Goal: Task Accomplishment & Management: Manage account settings

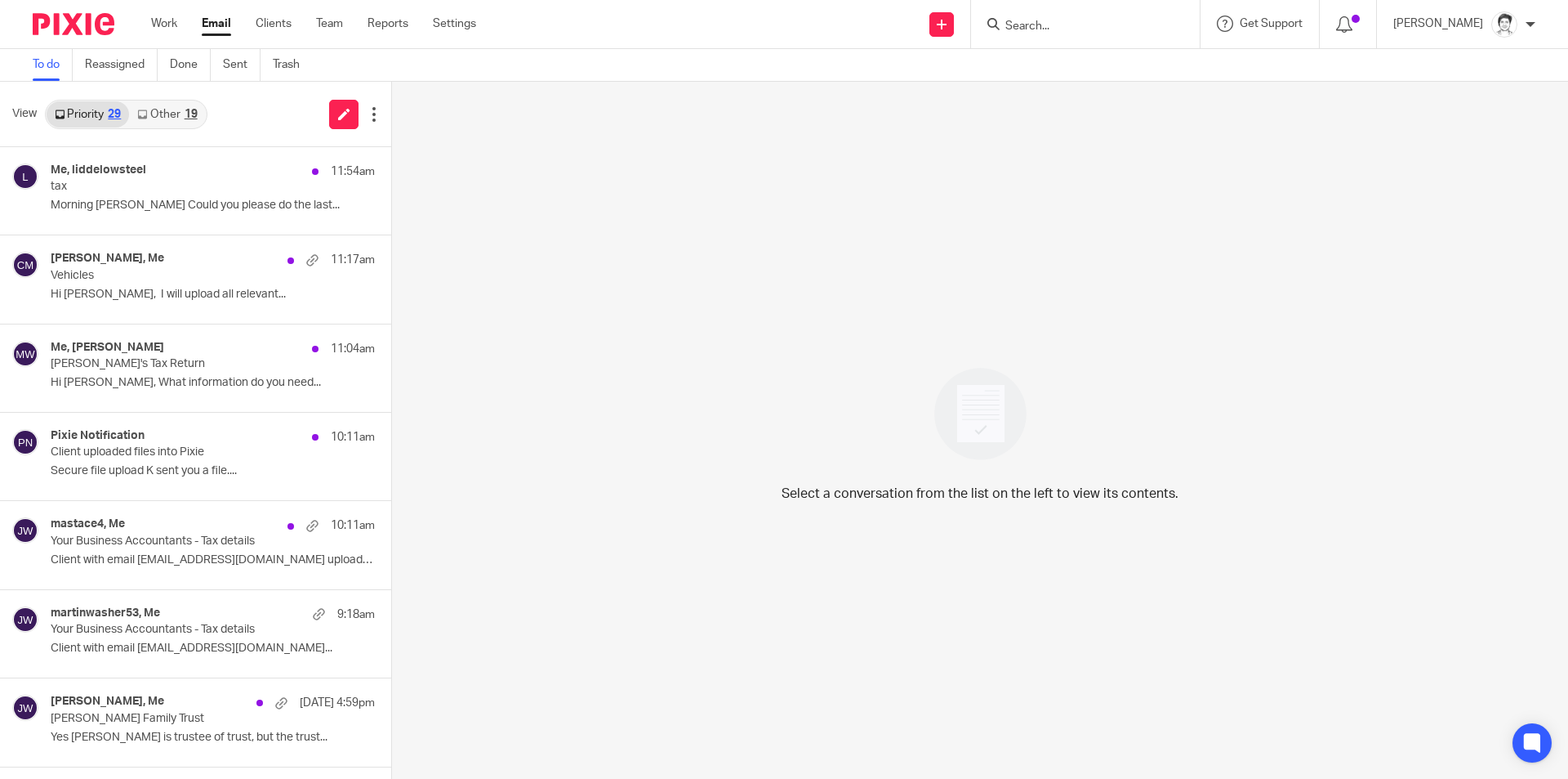
click at [1097, 29] on input "Search" at bounding box center [1077, 27] width 147 height 15
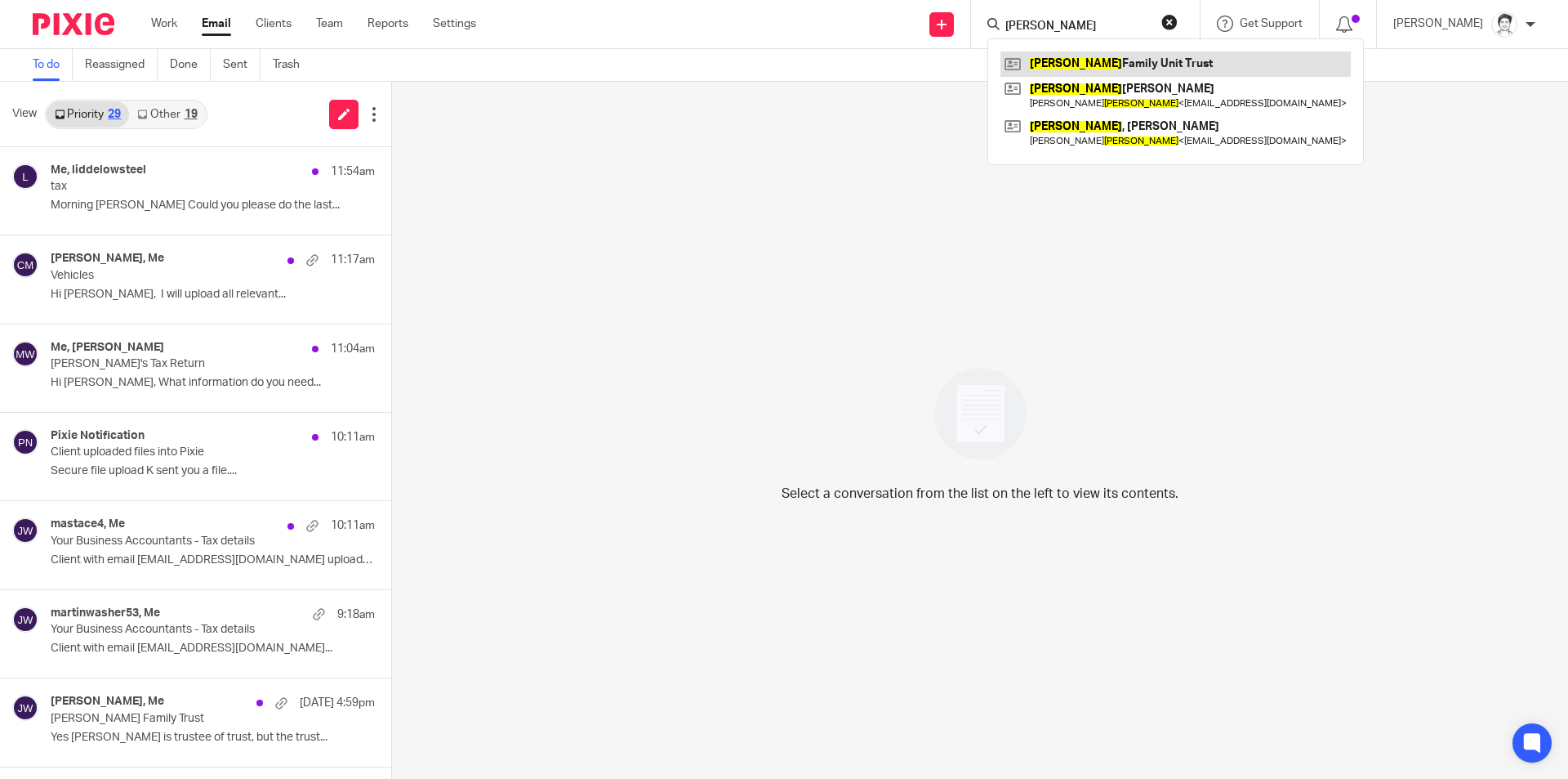
type input "douglas"
click at [1094, 62] on link at bounding box center [1176, 64] width 351 height 24
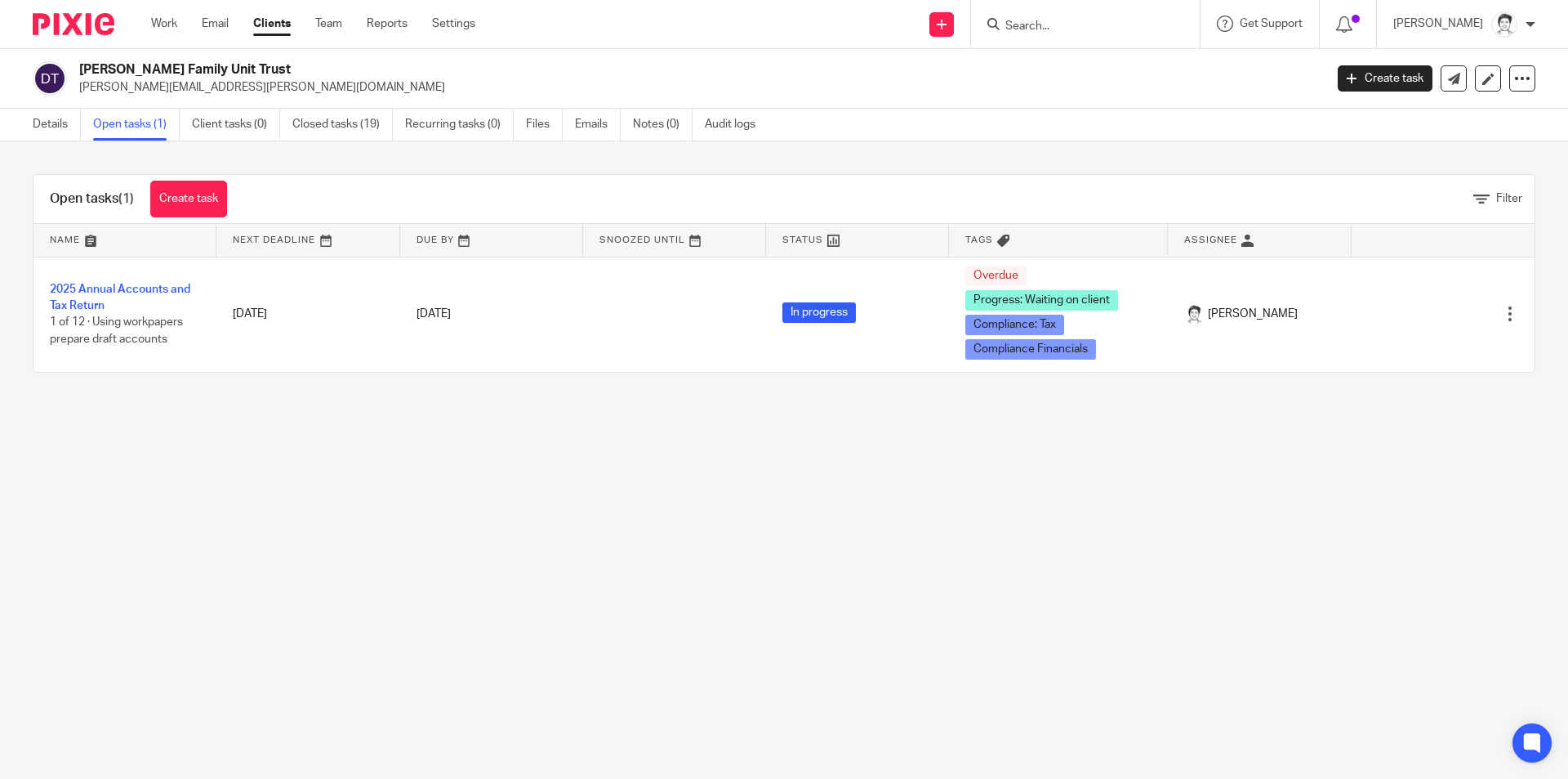
click at [145, 287] on link "2025 Annual Accounts and Tax Return" at bounding box center [121, 298] width 141 height 28
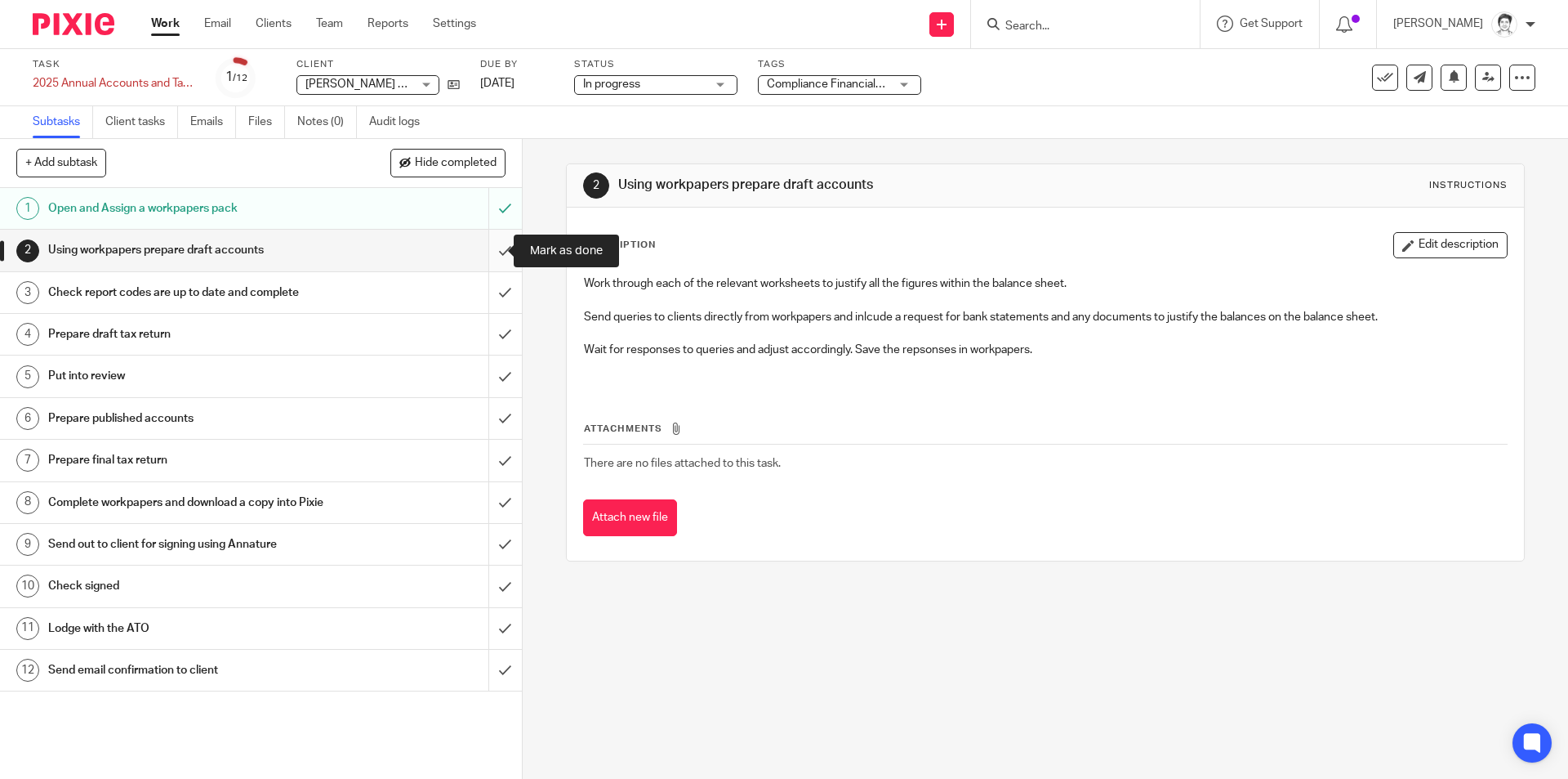
click at [491, 252] on input "submit" at bounding box center [261, 250] width 522 height 41
click at [491, 292] on input "submit" at bounding box center [261, 292] width 522 height 41
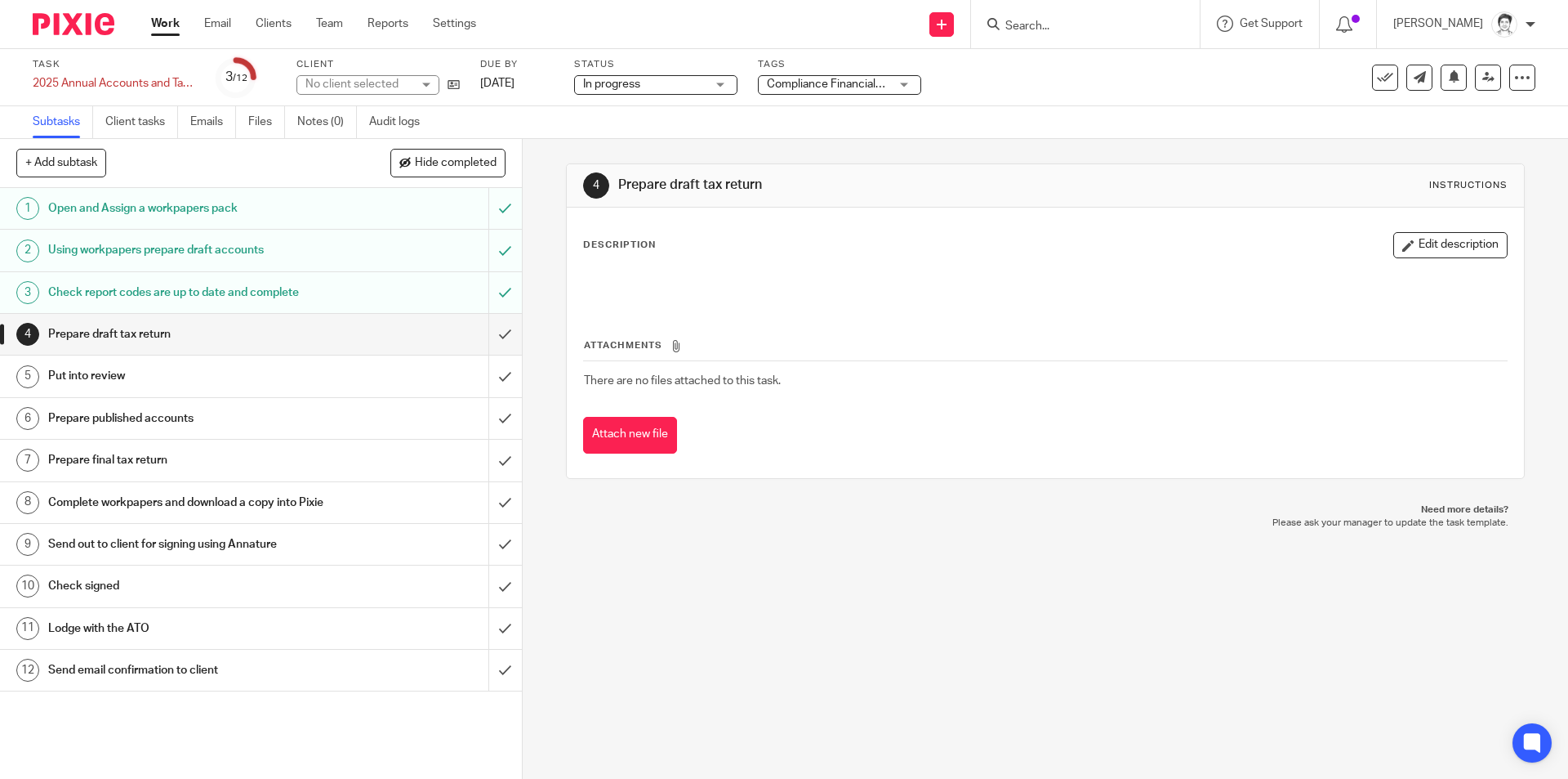
click at [496, 328] on input "submit" at bounding box center [261, 334] width 522 height 41
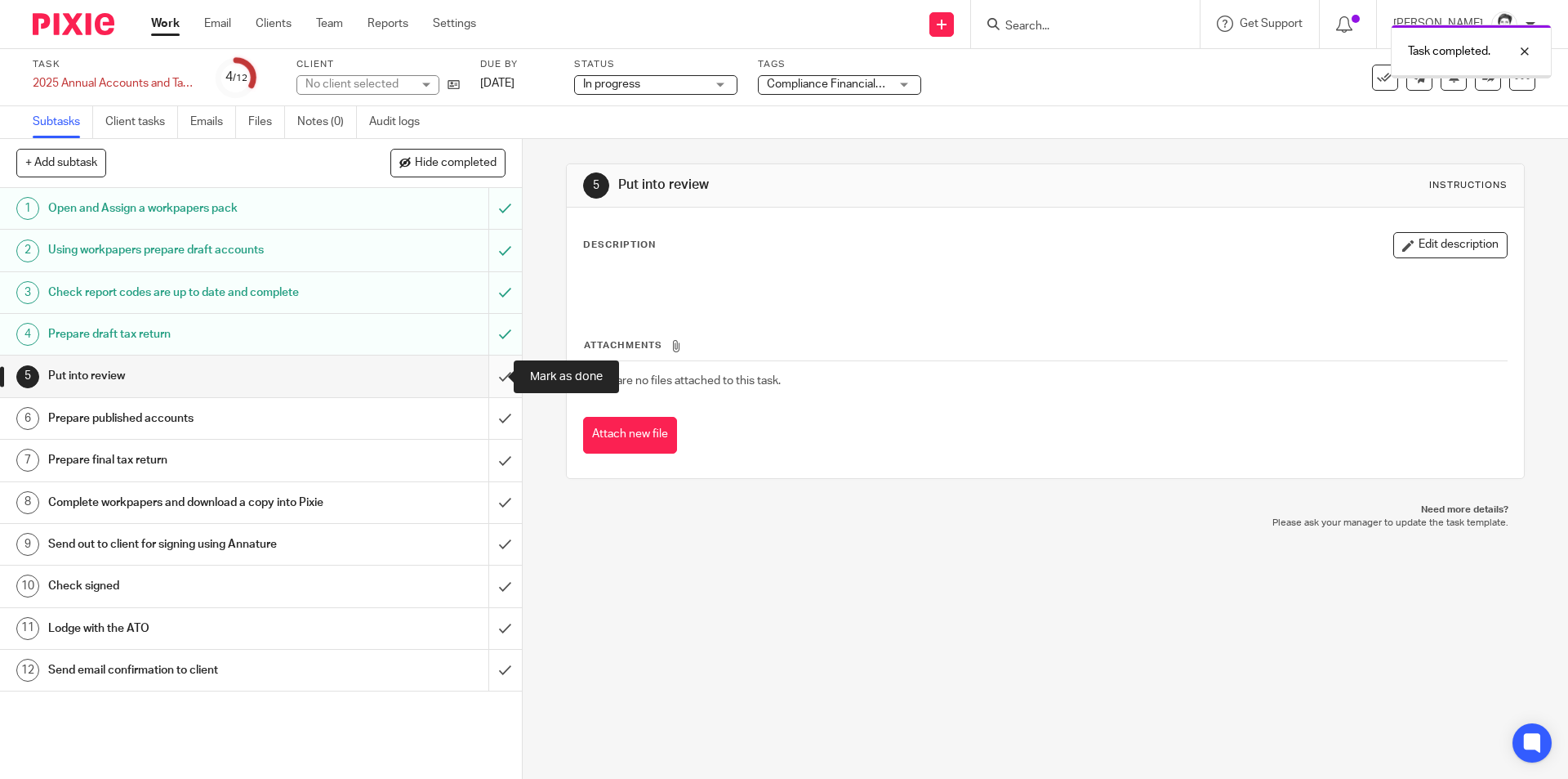
click at [486, 377] on input "submit" at bounding box center [261, 376] width 522 height 41
click at [642, 87] on span "In progress" at bounding box center [644, 84] width 122 height 18
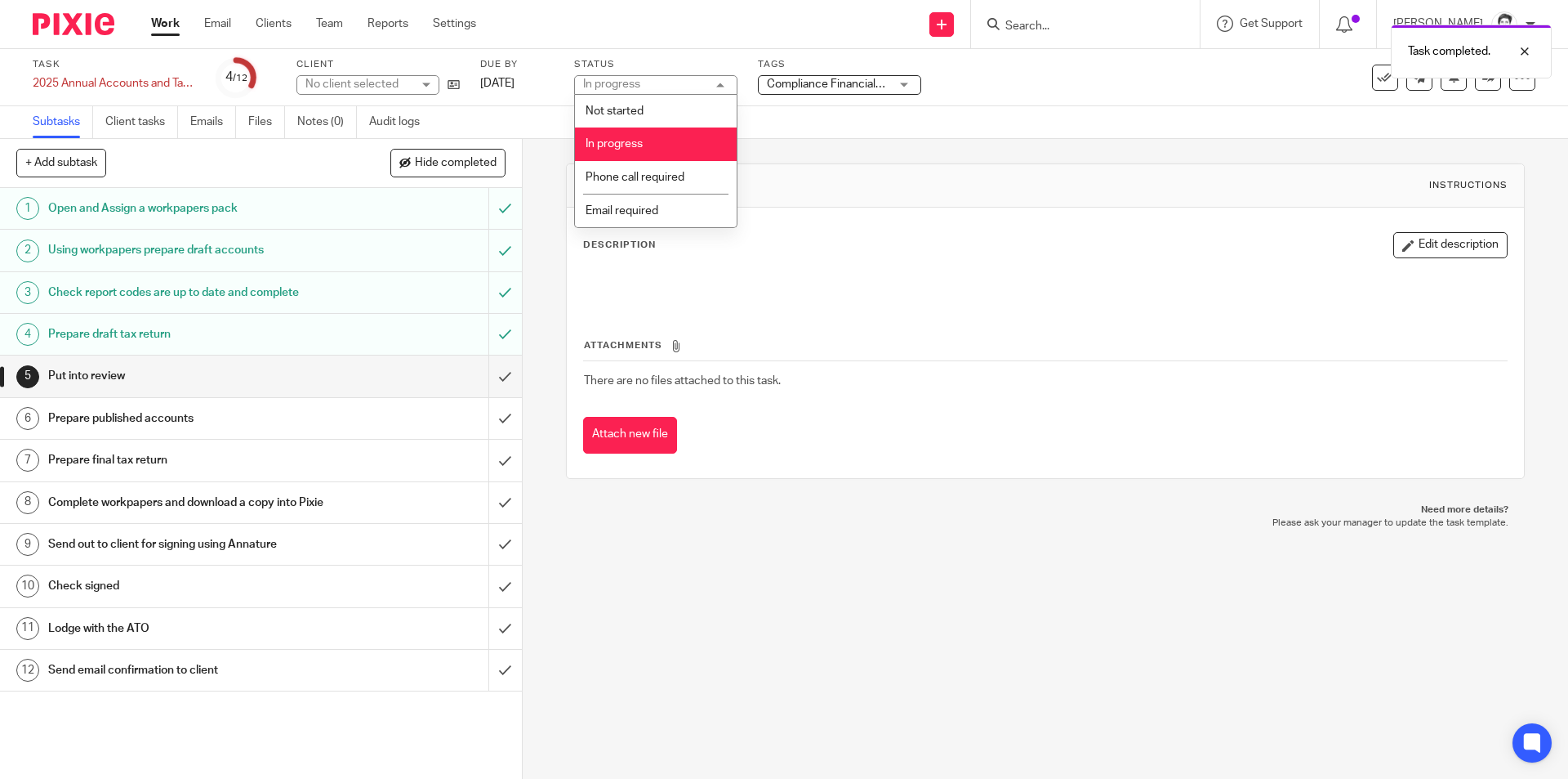
click at [809, 89] on span "Compliance Financials + 2" at bounding box center [833, 84] width 133 height 11
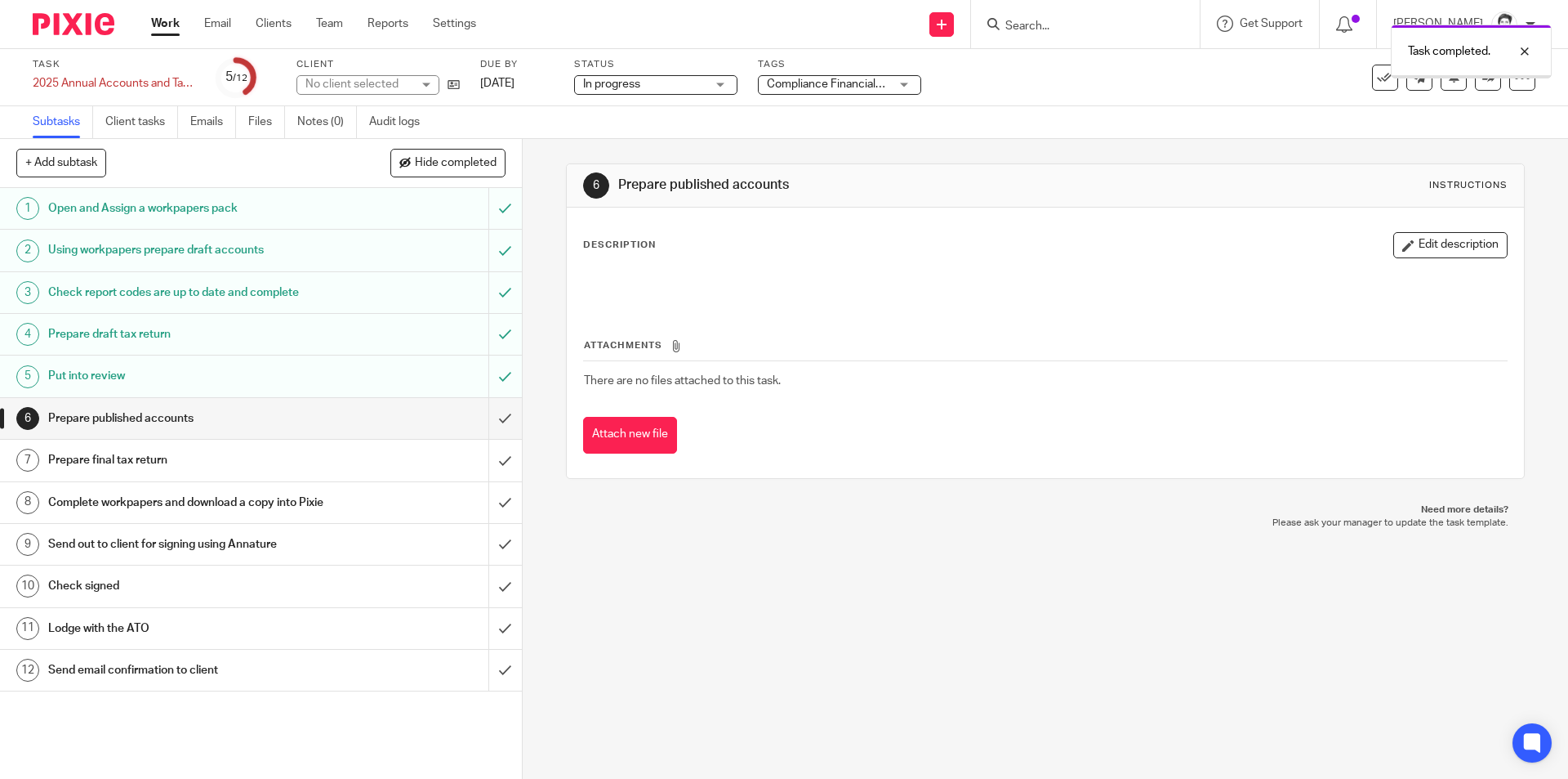
click at [873, 76] on div "Task completed." at bounding box center [1168, 47] width 768 height 62
click at [906, 83] on div "Compliance Financials + 2" at bounding box center [840, 84] width 163 height 19
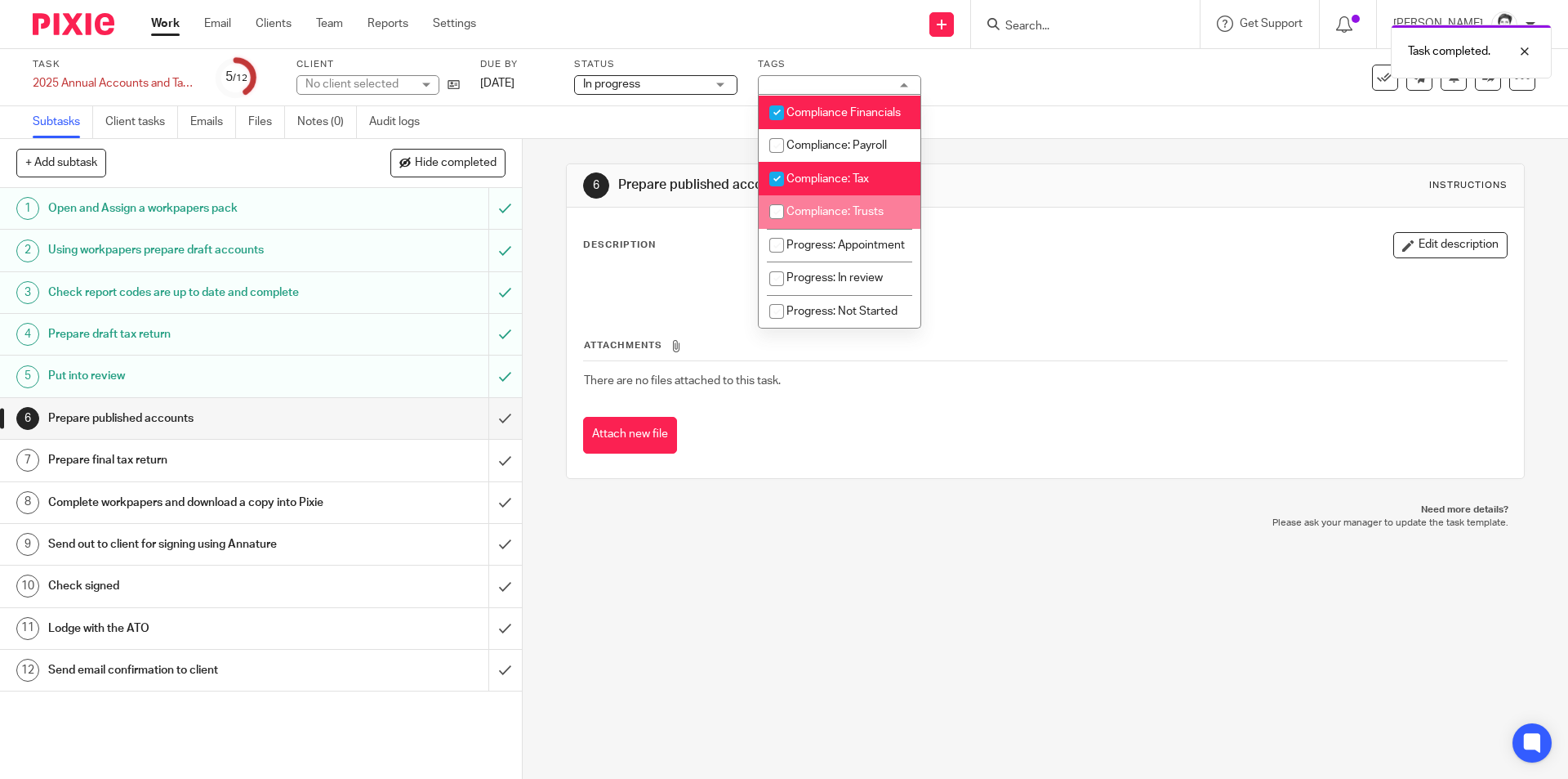
scroll to position [408, 0]
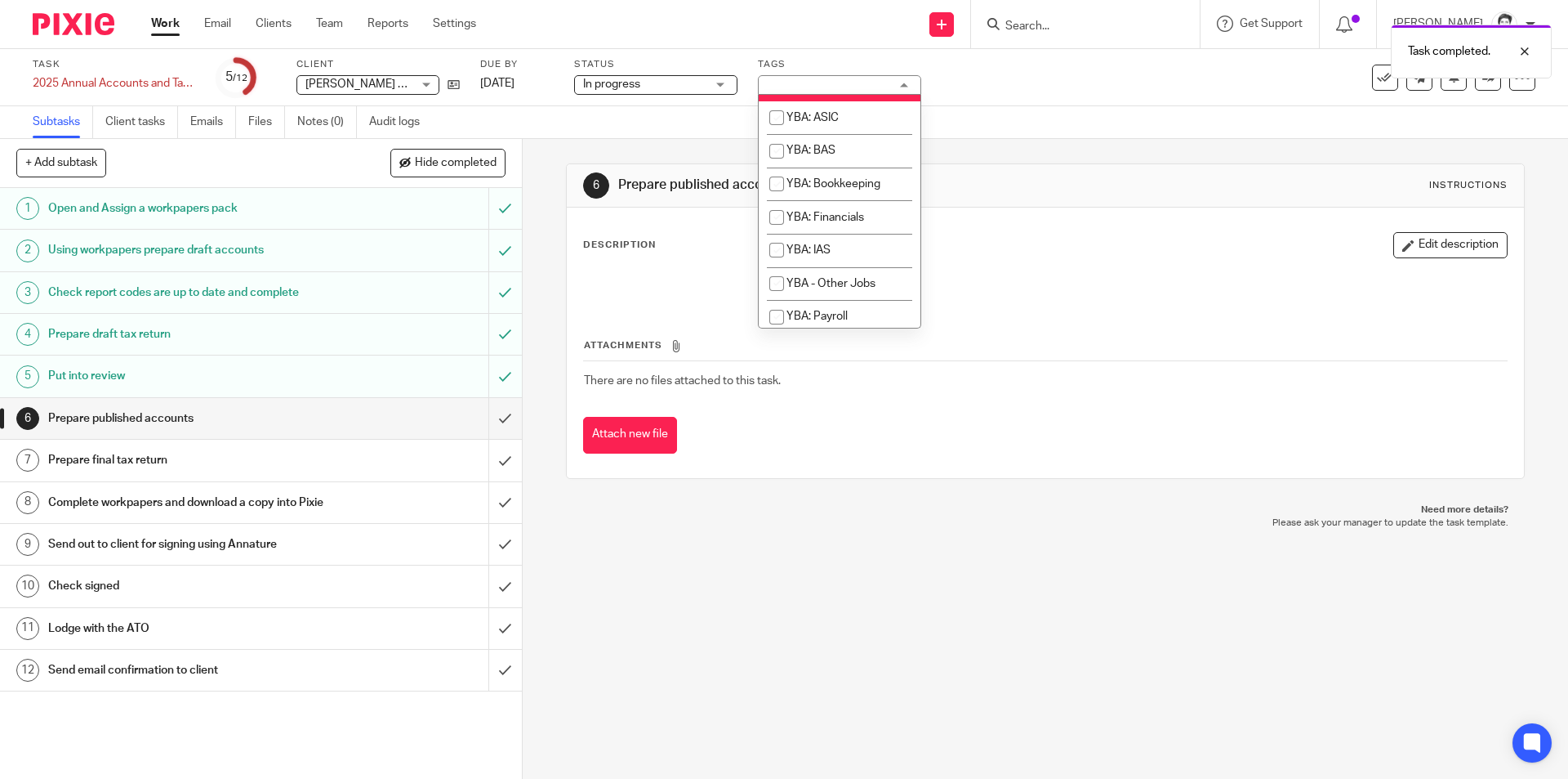
click at [778, 83] on input "checkbox" at bounding box center [776, 67] width 31 height 31
checkbox input "false"
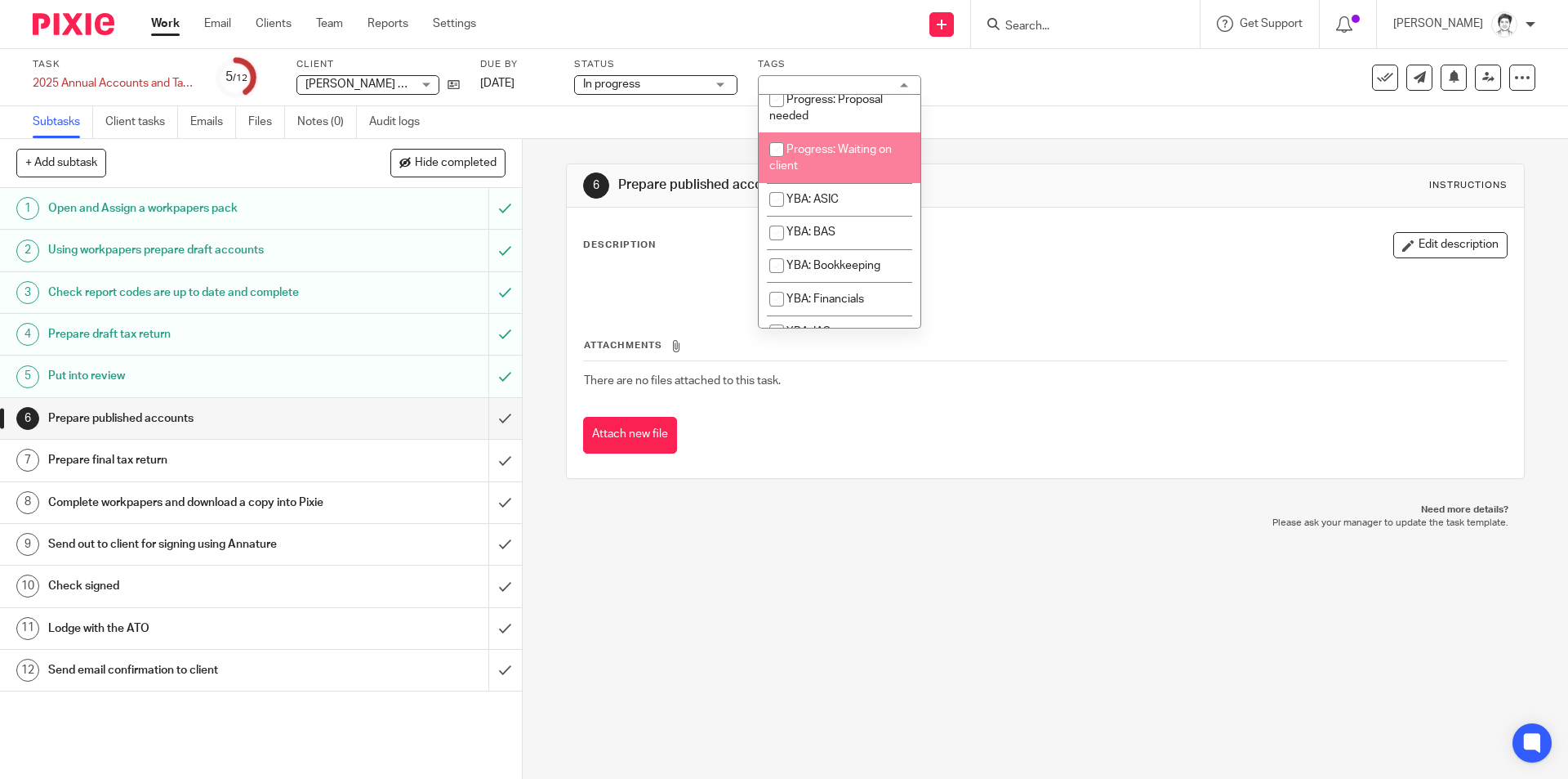
scroll to position [245, 0]
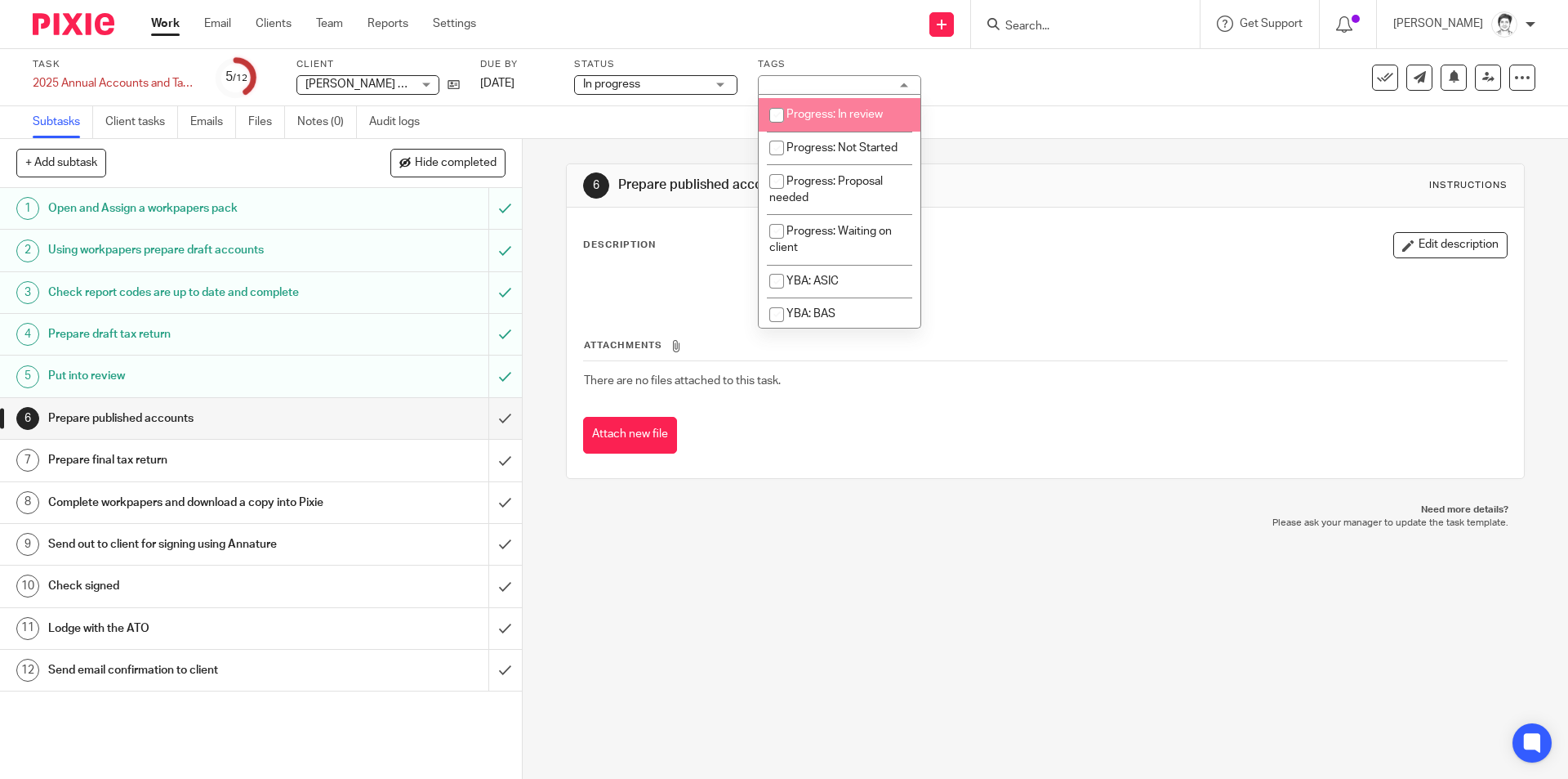
click at [799, 132] on li "Progress: In review" at bounding box center [839, 115] width 161 height 33
checkbox input "true"
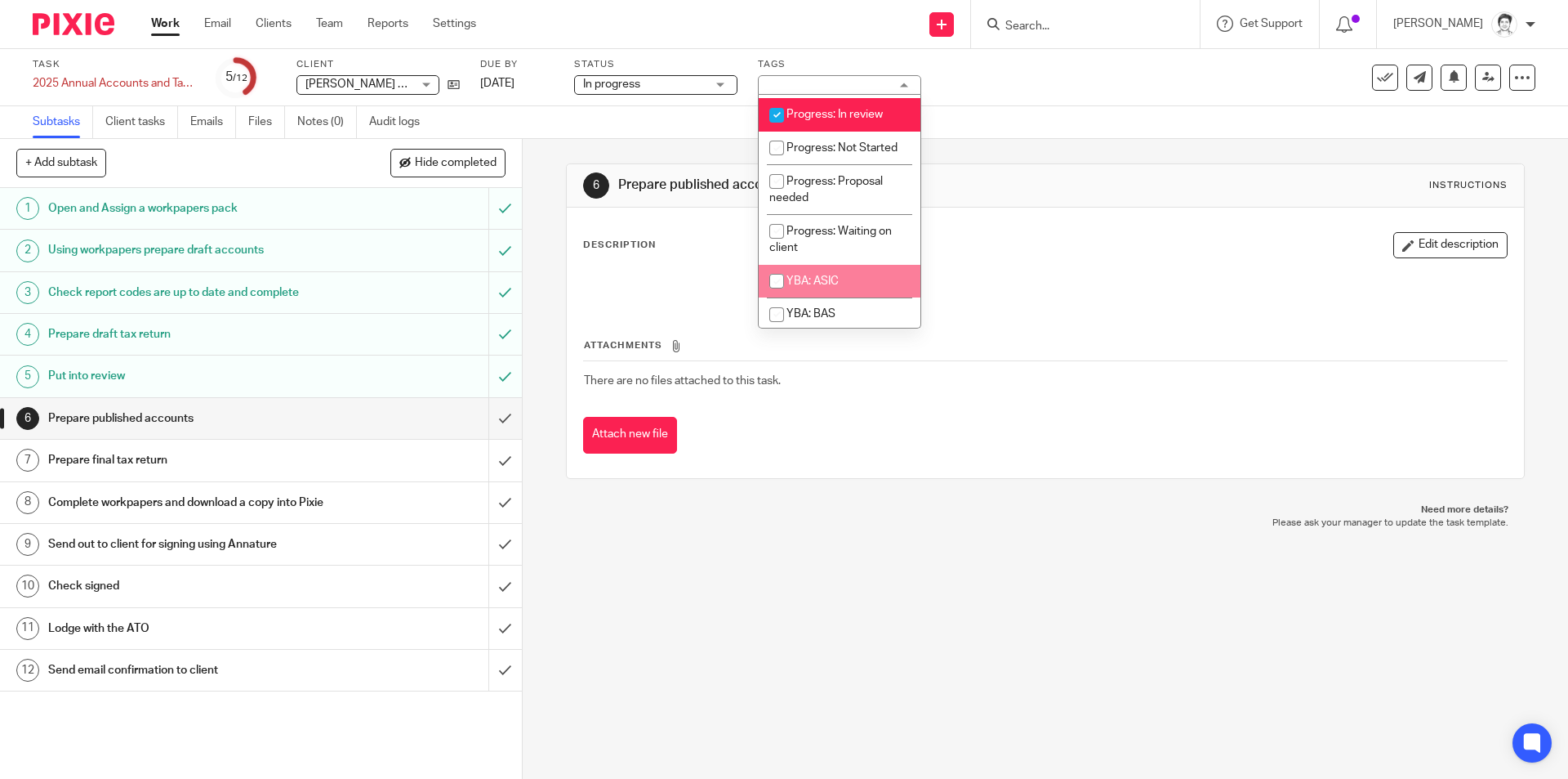
click at [872, 559] on div "6 Prepare published accounts Instructions Description Edit description Attachme…" at bounding box center [1046, 459] width 1046 height 640
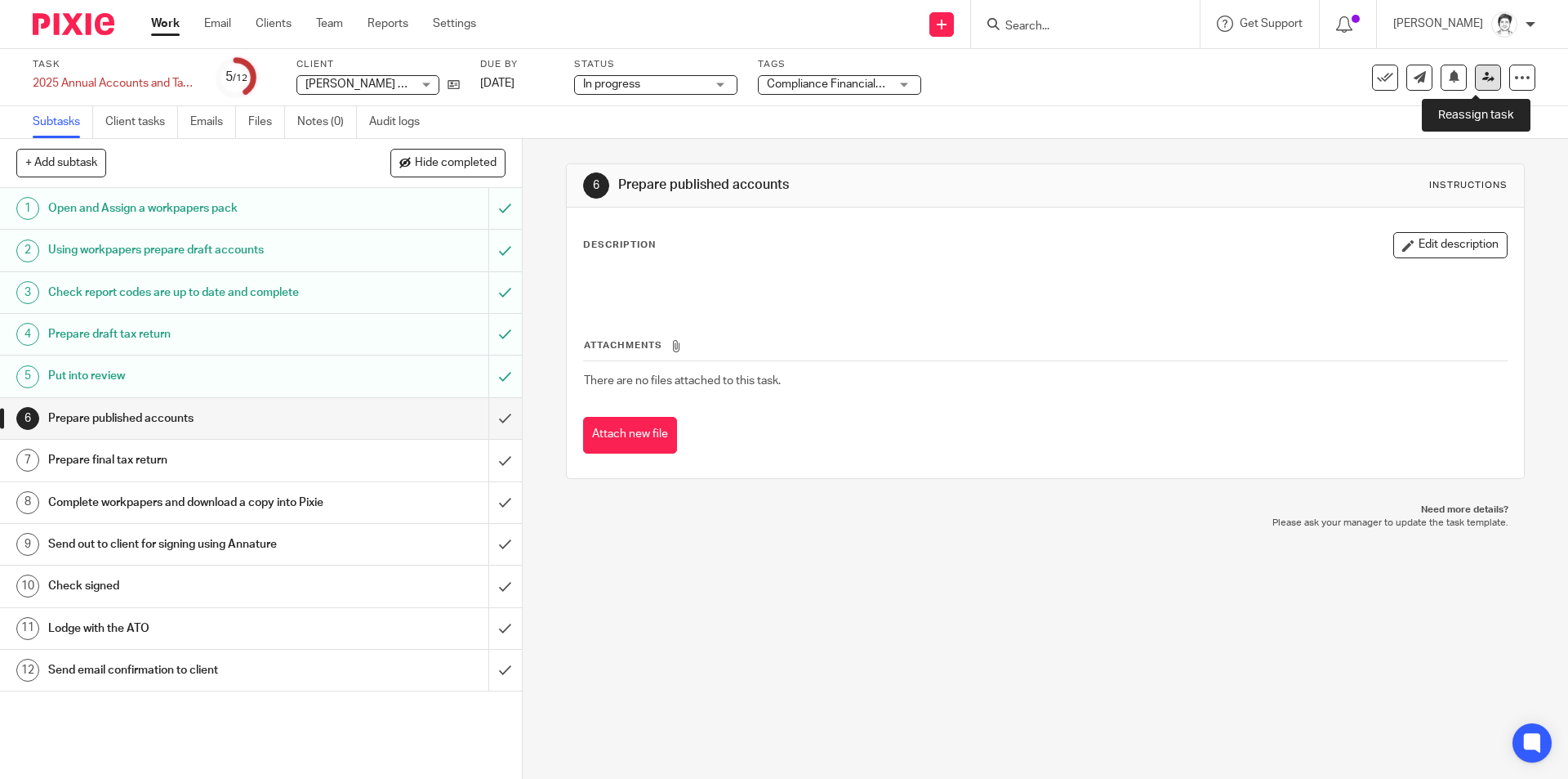
click at [1475, 85] on link at bounding box center [1488, 78] width 26 height 26
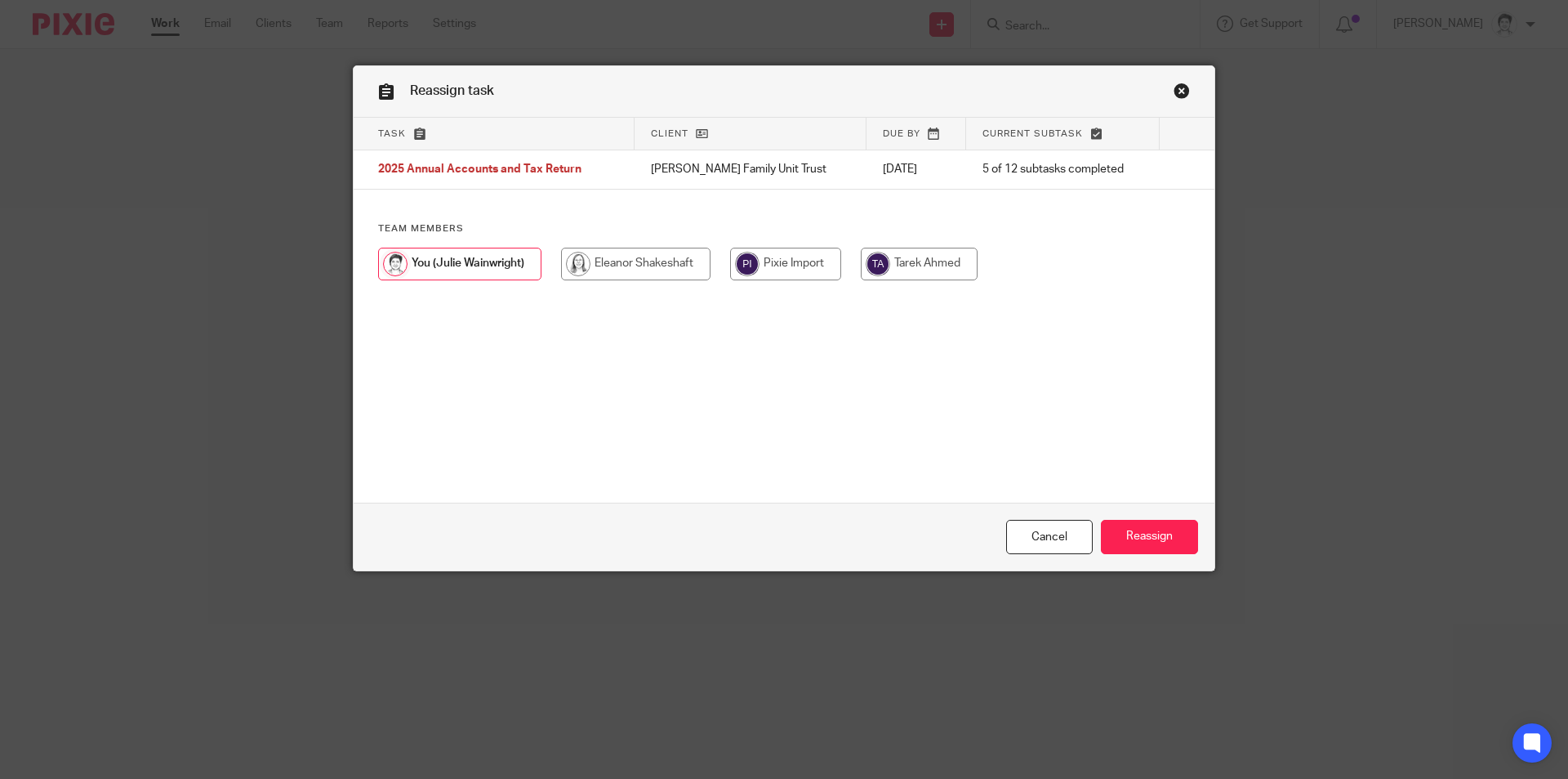
click at [646, 267] on input "radio" at bounding box center [635, 263] width 149 height 32
radio input "true"
click at [1177, 538] on input "Reassign" at bounding box center [1150, 537] width 97 height 35
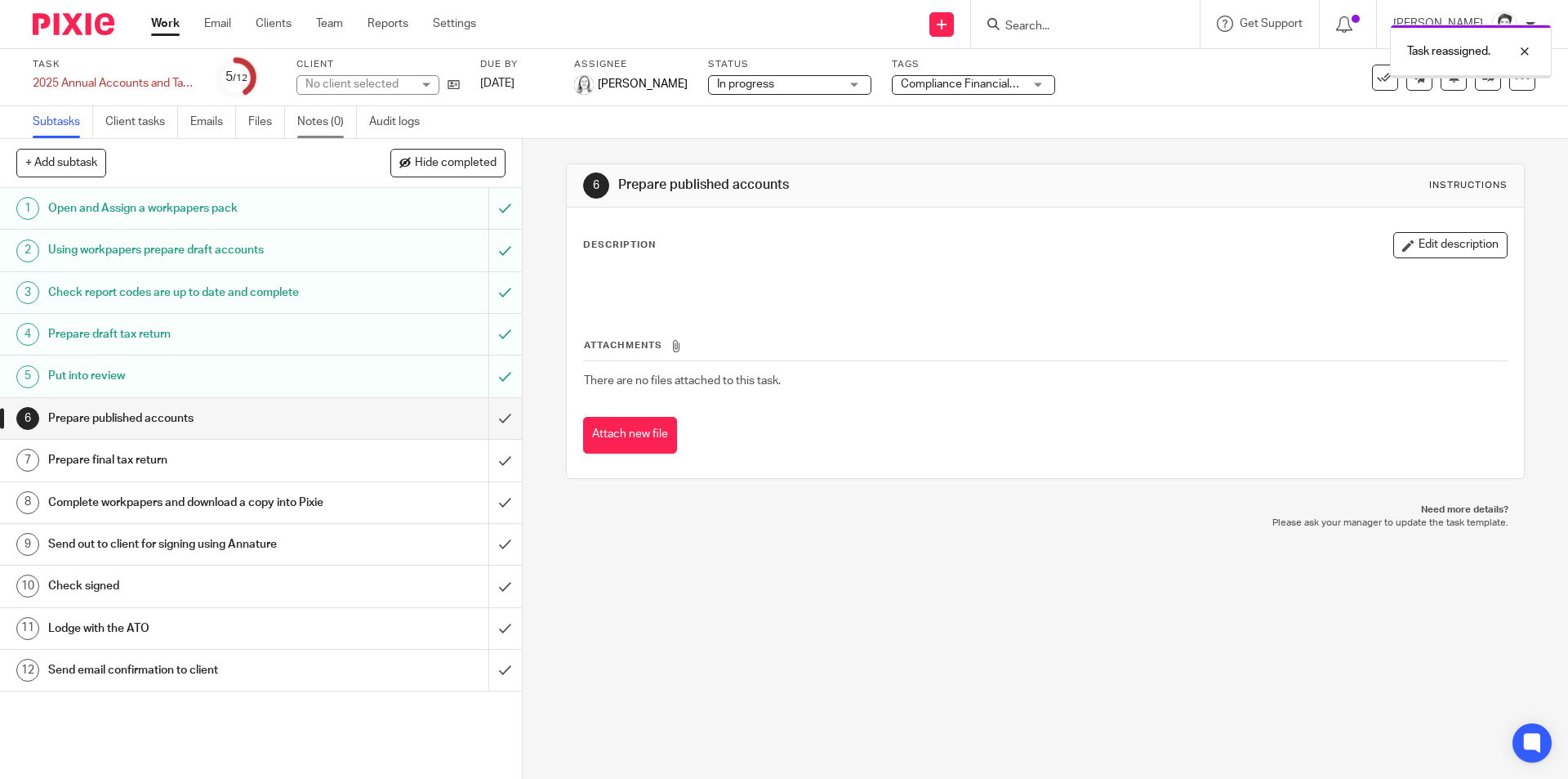
click at [312, 121] on link "Notes (0)" at bounding box center [327, 122] width 59 height 32
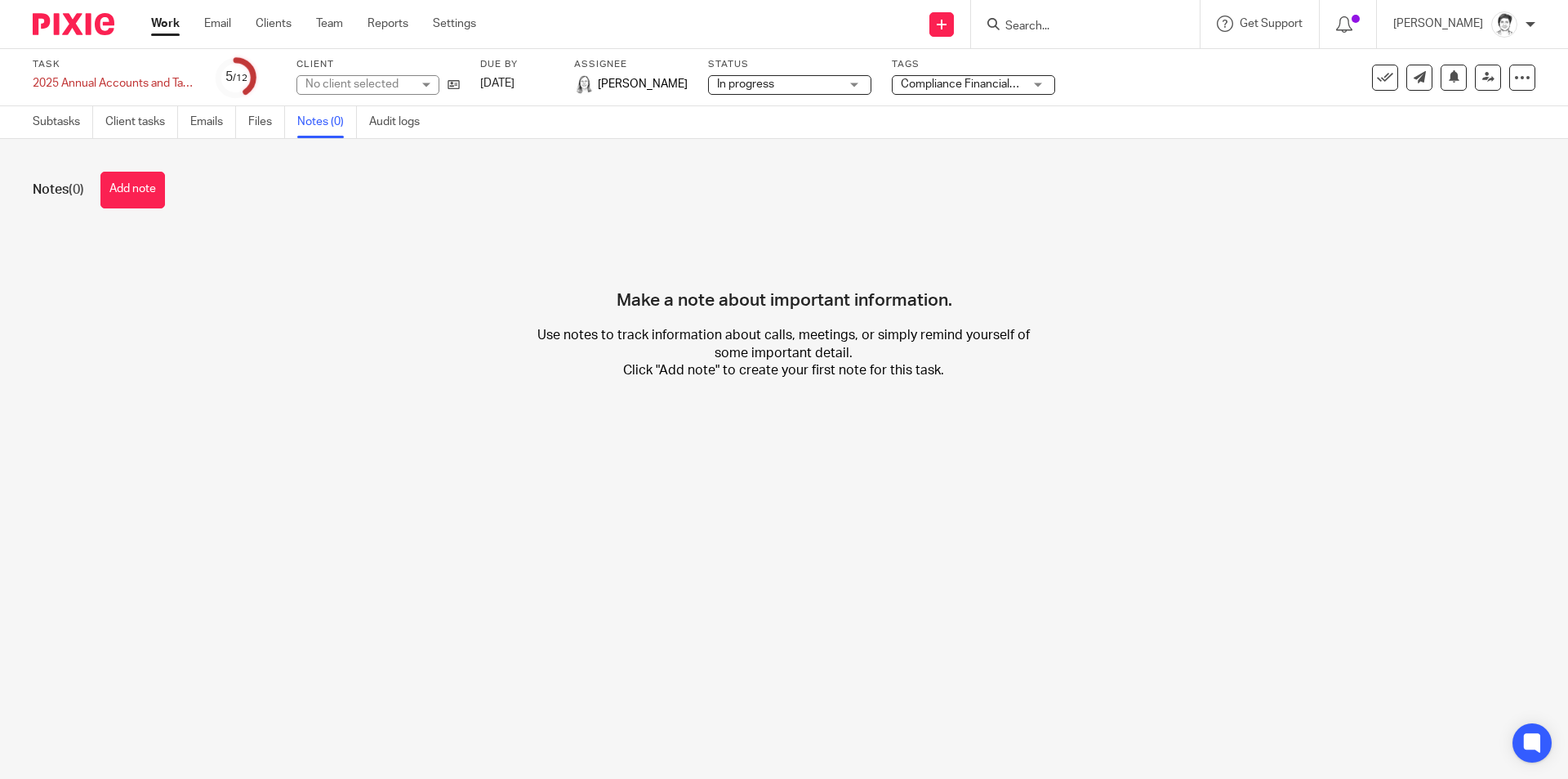
click at [121, 189] on button "Add note" at bounding box center [133, 190] width 65 height 37
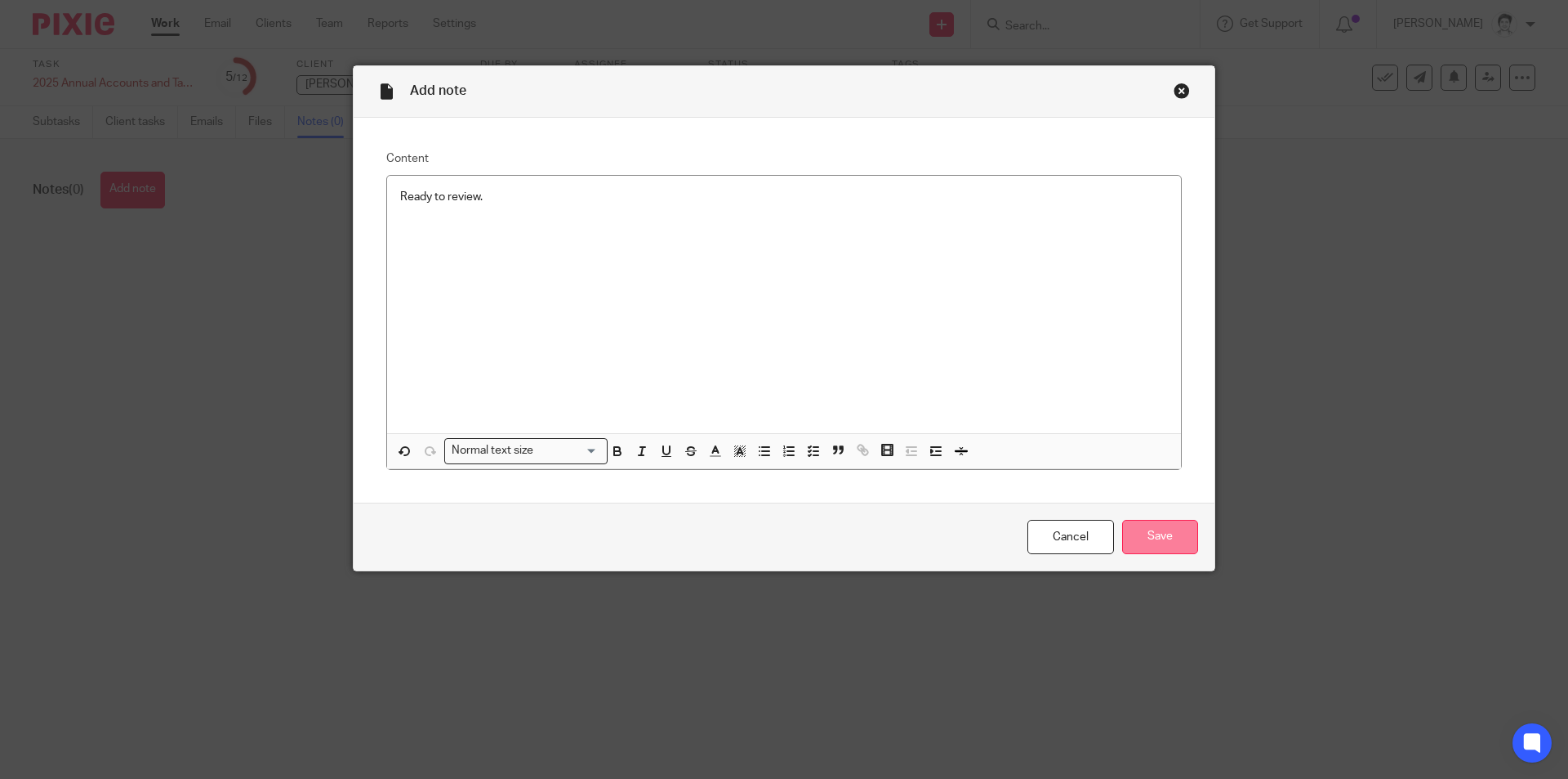
click at [1169, 536] on input "Save" at bounding box center [1160, 537] width 76 height 35
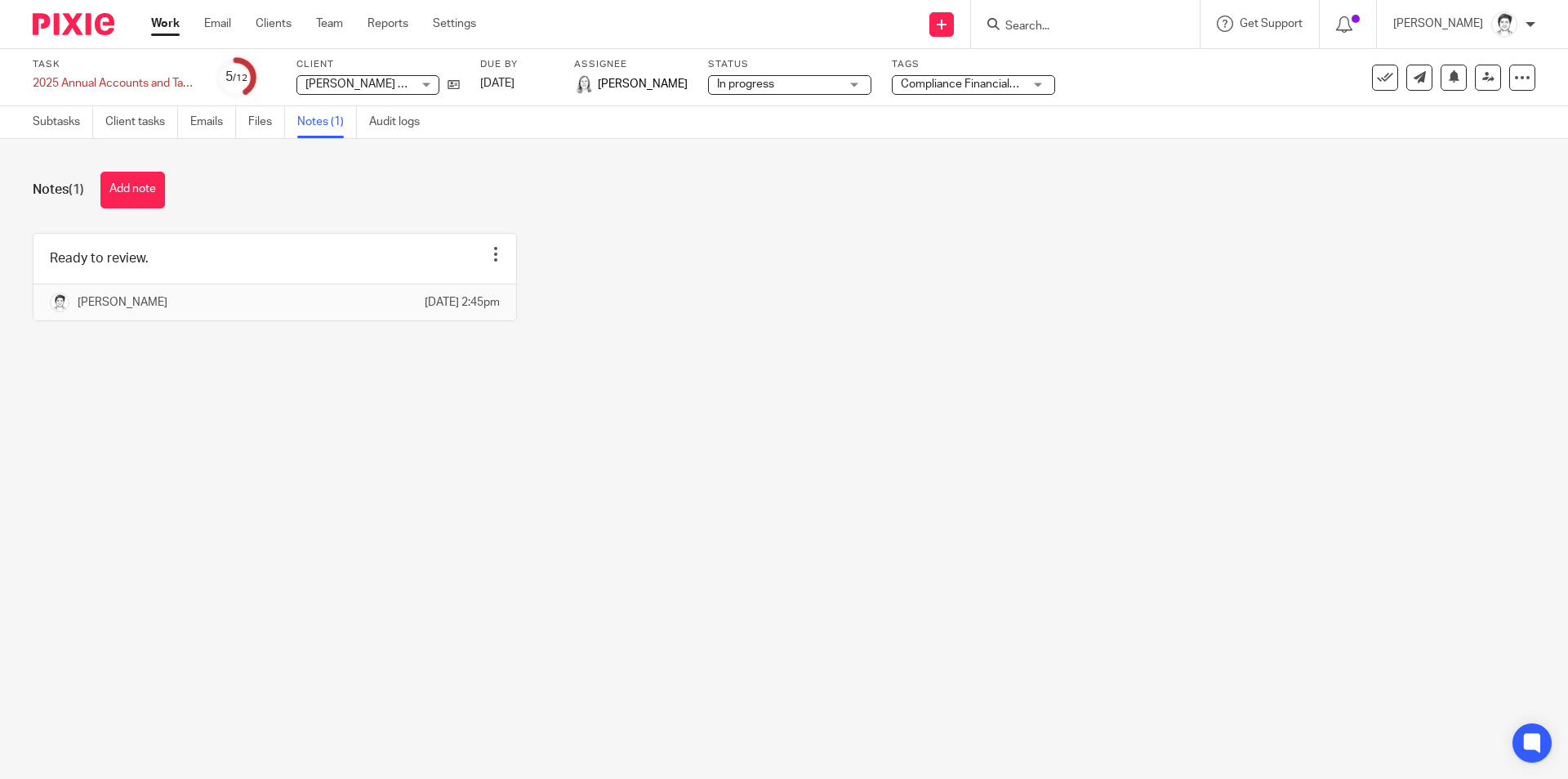
click at [1064, 38] on div at bounding box center [1085, 24] width 229 height 48
click at [1061, 32] on input "Search" at bounding box center [1077, 27] width 147 height 15
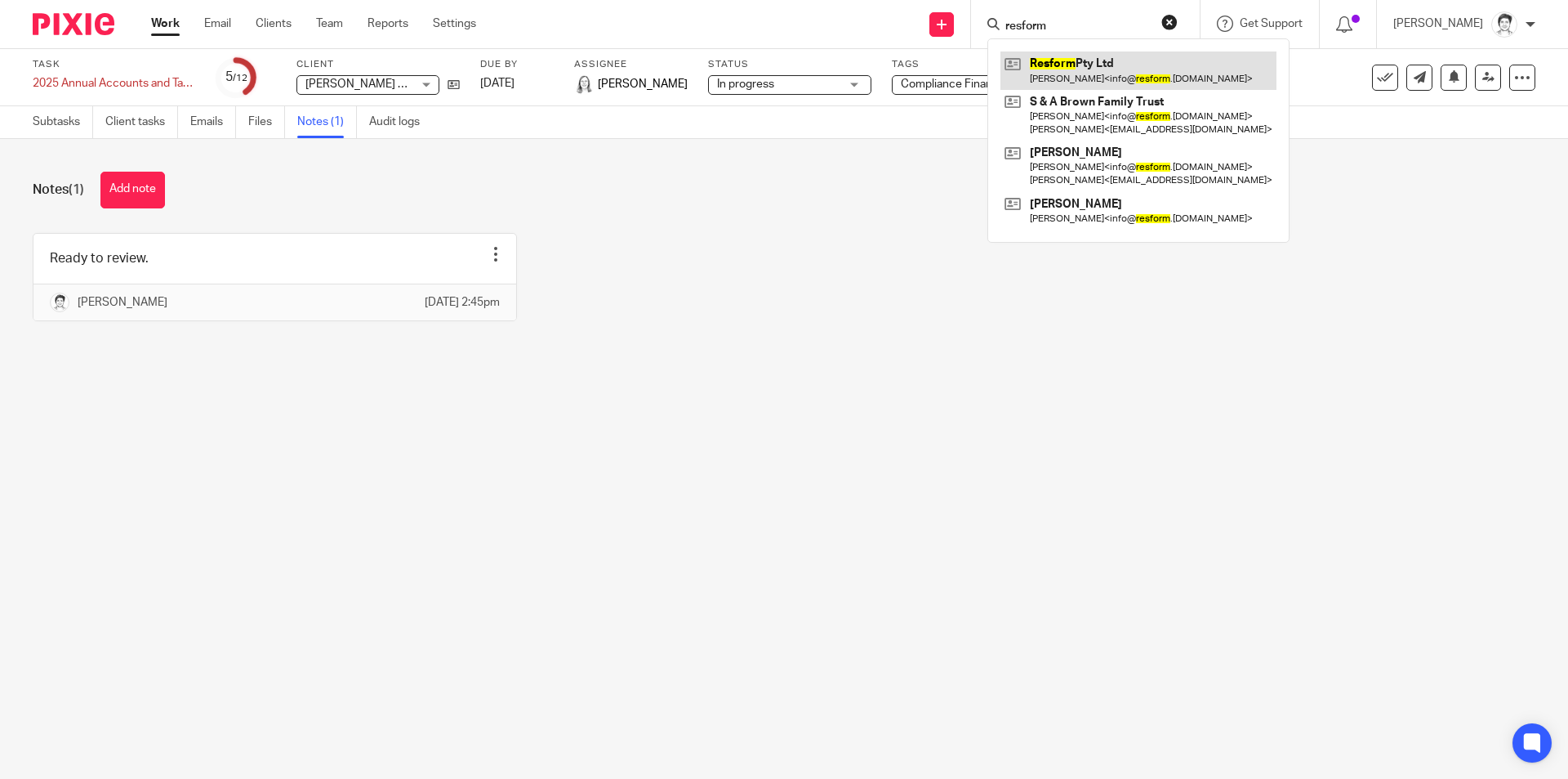
type input "resform"
click at [1058, 63] on link at bounding box center [1139, 70] width 276 height 38
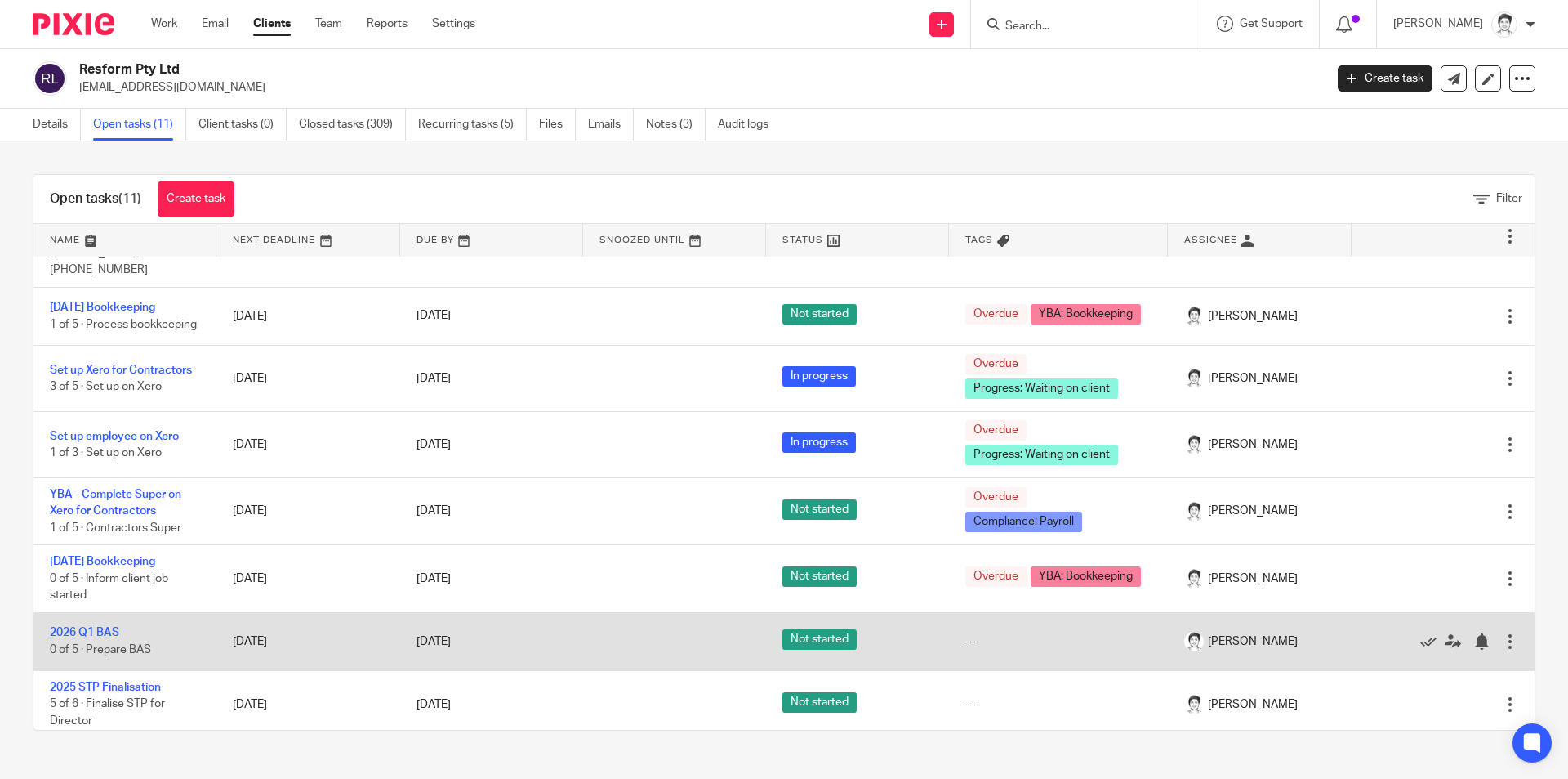
scroll to position [323, 0]
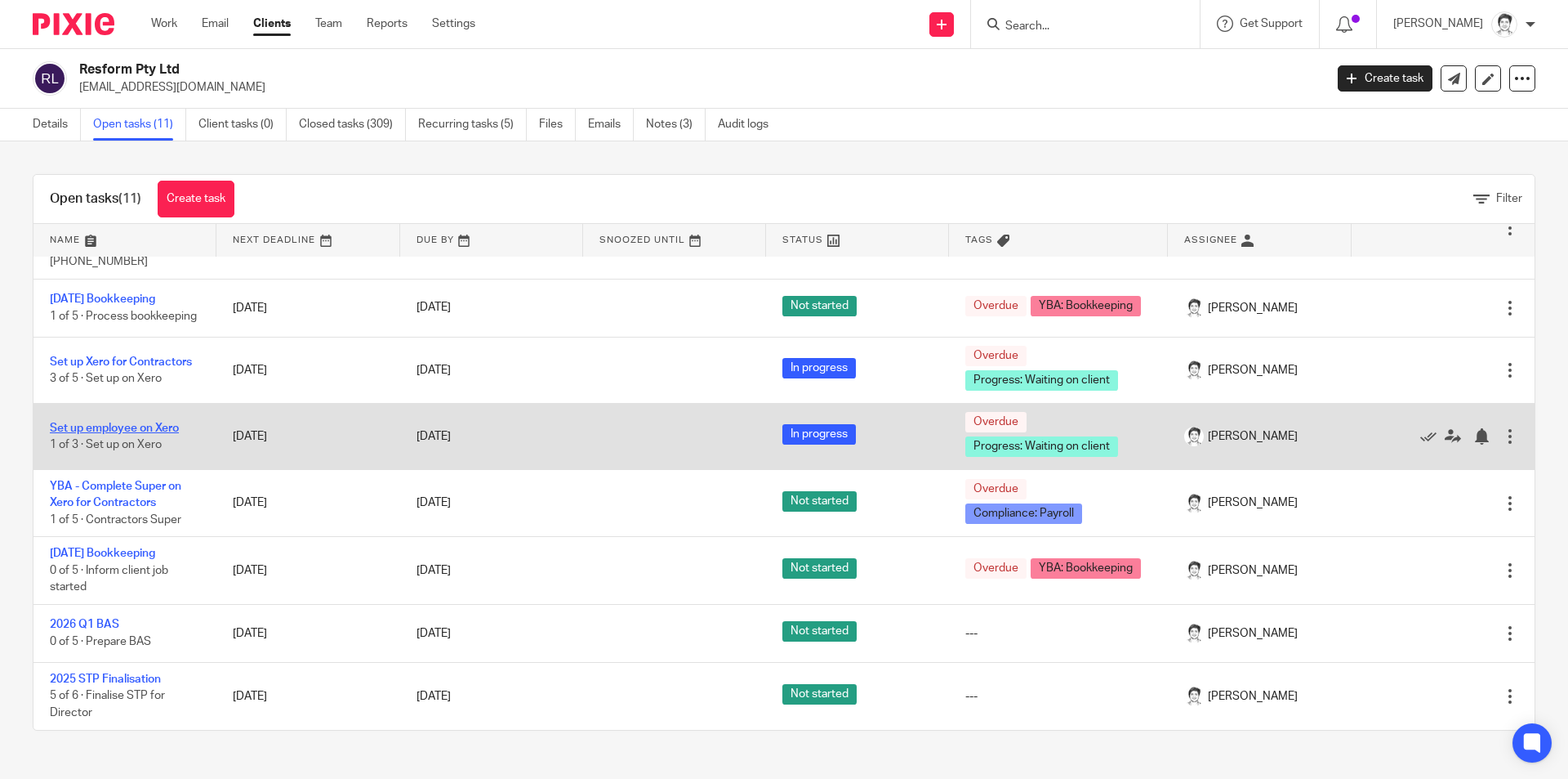
click at [147, 427] on link "Set up employee on Xero" at bounding box center [114, 428] width 129 height 11
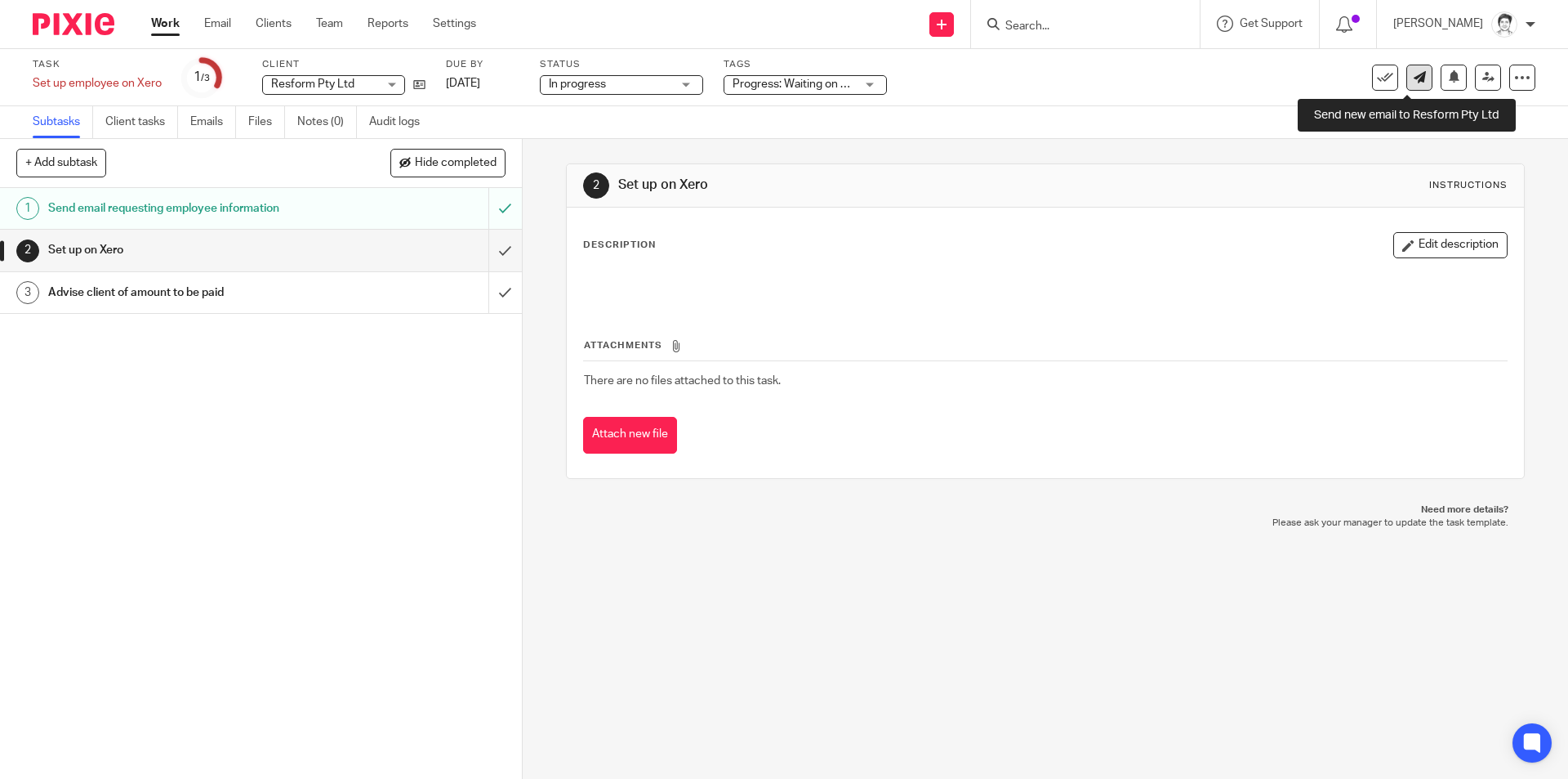
click at [1414, 78] on link at bounding box center [1420, 78] width 26 height 26
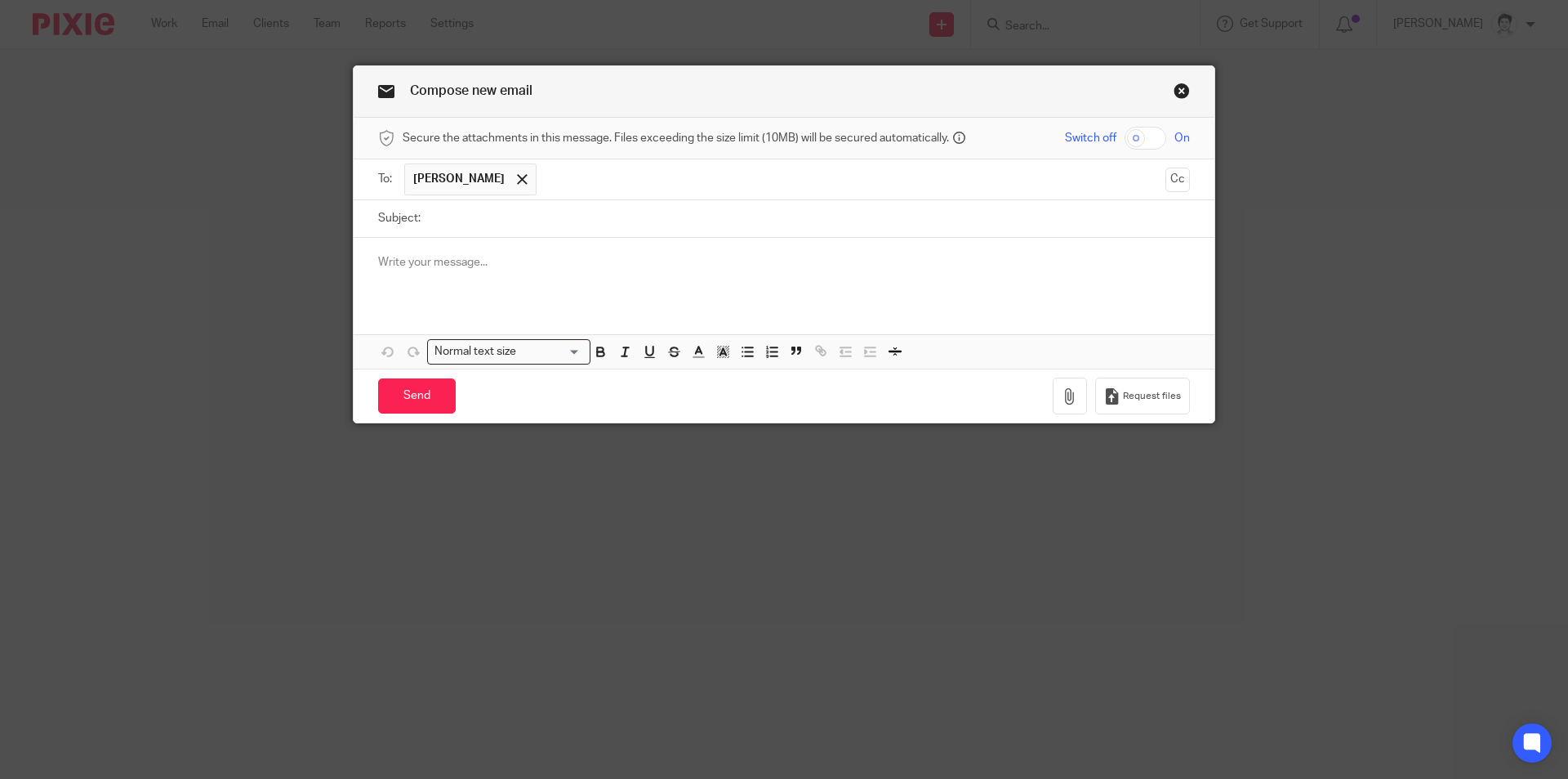
click at [1181, 90] on link "Close this dialog window" at bounding box center [1182, 94] width 17 height 22
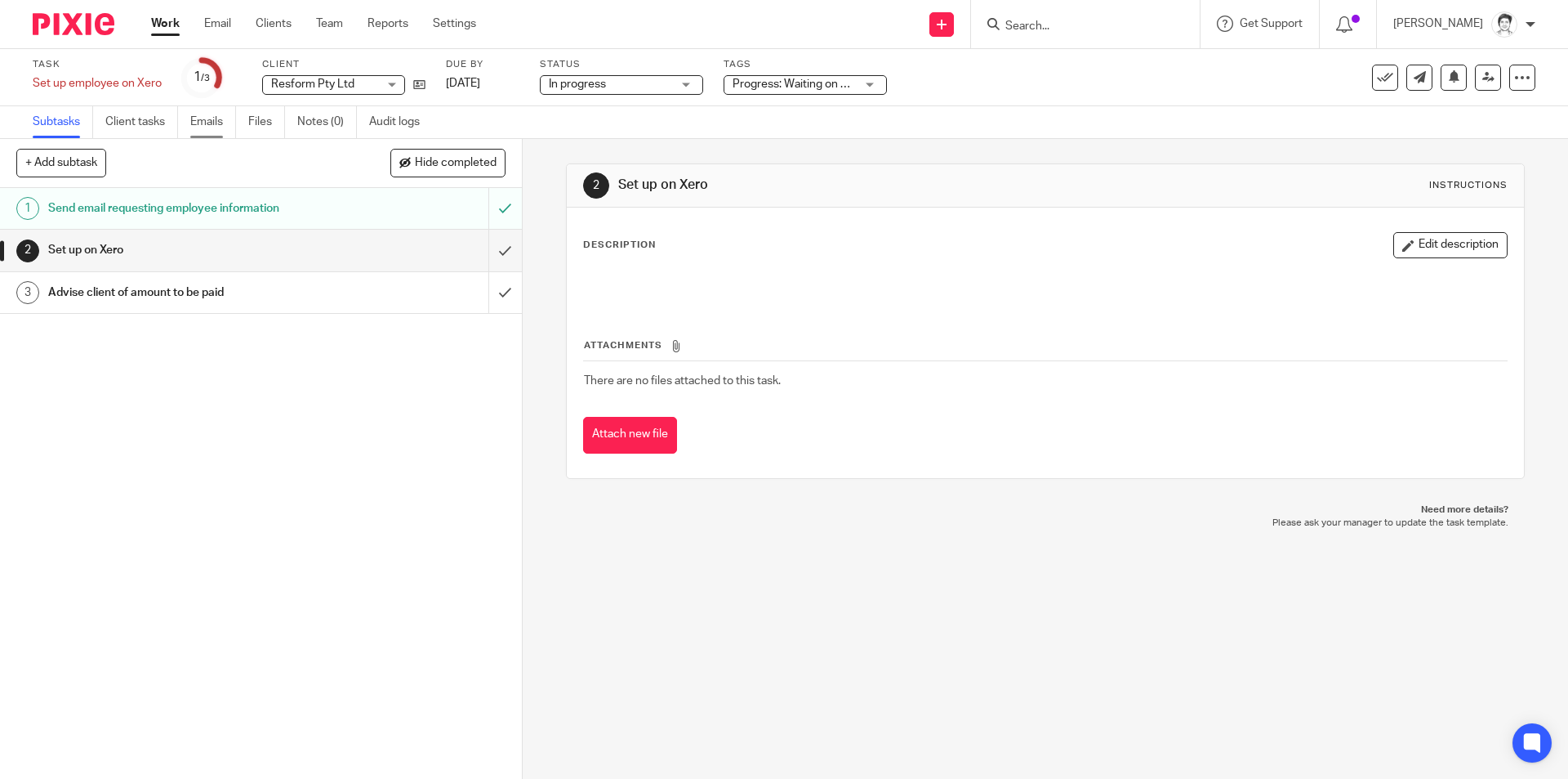
click at [208, 121] on link "Emails" at bounding box center [212, 122] width 45 height 32
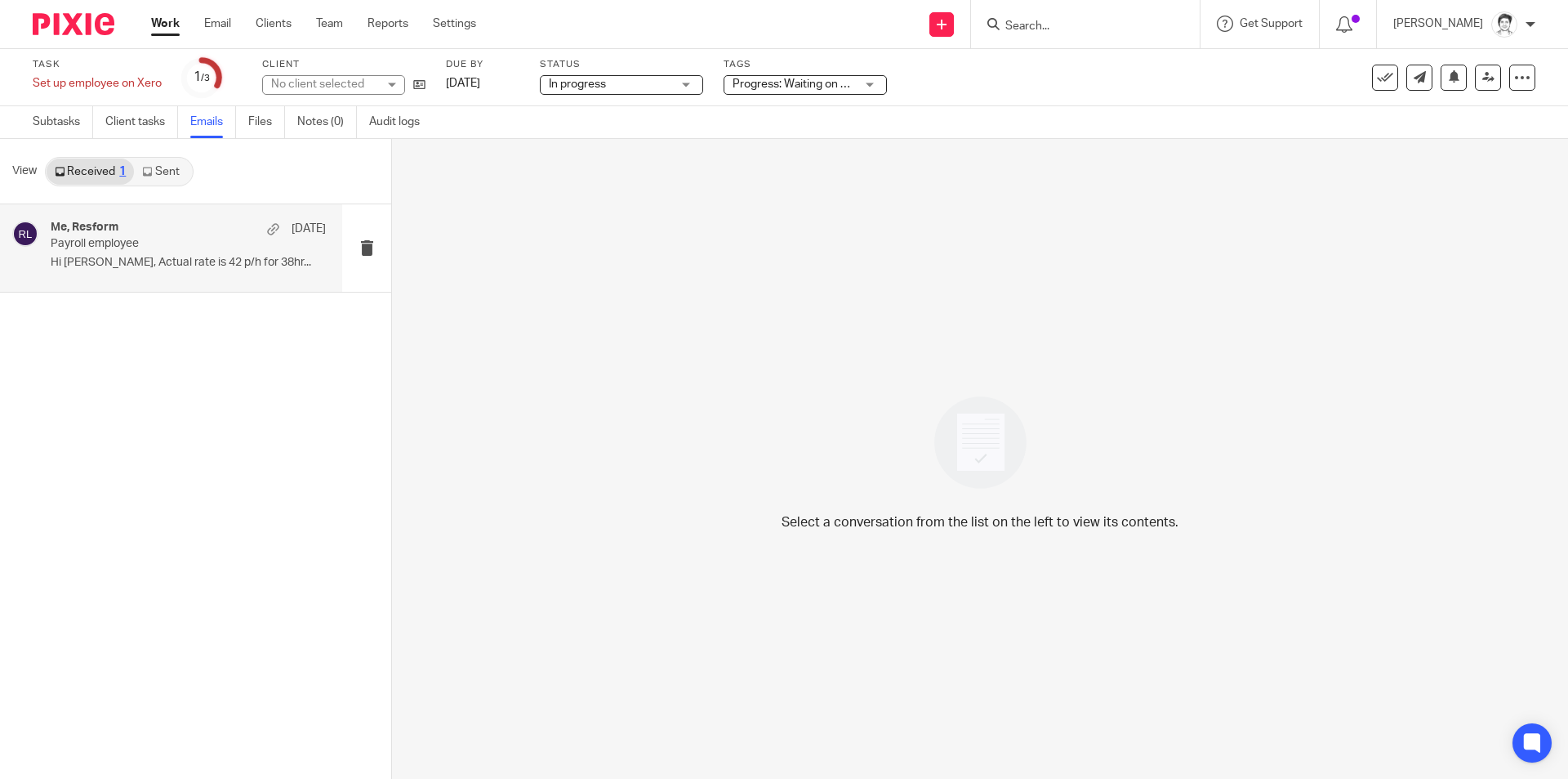
click at [152, 256] on p "Hi [PERSON_NAME], Actual rate is 42 p/h for 38hr..." at bounding box center [188, 262] width 275 height 14
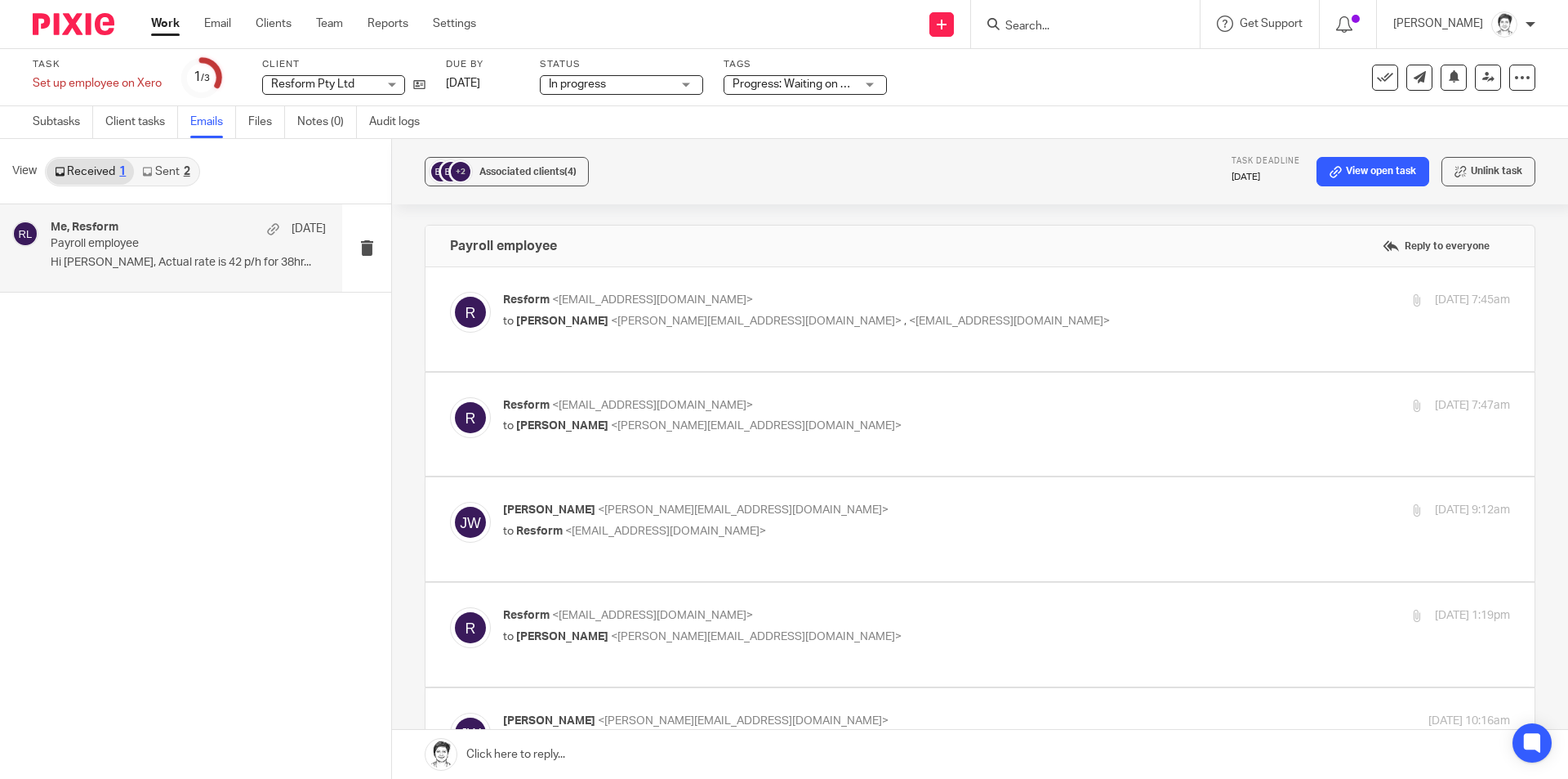
click at [910, 315] on span "<marshallmalloch@gmail.com>" at bounding box center [1010, 321] width 201 height 11
checkbox input "true"
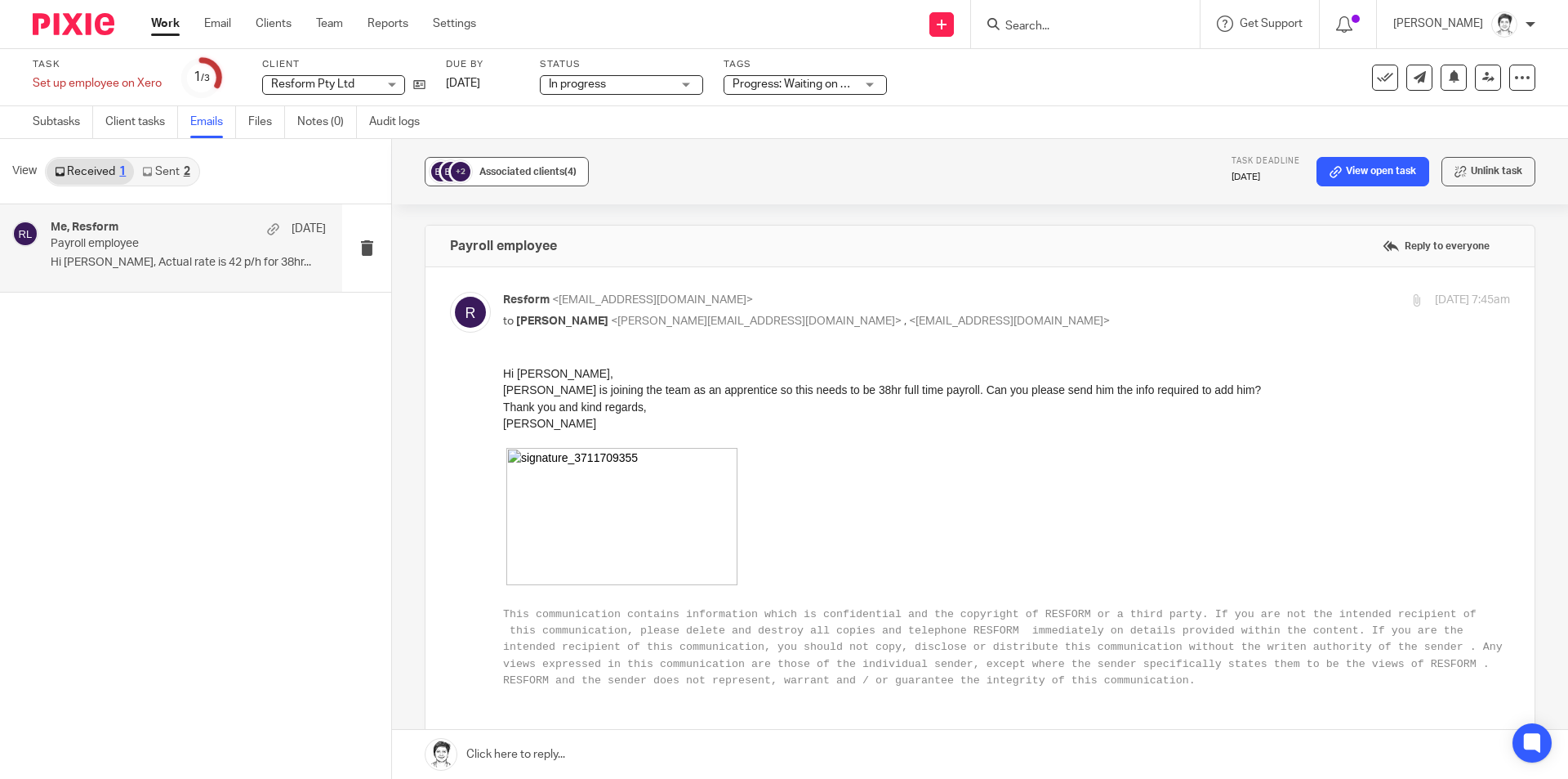
click at [497, 172] on span "Associated clients (4)" at bounding box center [528, 172] width 97 height 10
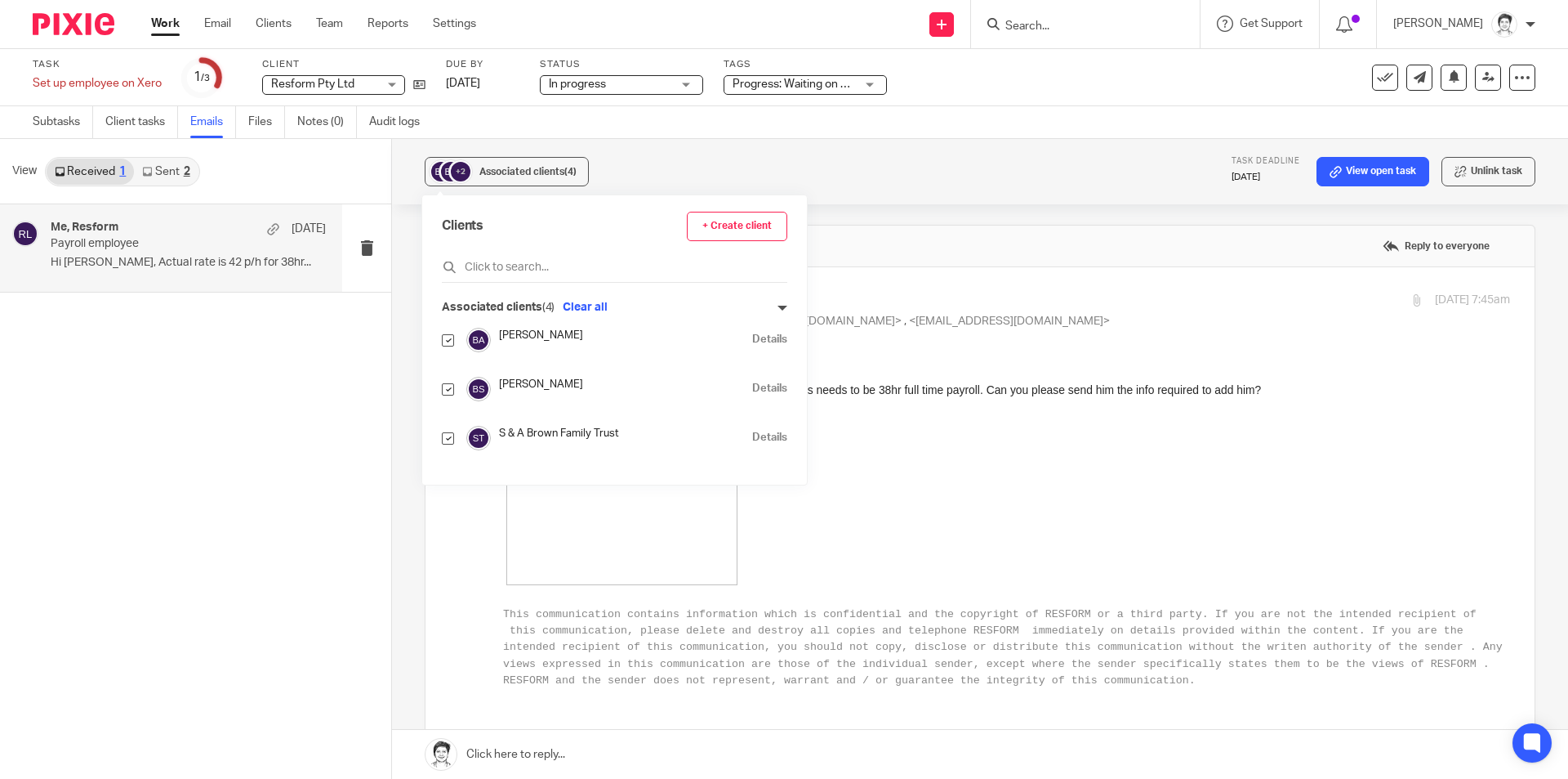
click at [453, 339] on input "checkbox" at bounding box center [448, 339] width 12 height 12
checkbox input "false"
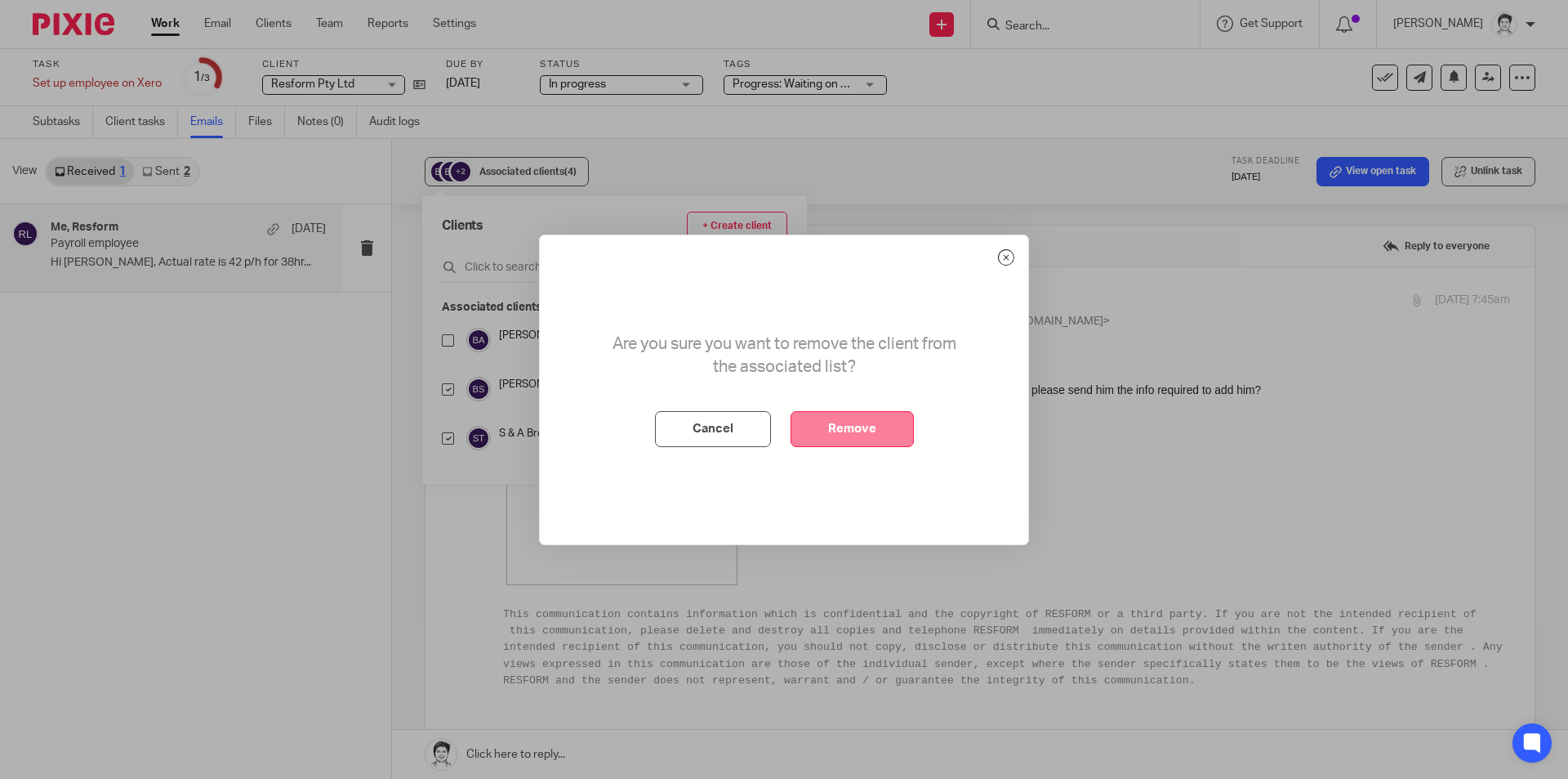
click at [846, 425] on button "Remove" at bounding box center [852, 428] width 123 height 36
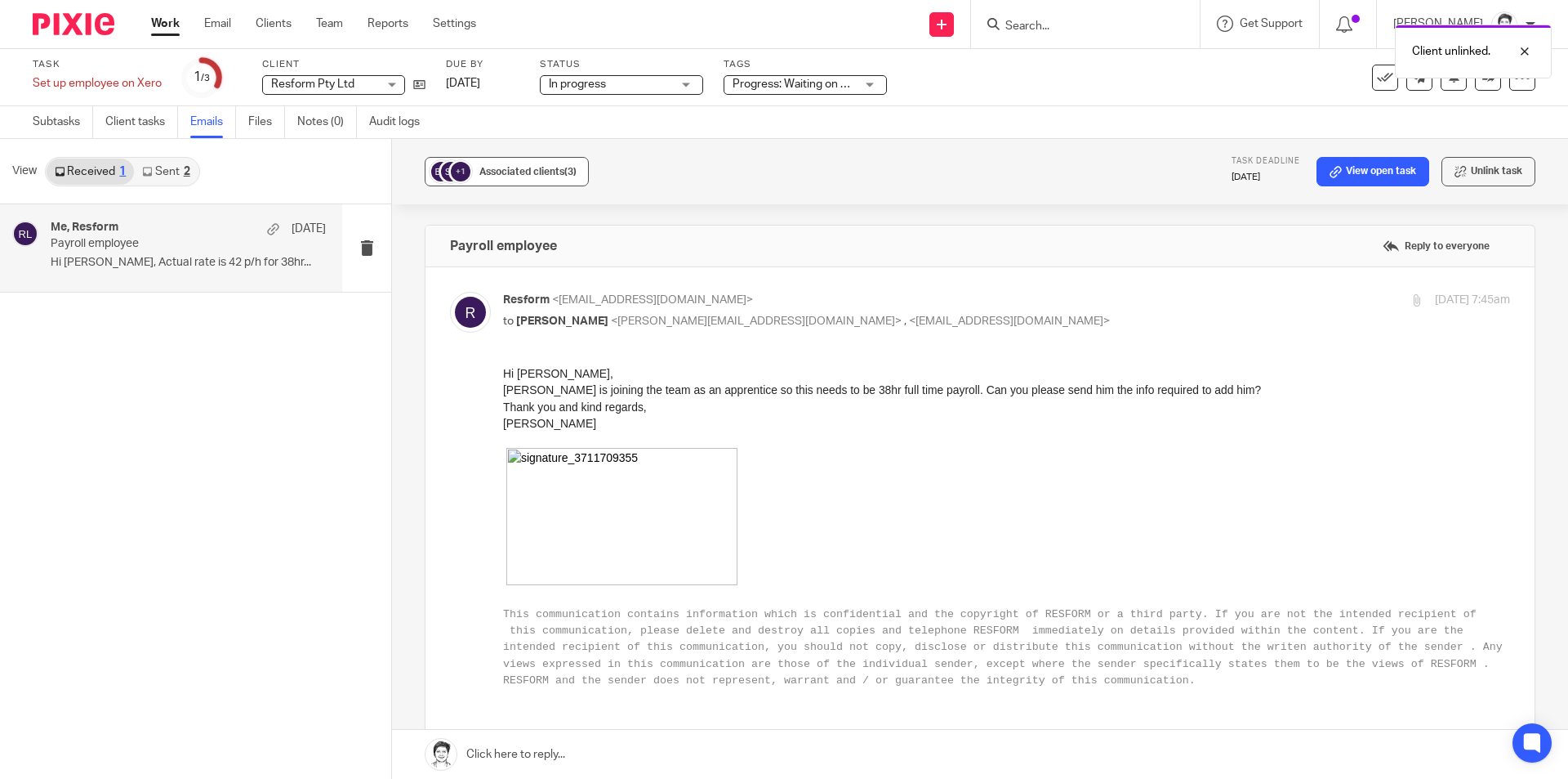
click at [509, 168] on span "Associated clients (3)" at bounding box center [528, 172] width 97 height 10
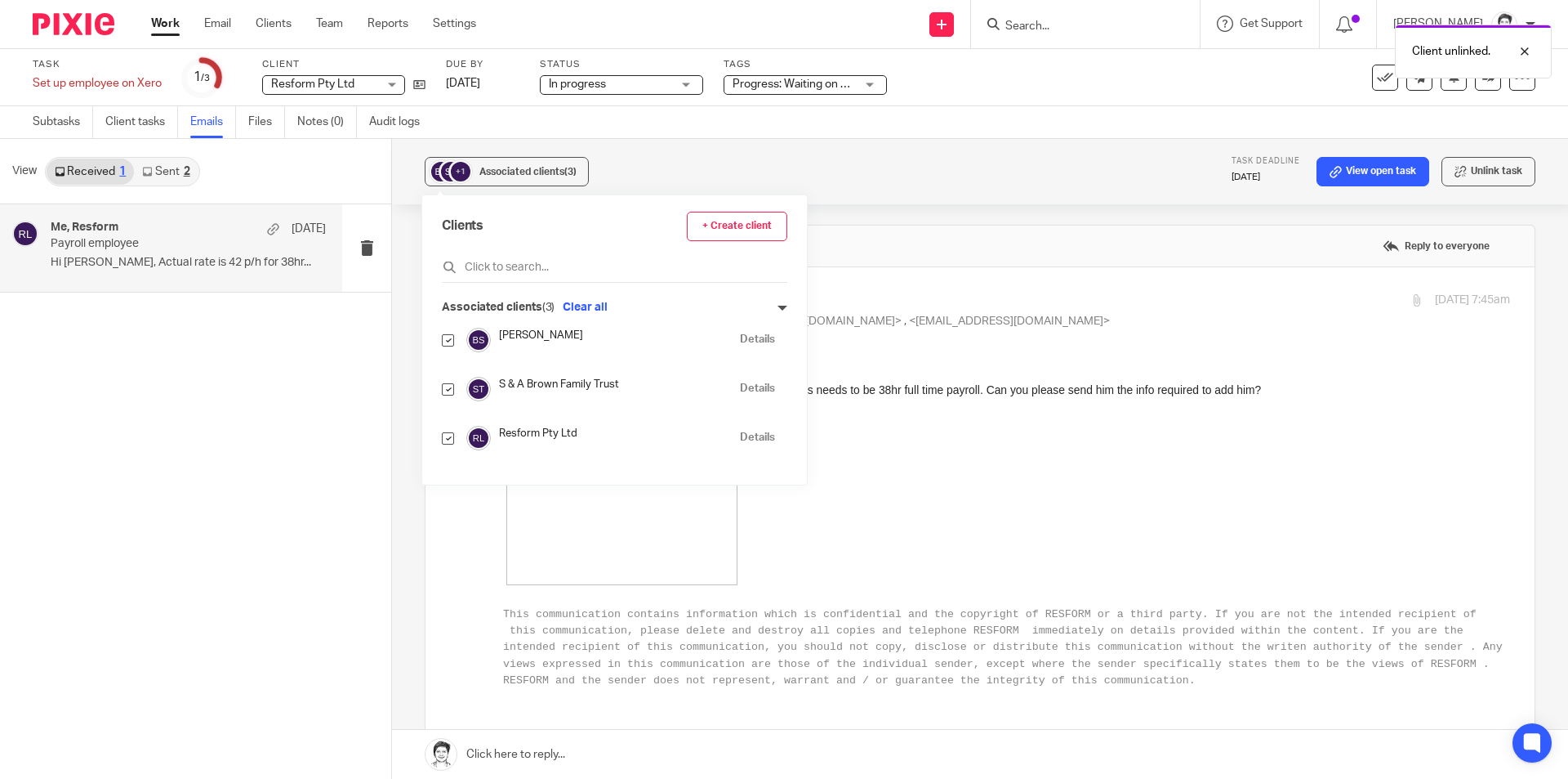
click at [453, 338] on input "checkbox" at bounding box center [448, 339] width 12 height 12
checkbox input "false"
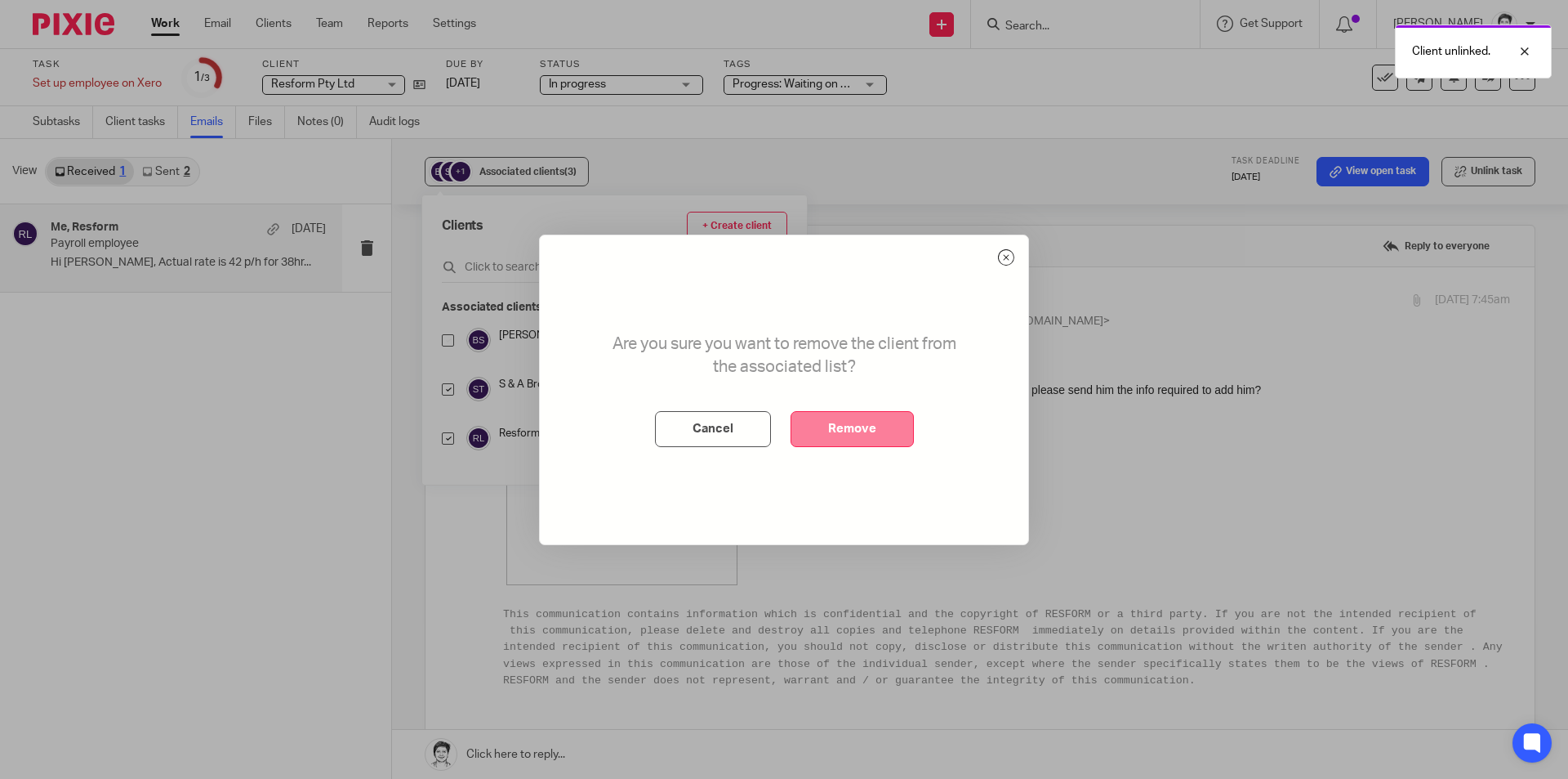
click at [843, 436] on button "Remove" at bounding box center [852, 428] width 123 height 36
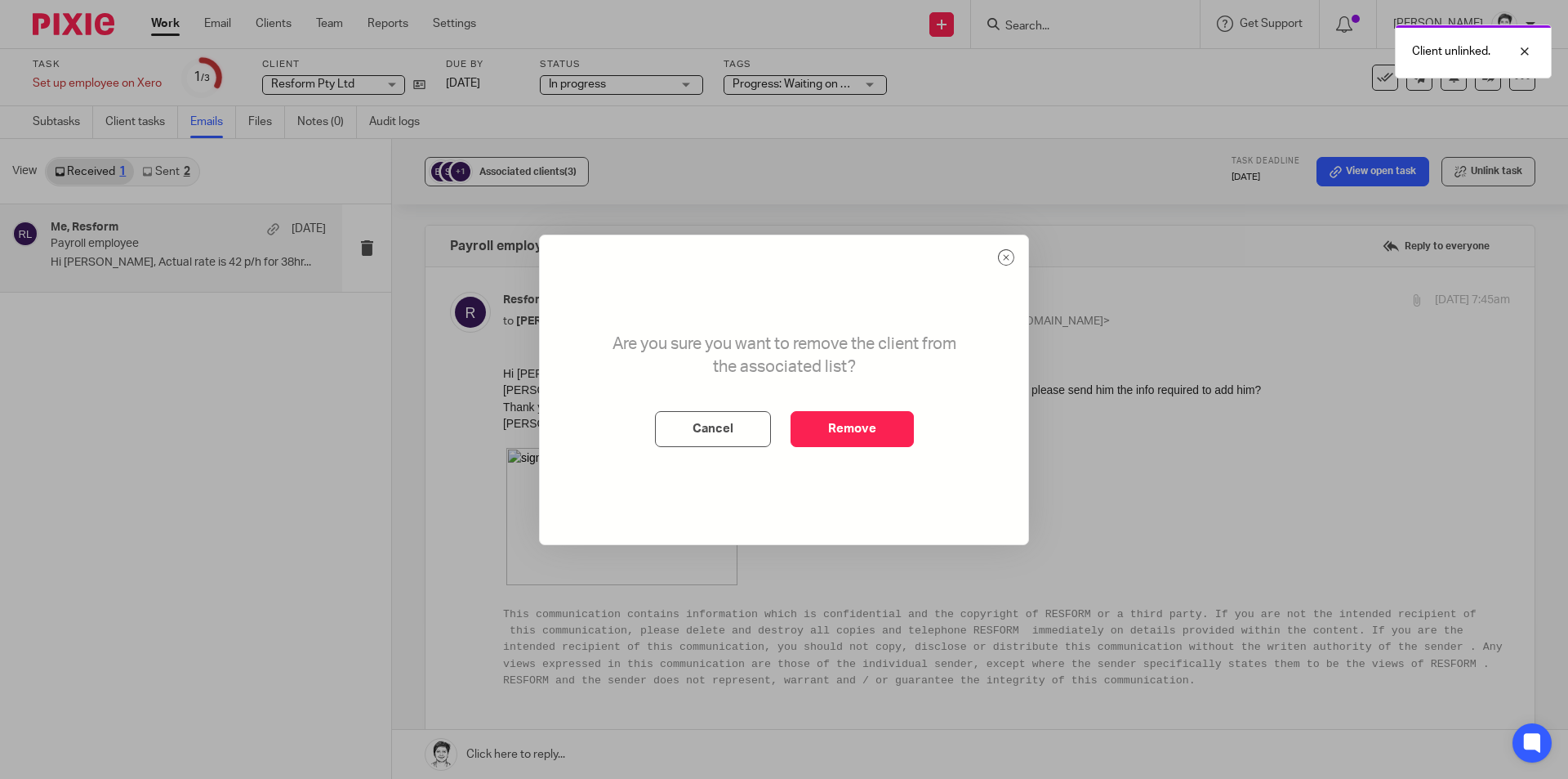
click at [509, 168] on span "Associated clients (3)" at bounding box center [528, 172] width 97 height 10
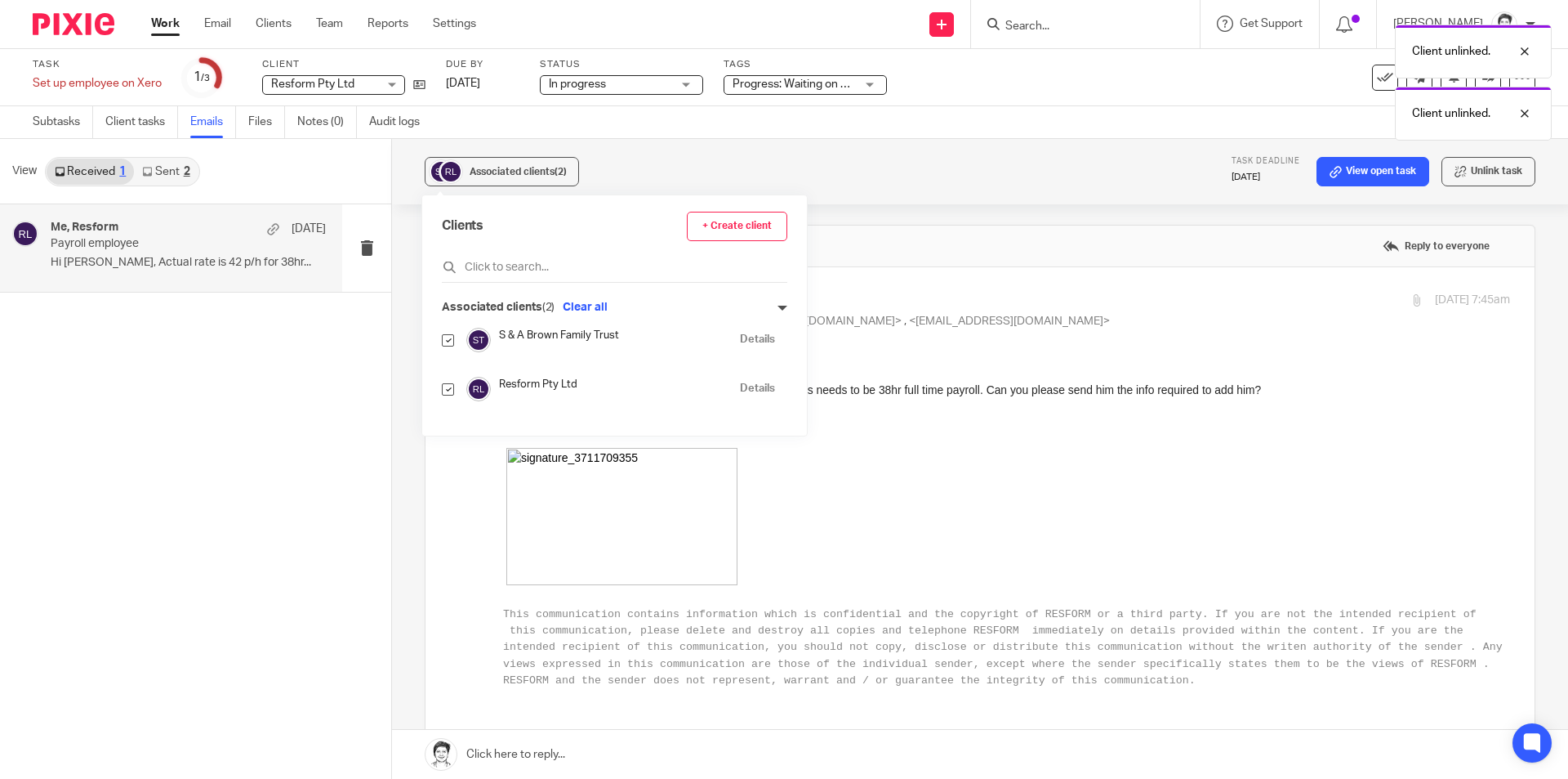
click at [443, 338] on input "checkbox" at bounding box center [448, 339] width 12 height 12
checkbox input "false"
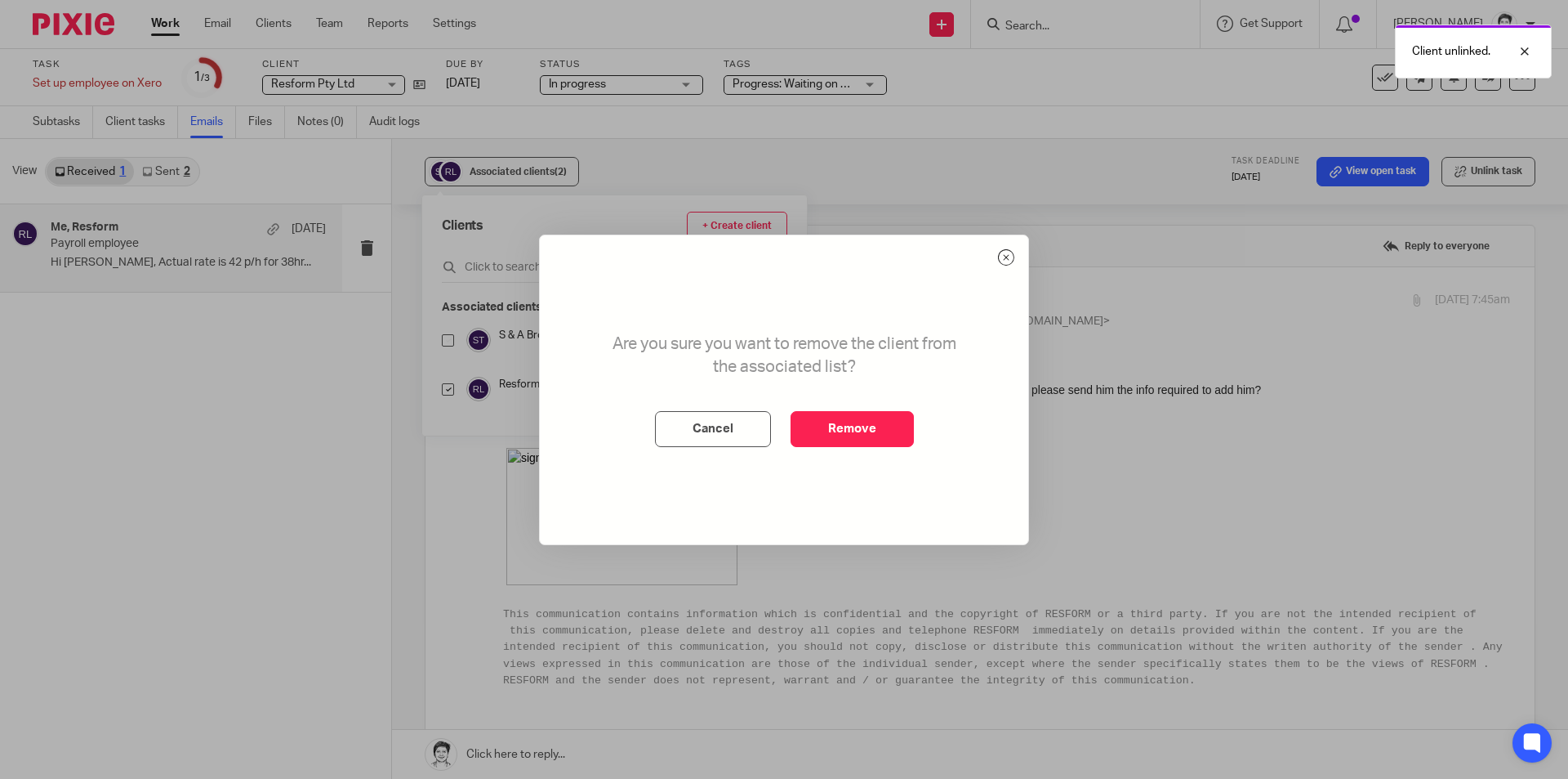
click at [845, 423] on button "Remove" at bounding box center [852, 428] width 123 height 36
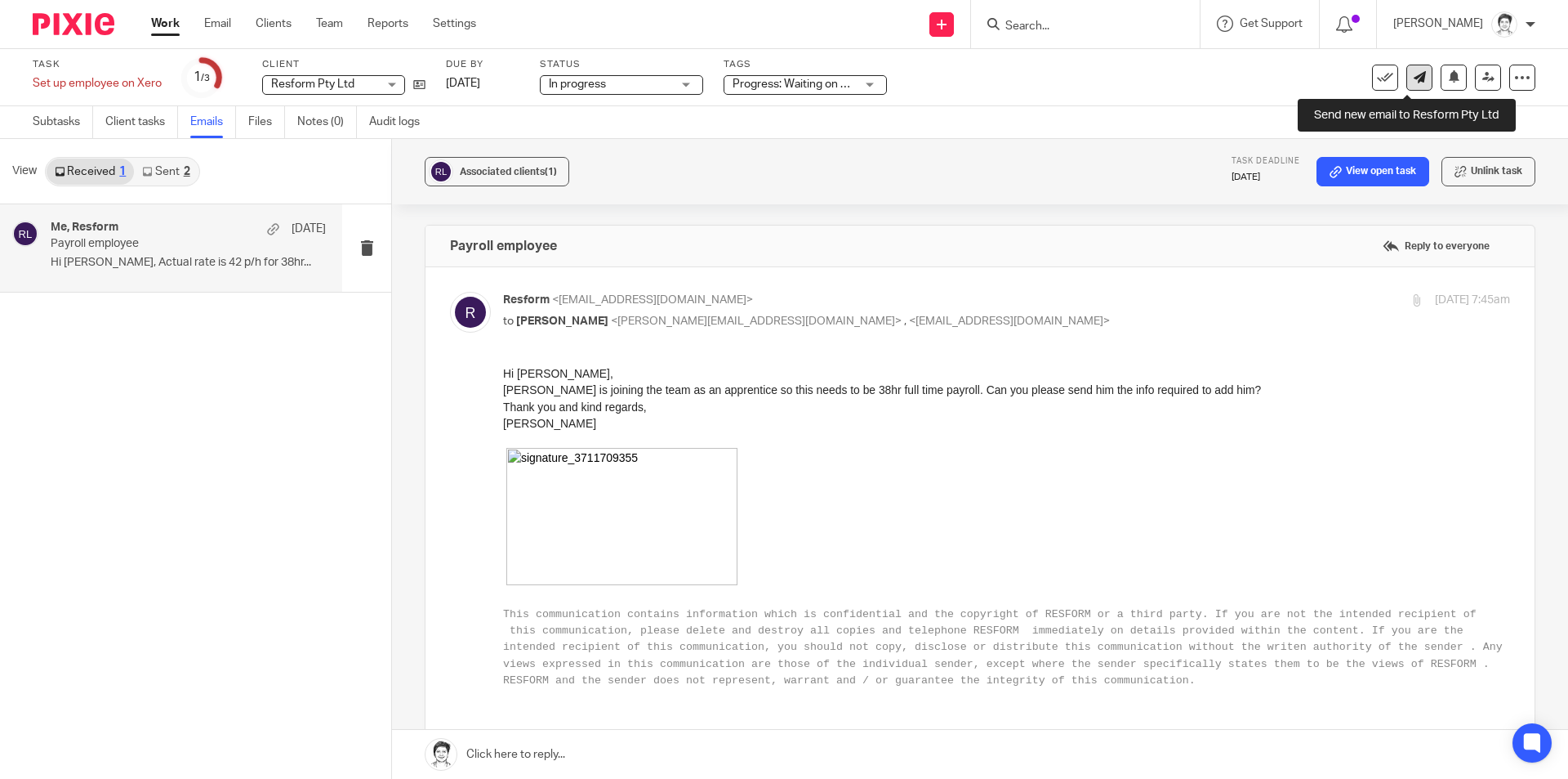
click at [1414, 77] on link at bounding box center [1420, 78] width 26 height 26
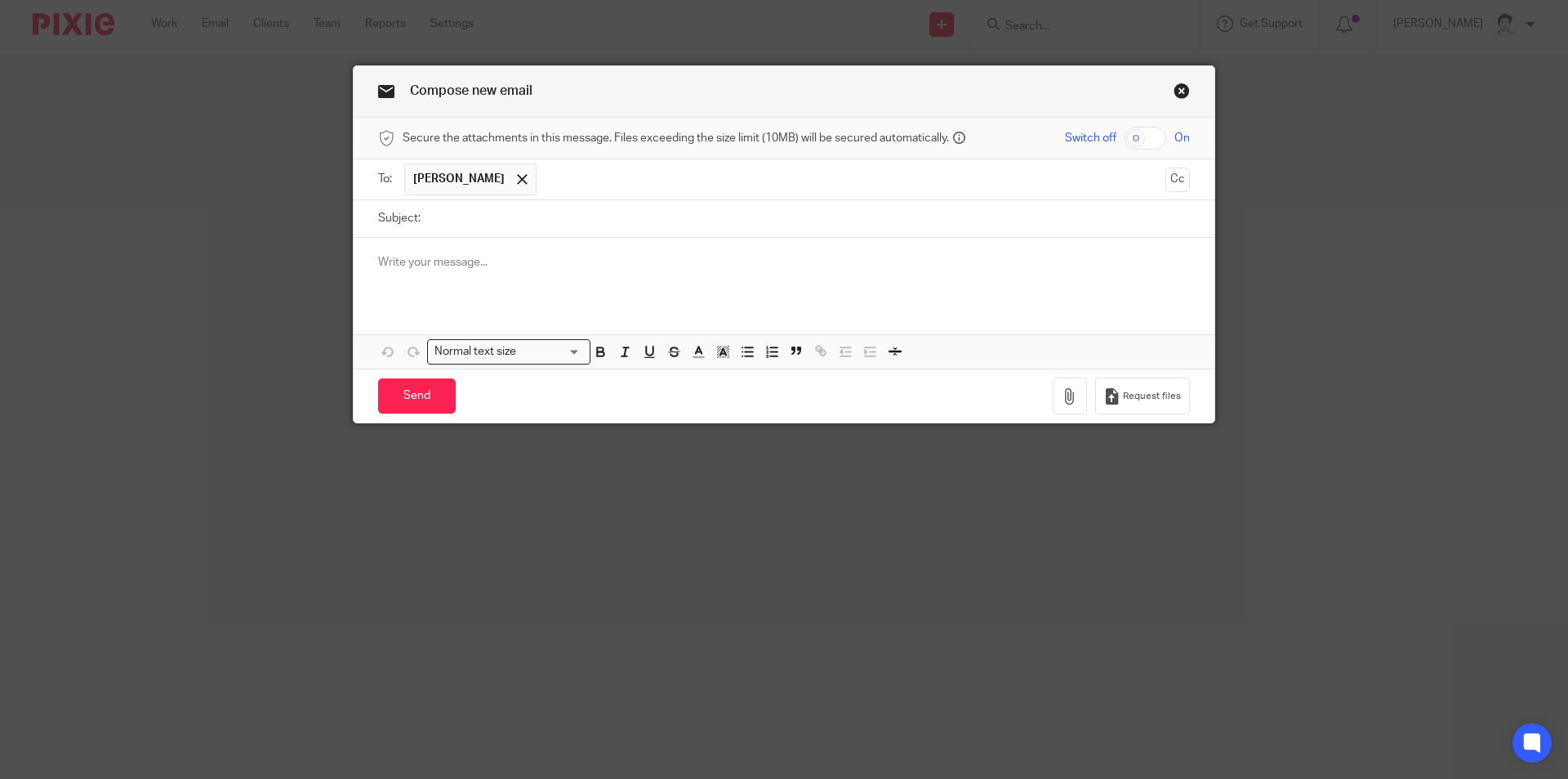
click at [436, 223] on input "Subject:" at bounding box center [809, 219] width 761 height 37
type input "M"
type input "a"
type input "M"
type input "Link for Marshall's TFN and Super forms"
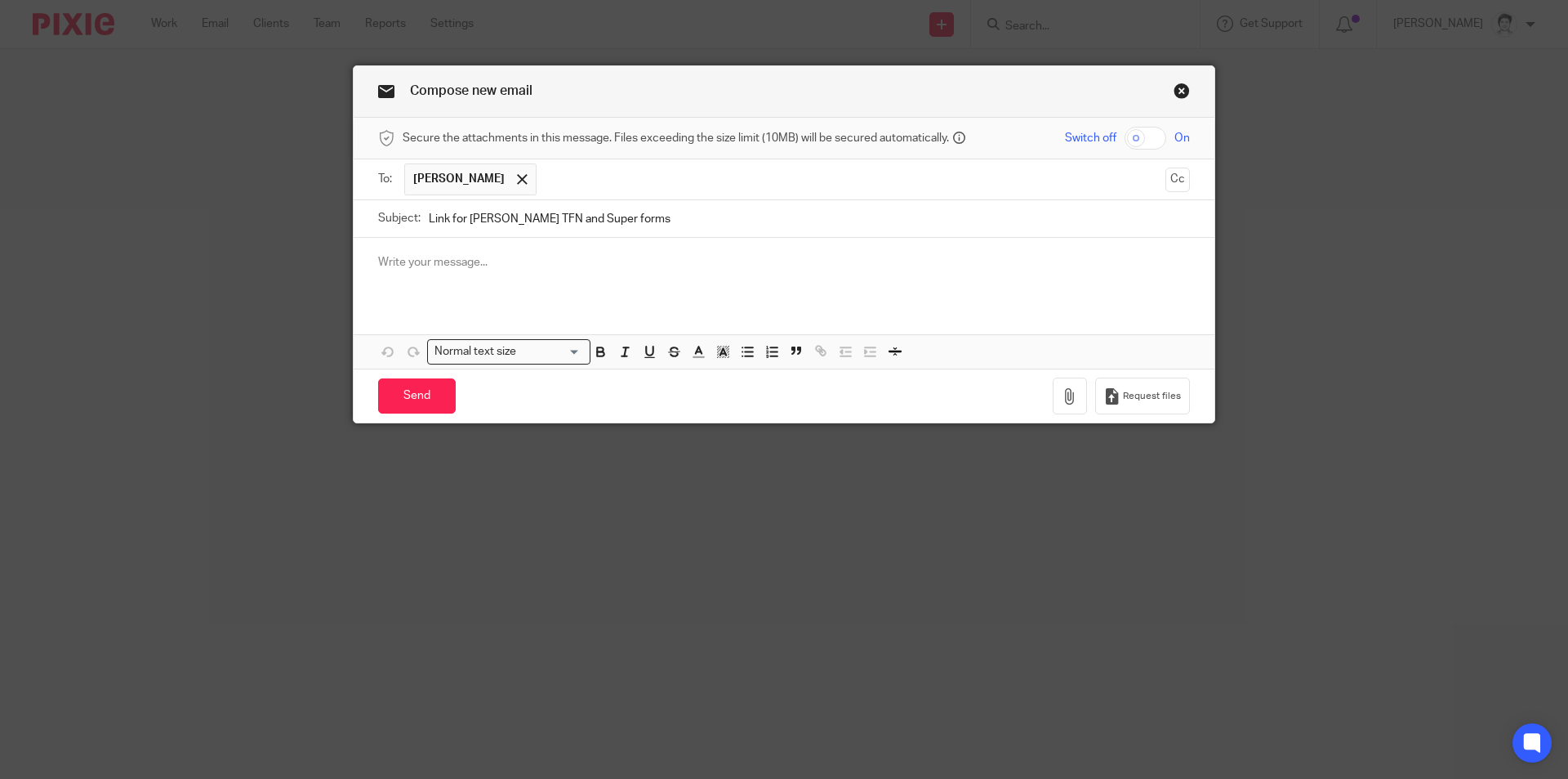
click at [428, 258] on p at bounding box center [784, 262] width 812 height 17
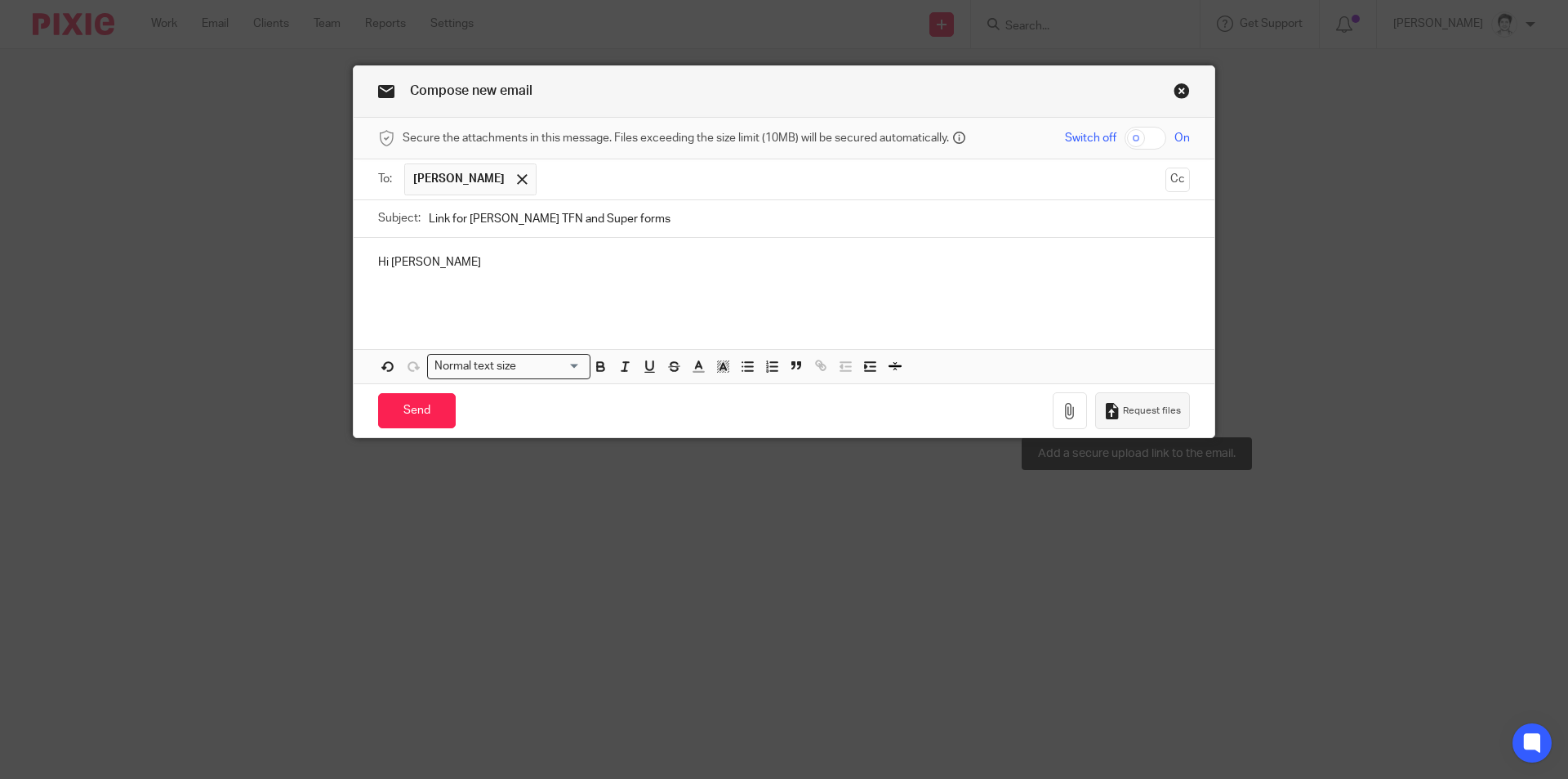
drag, startPoint x: 1117, startPoint y: 408, endPoint x: 1098, endPoint y: 397, distance: 22.0
click at [1118, 408] on button "Request files" at bounding box center [1142, 411] width 95 height 37
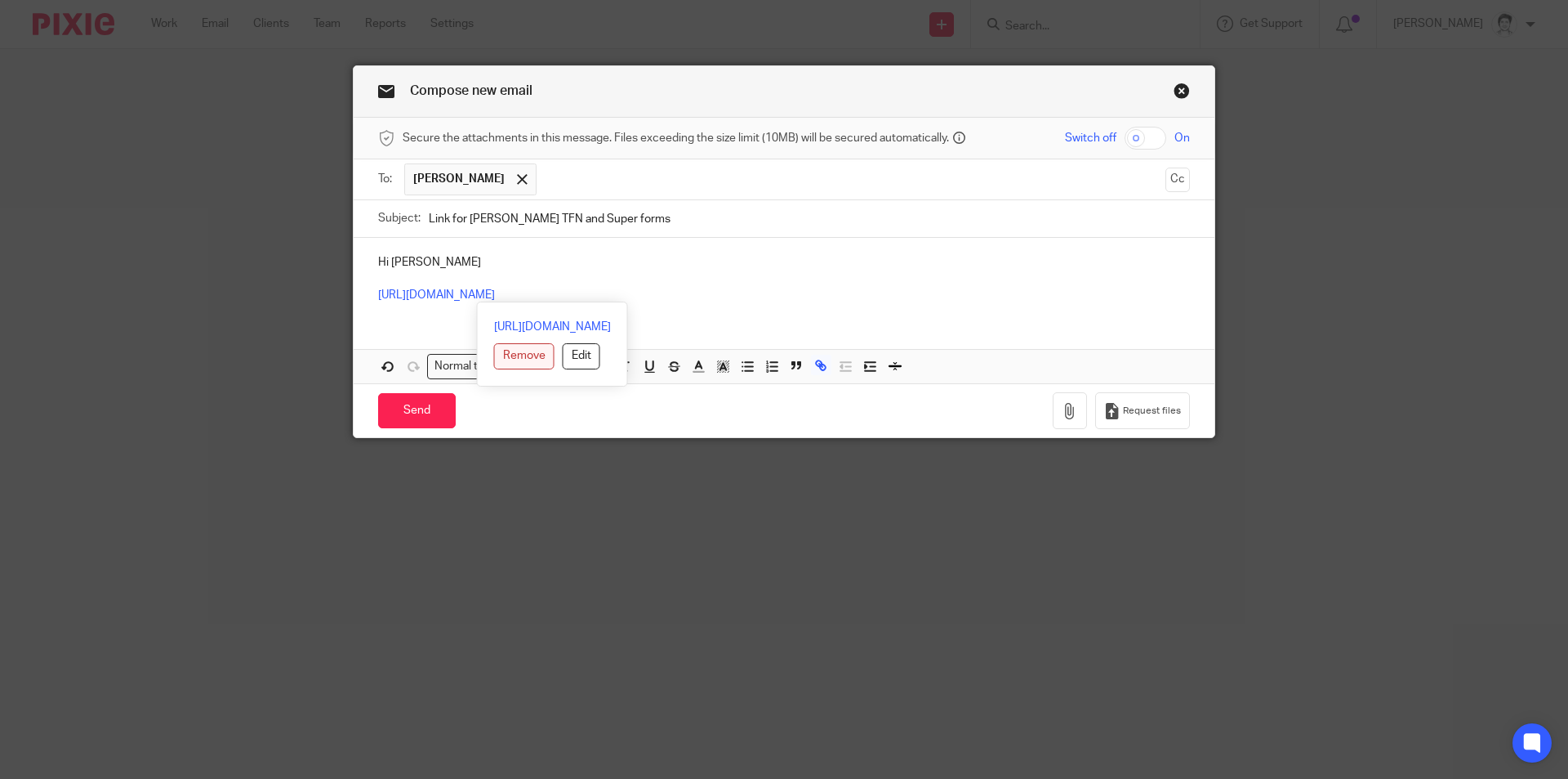
drag, startPoint x: 737, startPoint y: 292, endPoint x: 429, endPoint y: 357, distance: 314.8
click at [327, 298] on div "Compose new email Secure the attachments in this message. Files exceeding the s…" at bounding box center [784, 390] width 1568 height 779
click at [563, 355] on button "Edit" at bounding box center [581, 356] width 38 height 26
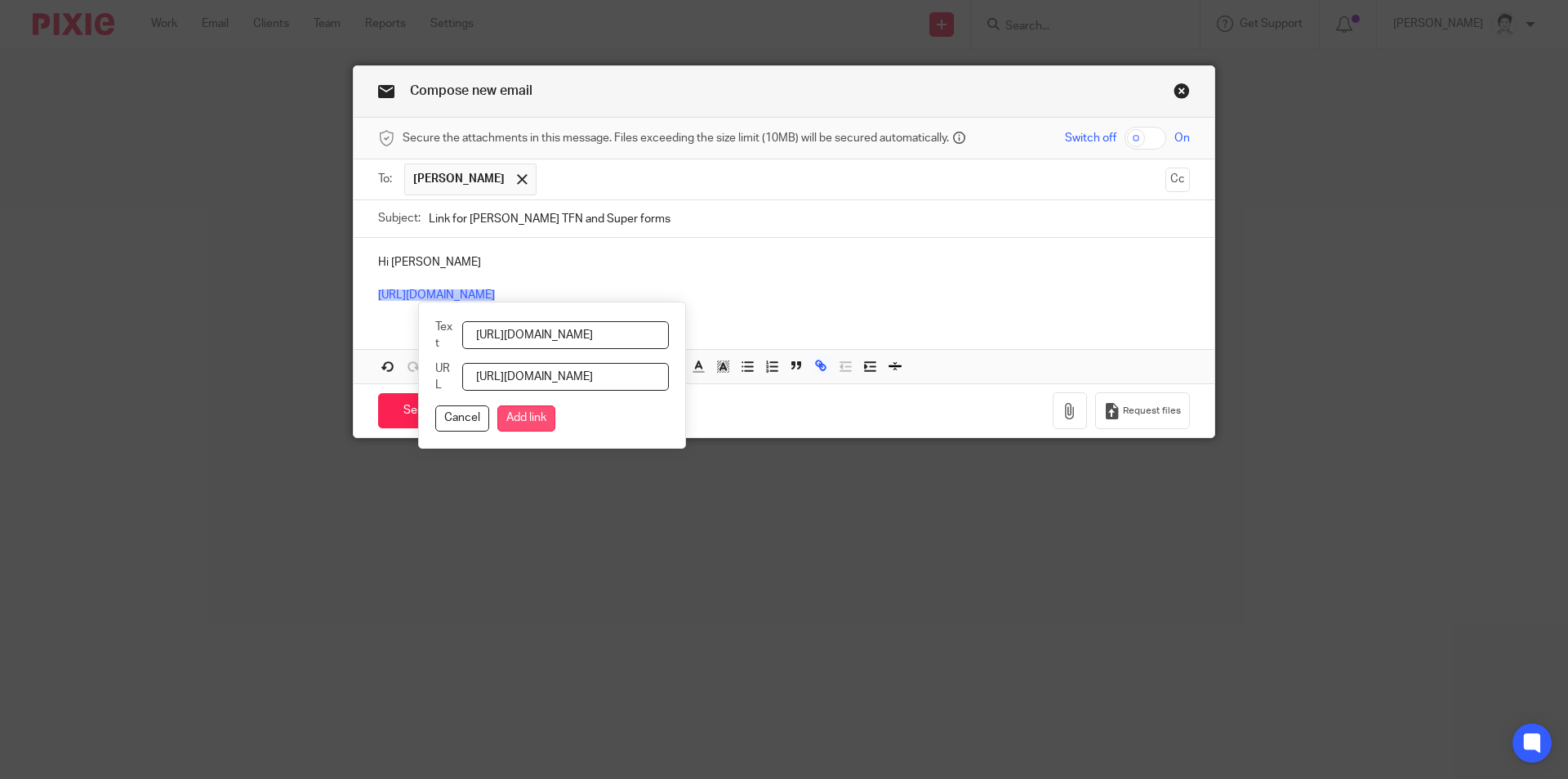
click at [540, 424] on button "Add link" at bounding box center [527, 418] width 58 height 26
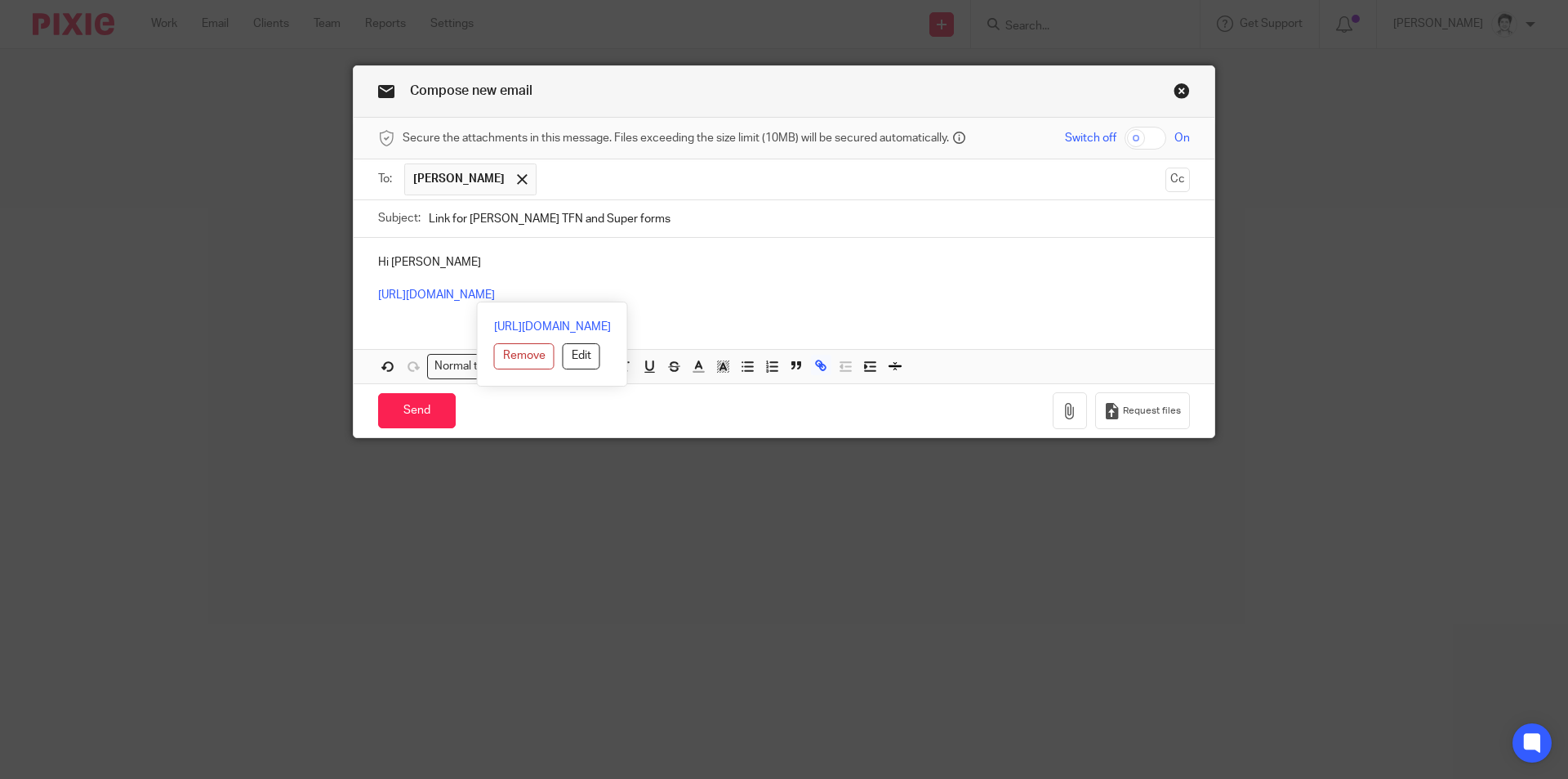
drag, startPoint x: 731, startPoint y: 296, endPoint x: 363, endPoint y: 299, distance: 368.0
click at [363, 299] on div "Hi Sam https://yba.usepixie.net/u/094b04dcb654470a79c58dbbc5060326" at bounding box center [784, 276] width 861 height 79
click at [563, 353] on button "Edit" at bounding box center [581, 356] width 38 height 26
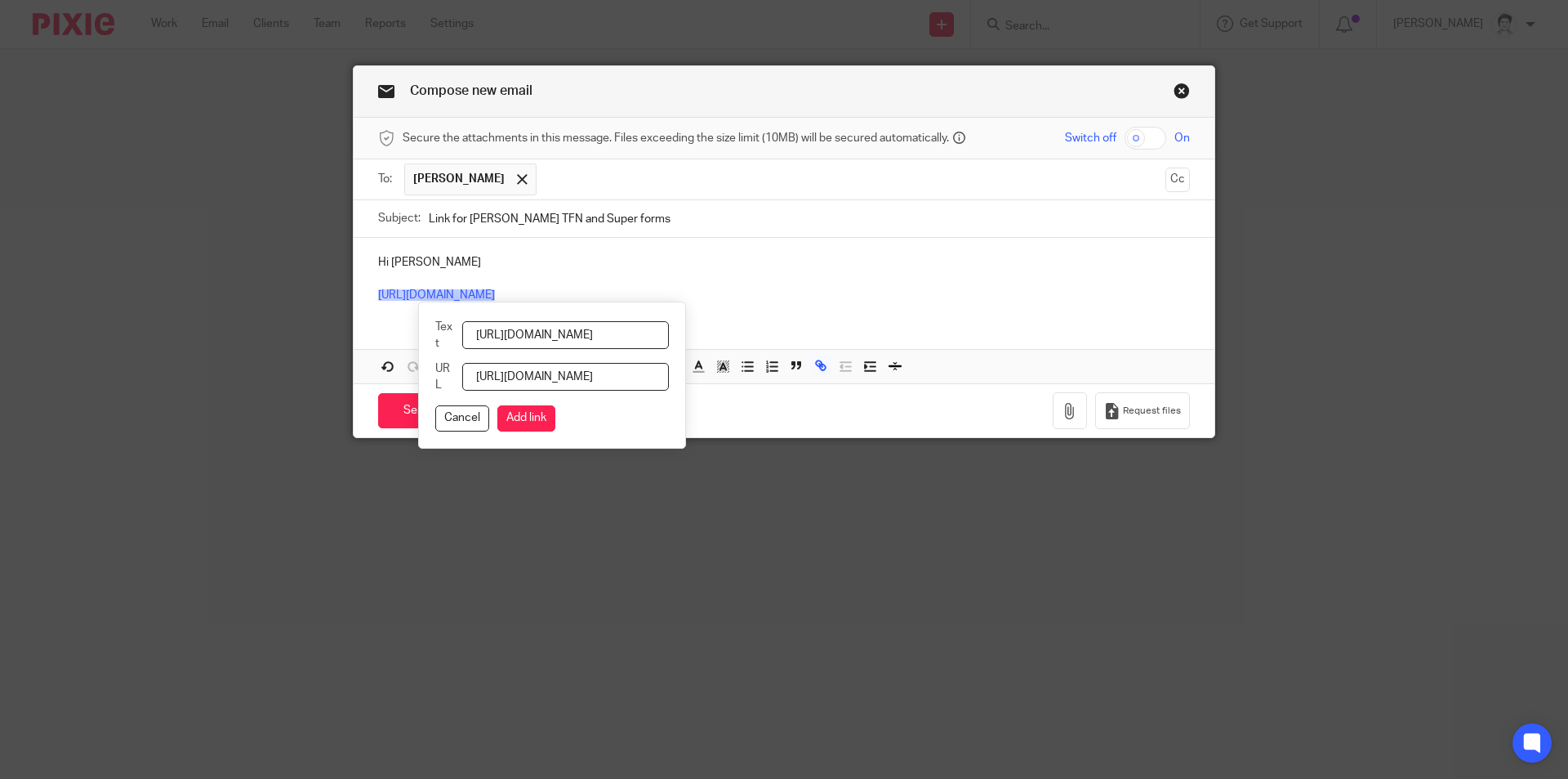
scroll to position [0, 203]
click at [1147, 138] on input "checkbox" at bounding box center [1145, 138] width 42 height 23
checkbox input "true"
drag, startPoint x: 487, startPoint y: 333, endPoint x: 814, endPoint y: 325, distance: 327.1
click at [809, 333] on div "Hi Sam https://yba.usepixie.net/u/094b04dcb654470a79c58dbbc5060326 Attachments …" at bounding box center [784, 310] width 861 height 146
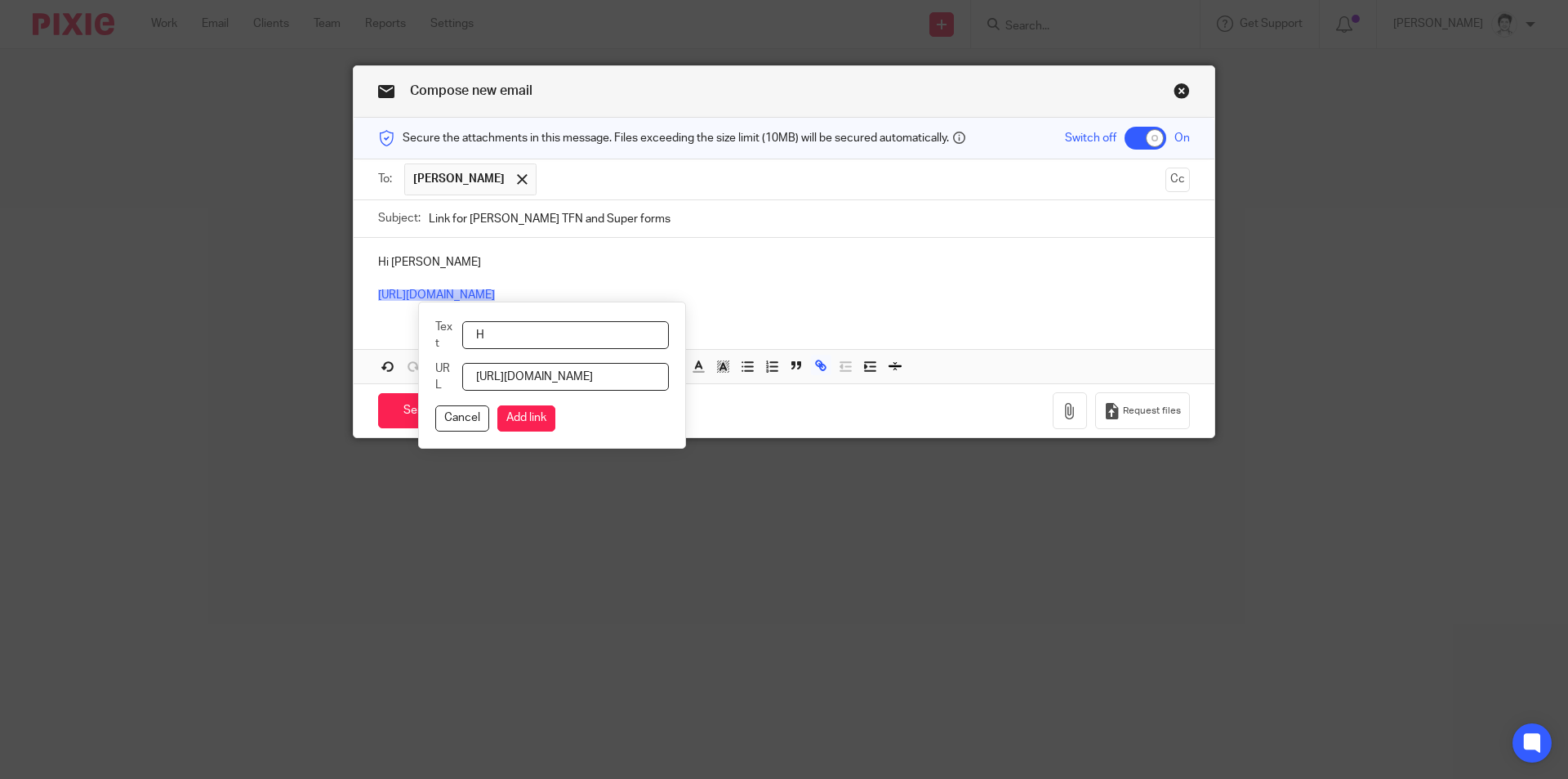
scroll to position [0, 0]
click at [536, 335] on input "Here is a link" at bounding box center [566, 335] width 207 height 28
drag, startPoint x: 532, startPoint y: 331, endPoint x: 545, endPoint y: 331, distance: 13.0
click at [535, 331] on input "Here is a link" at bounding box center [566, 335] width 207 height 28
type input "Here is a secure link"
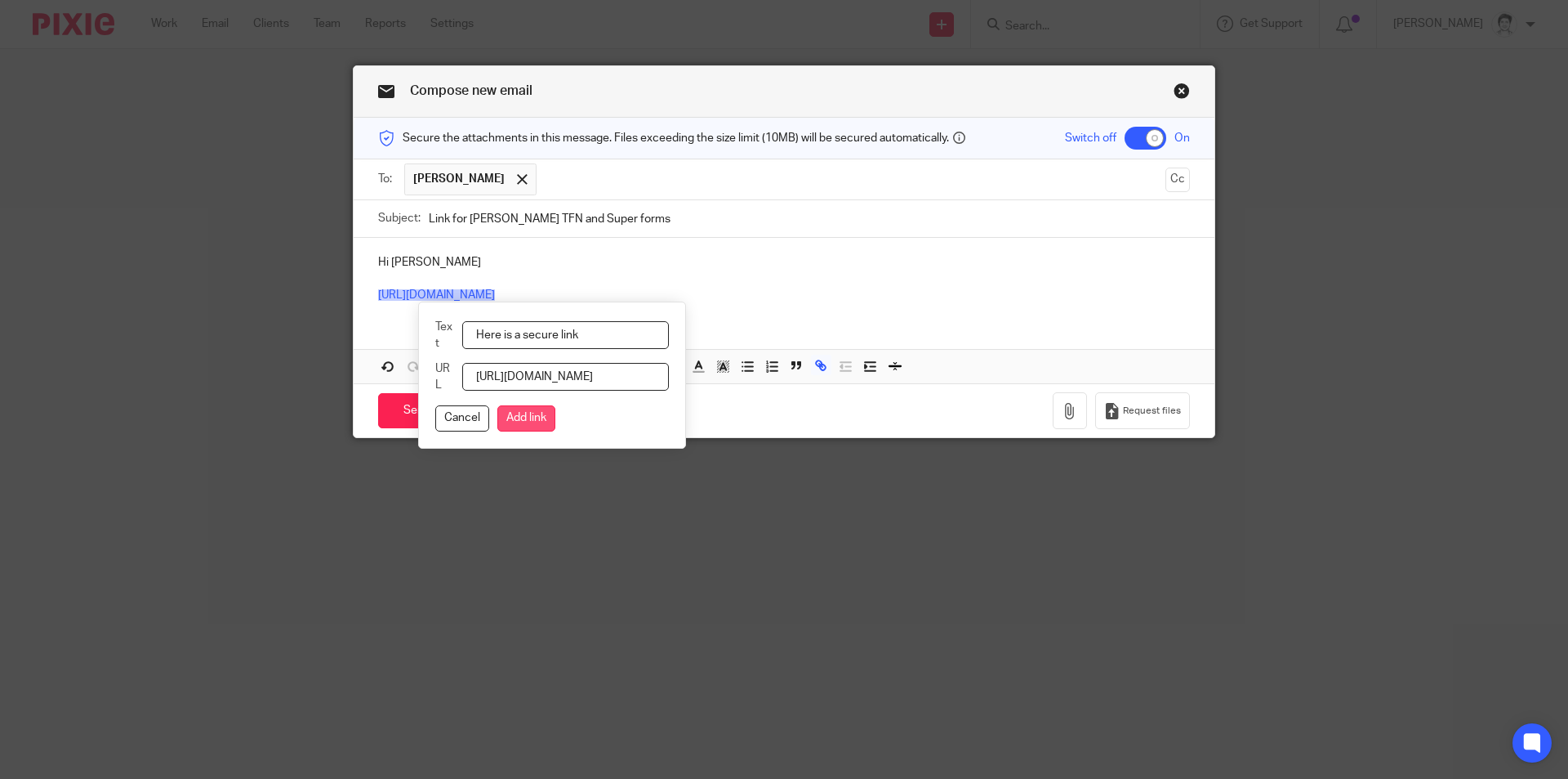
click at [551, 419] on button "Add link" at bounding box center [527, 418] width 58 height 26
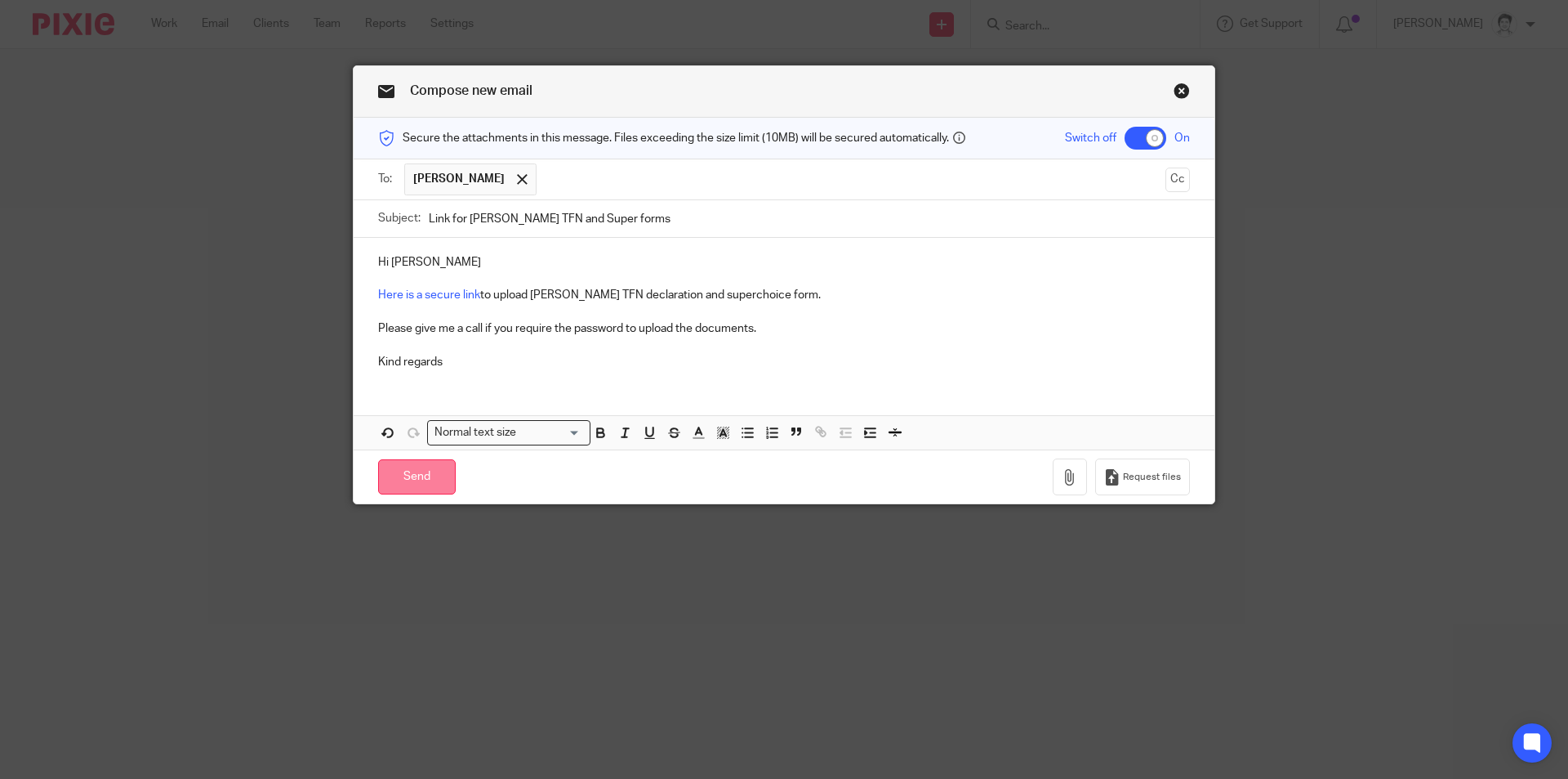
click at [433, 473] on input "Send" at bounding box center [417, 477] width 78 height 35
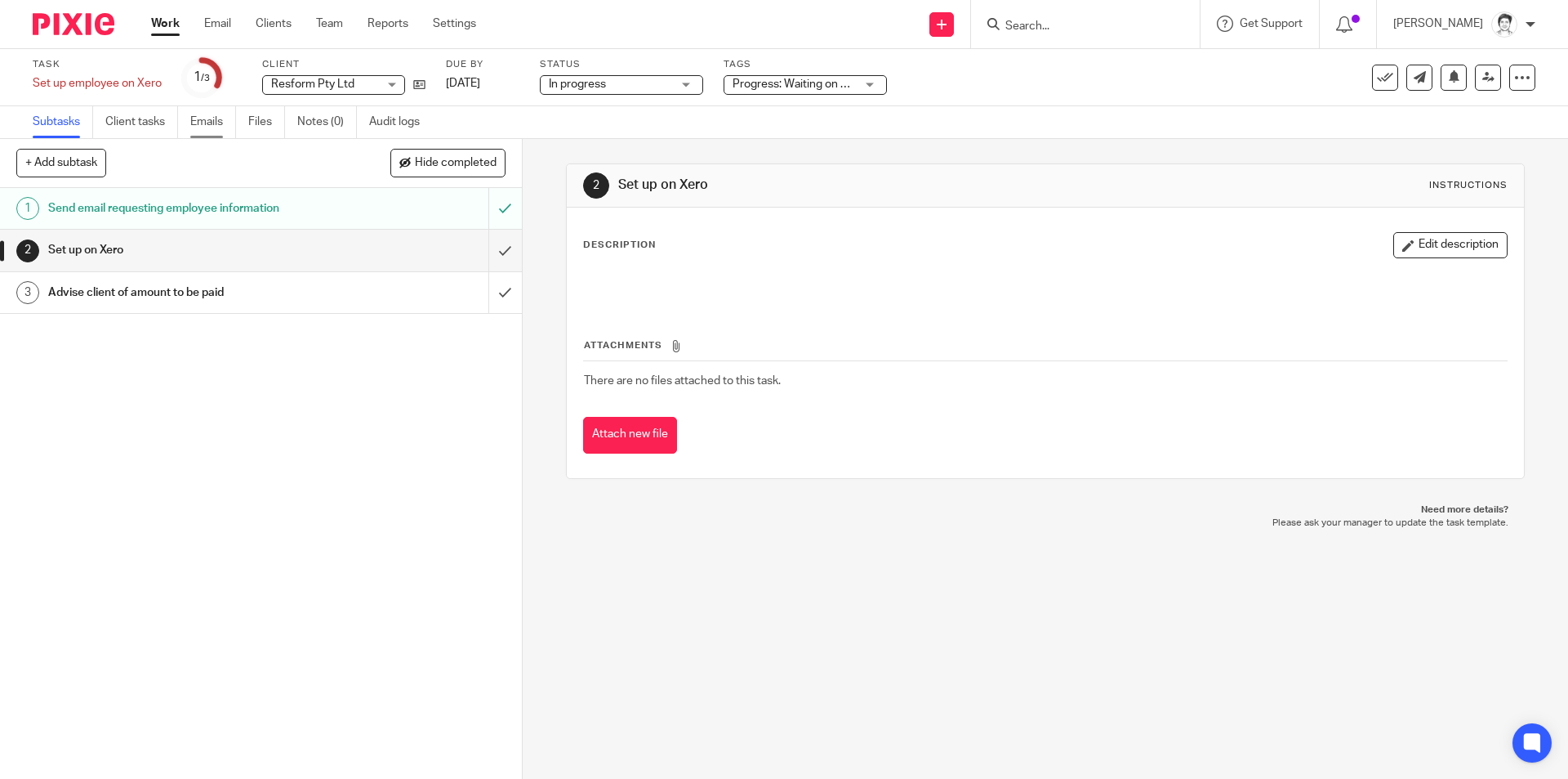
click at [223, 121] on link "Emails" at bounding box center [212, 122] width 45 height 32
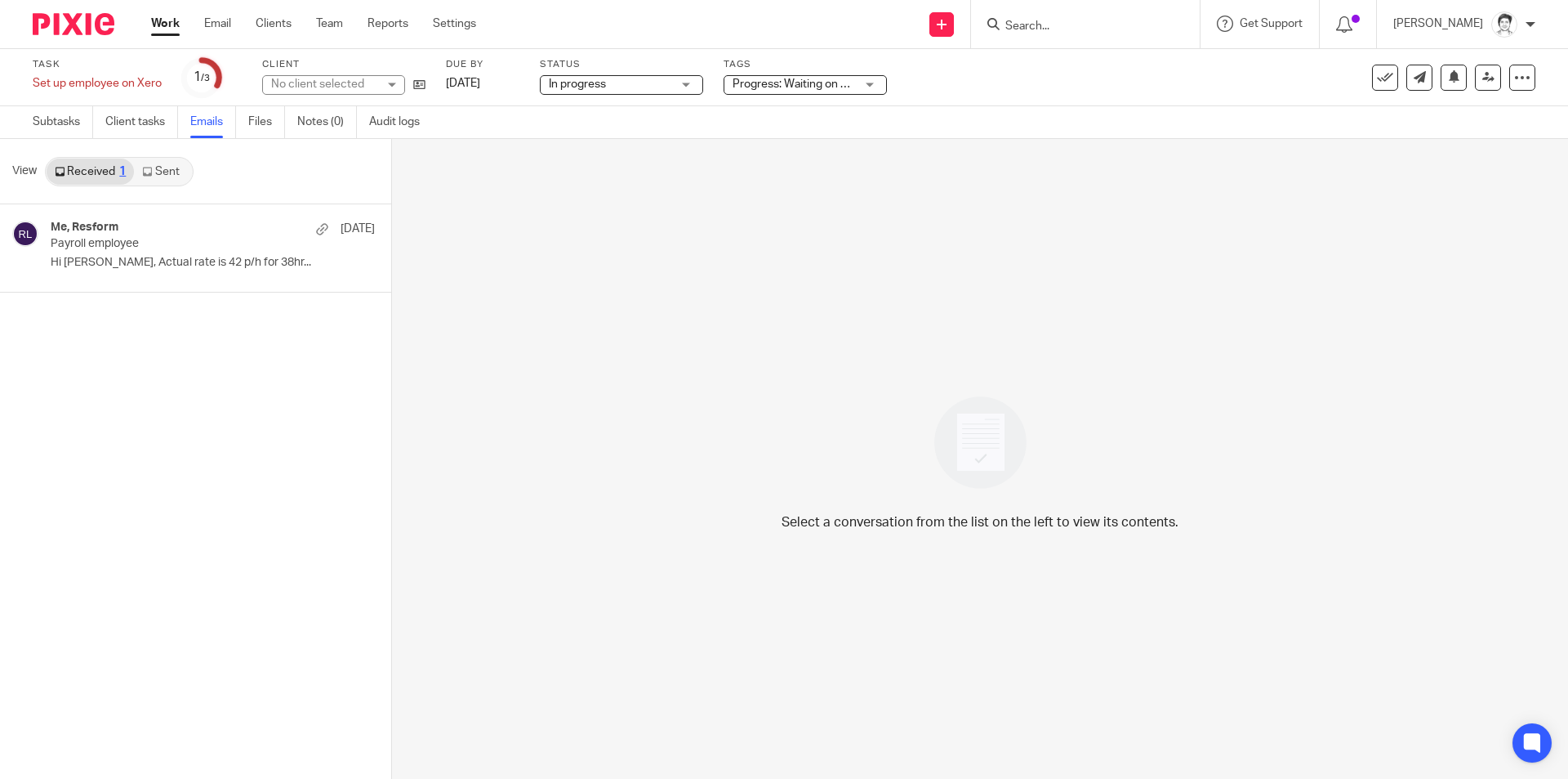
click at [185, 160] on link "Sent" at bounding box center [162, 172] width 57 height 26
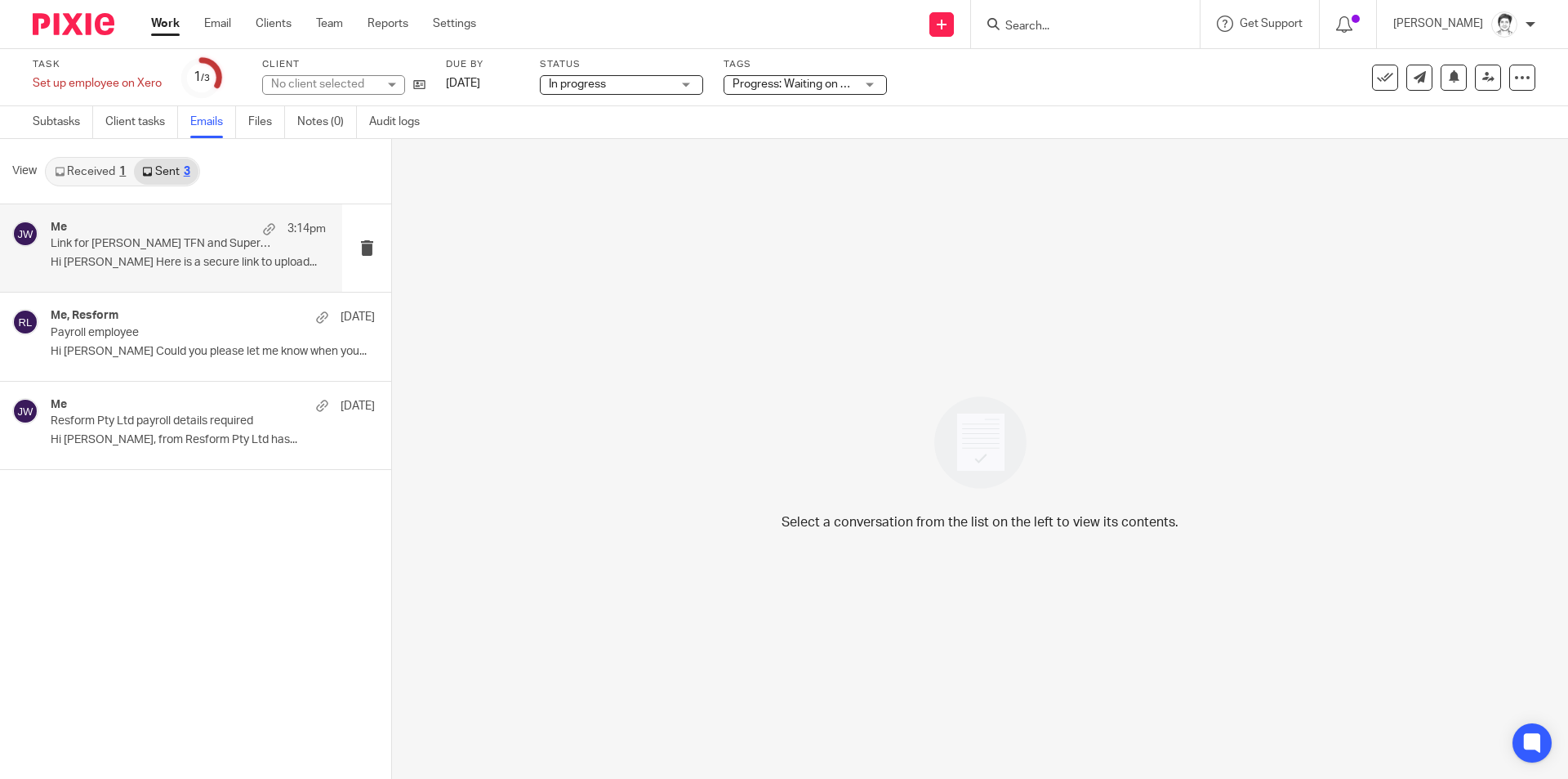
click at [142, 240] on p "Link for [PERSON_NAME] TFN and Super forms" at bounding box center [161, 243] width 221 height 14
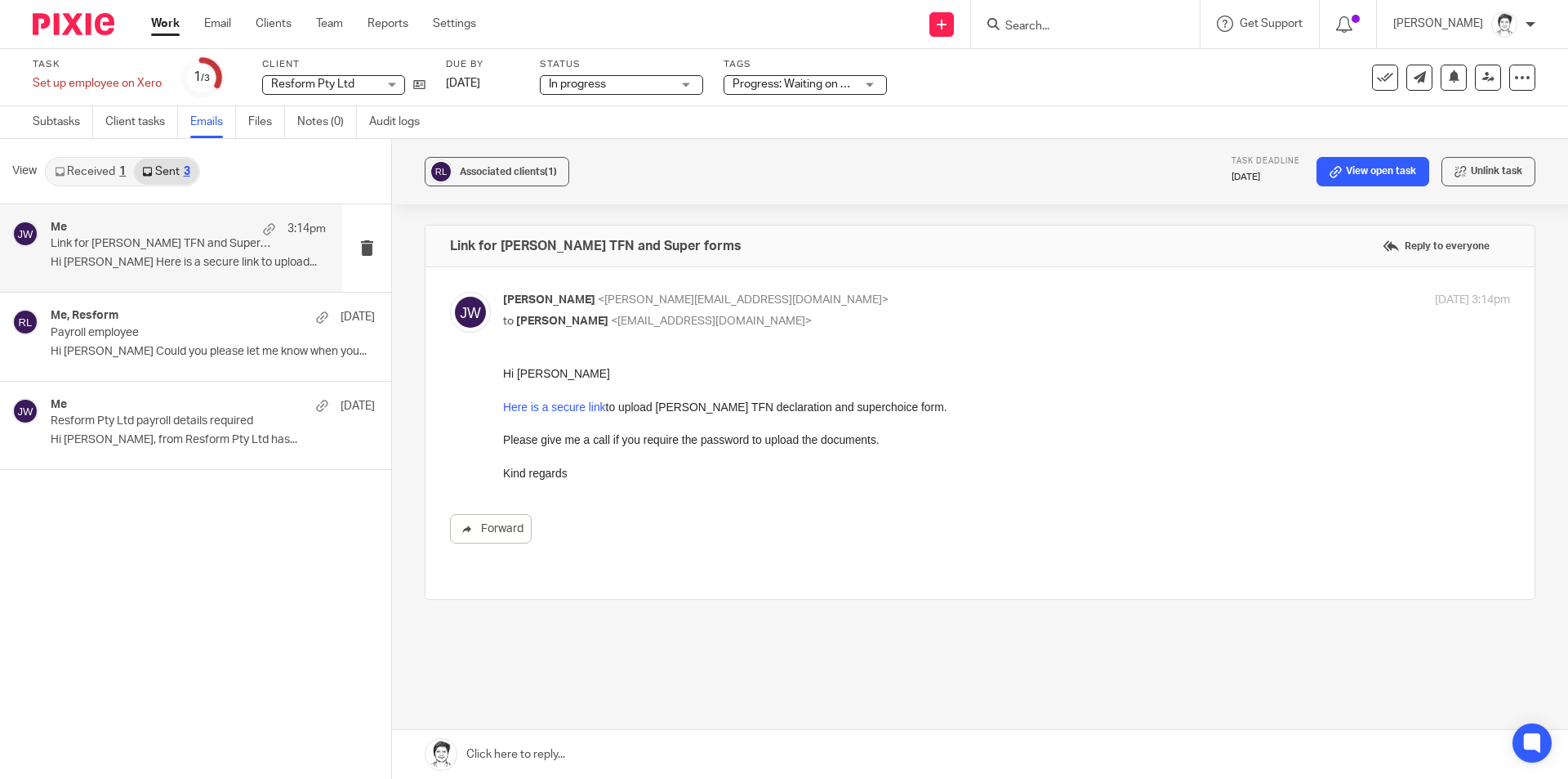
drag, startPoint x: 1054, startPoint y: 35, endPoint x: 1049, endPoint y: 45, distance: 11.2
click at [1053, 33] on div at bounding box center [1085, 24] width 229 height 48
click at [1074, 28] on input "Search" at bounding box center [1077, 27] width 147 height 15
type input "tan"
click button "submit" at bounding box center [0, 0] width 0 height 0
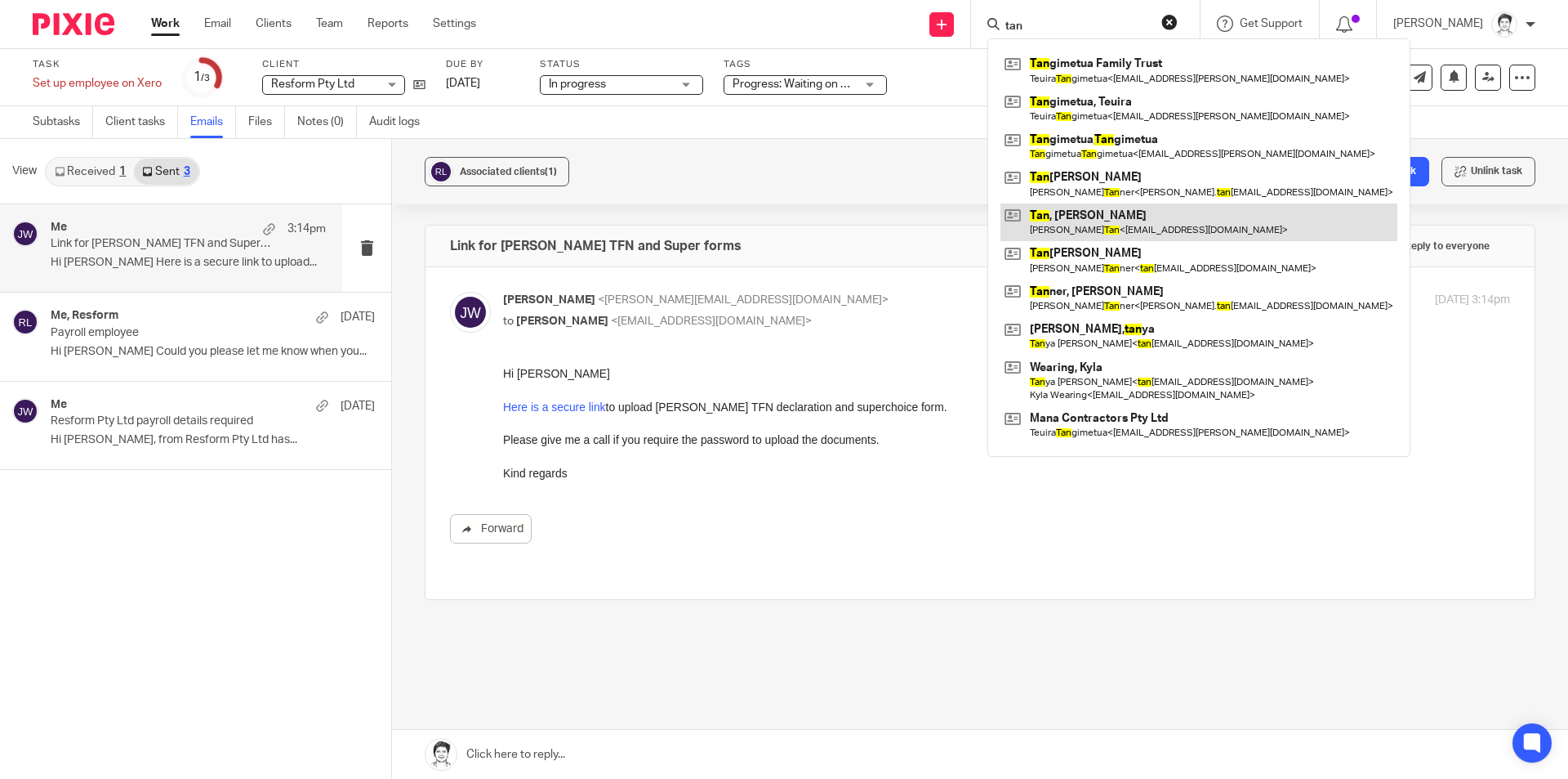
click at [1087, 222] on link at bounding box center [1199, 222] width 397 height 38
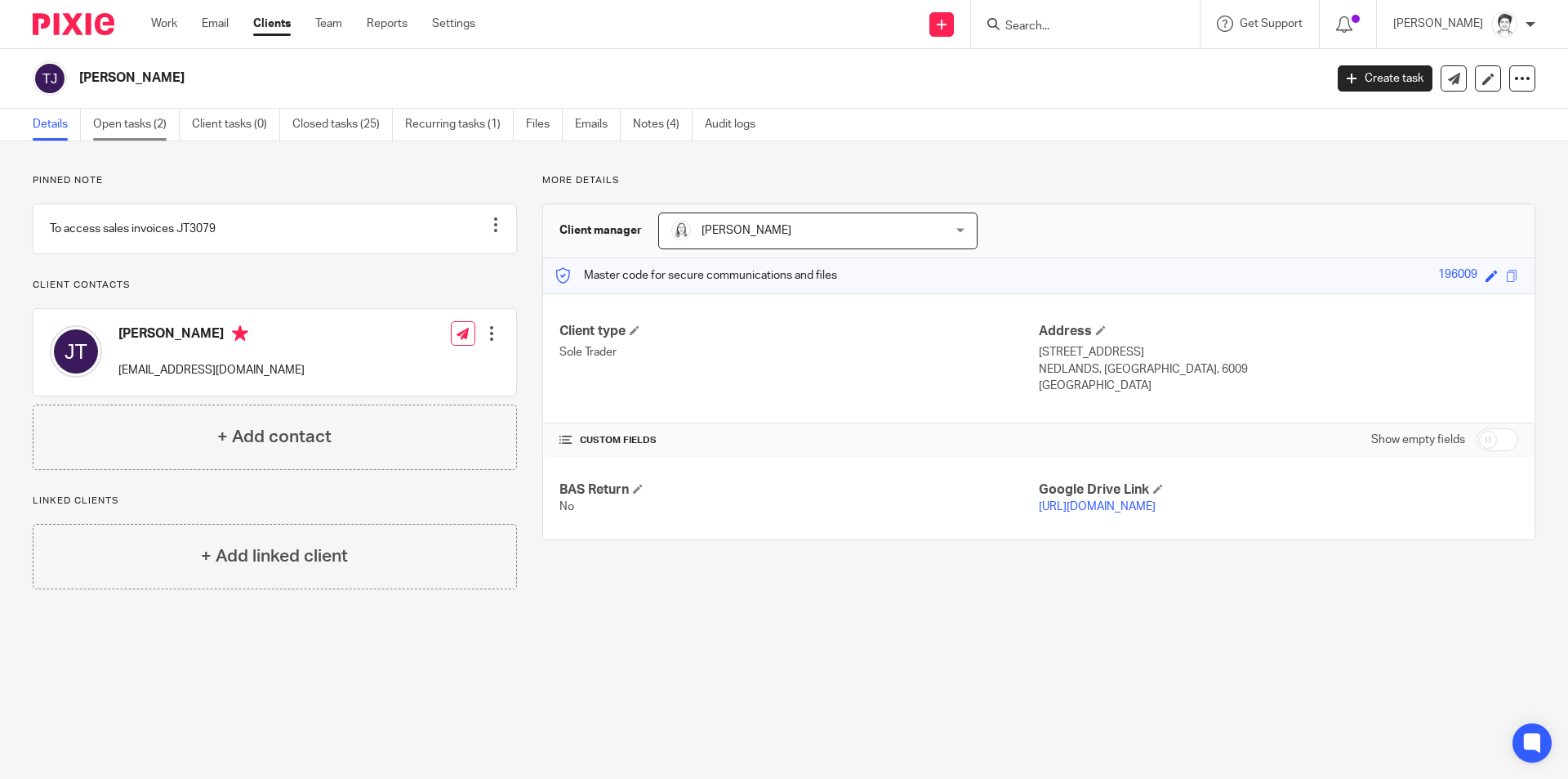
click at [131, 111] on link "Open tasks (2)" at bounding box center [135, 124] width 86 height 32
click at [156, 127] on link "Open tasks (2)" at bounding box center [135, 124] width 86 height 32
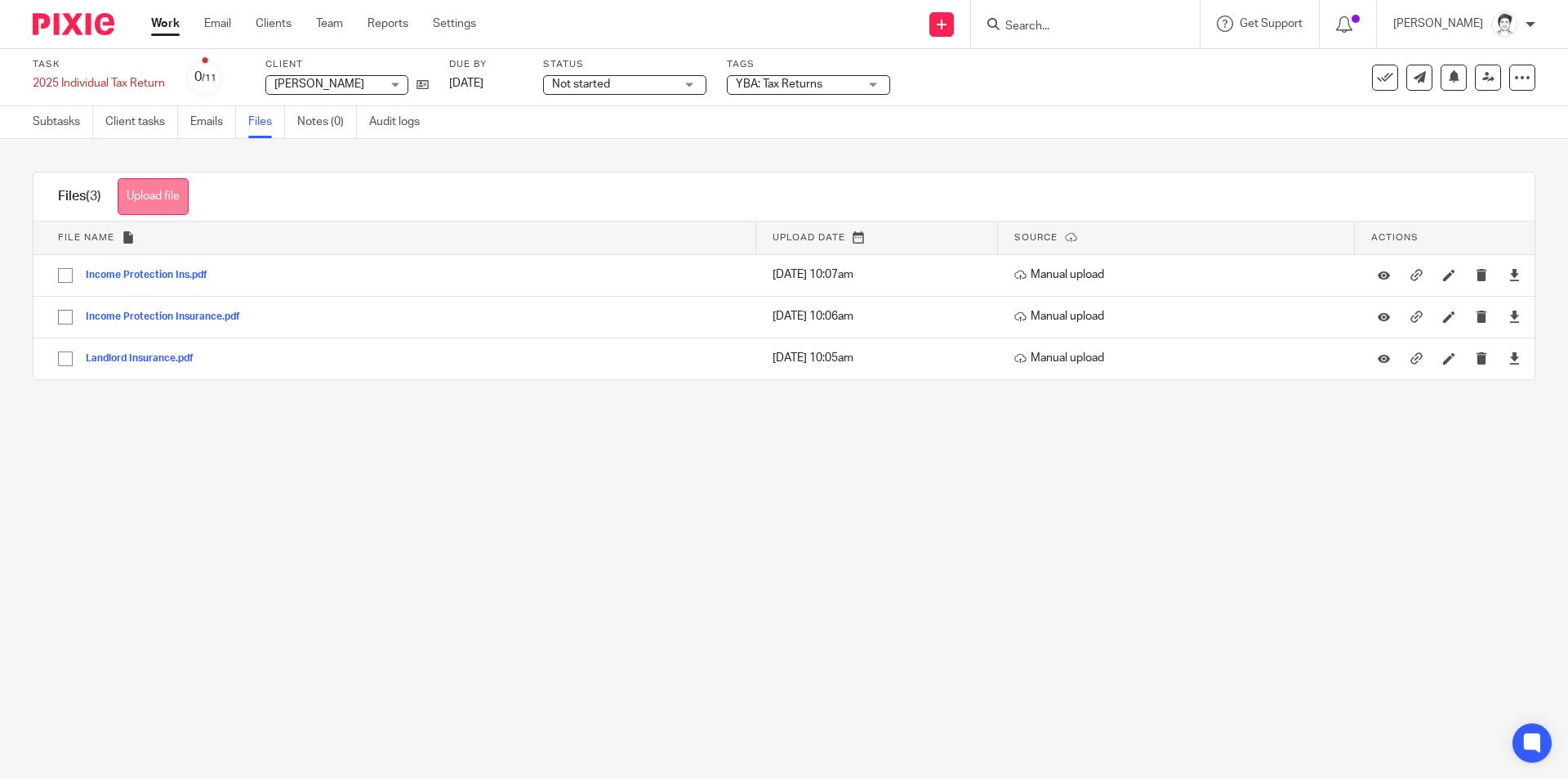
click at [169, 194] on button "Upload file" at bounding box center [153, 197] width 71 height 37
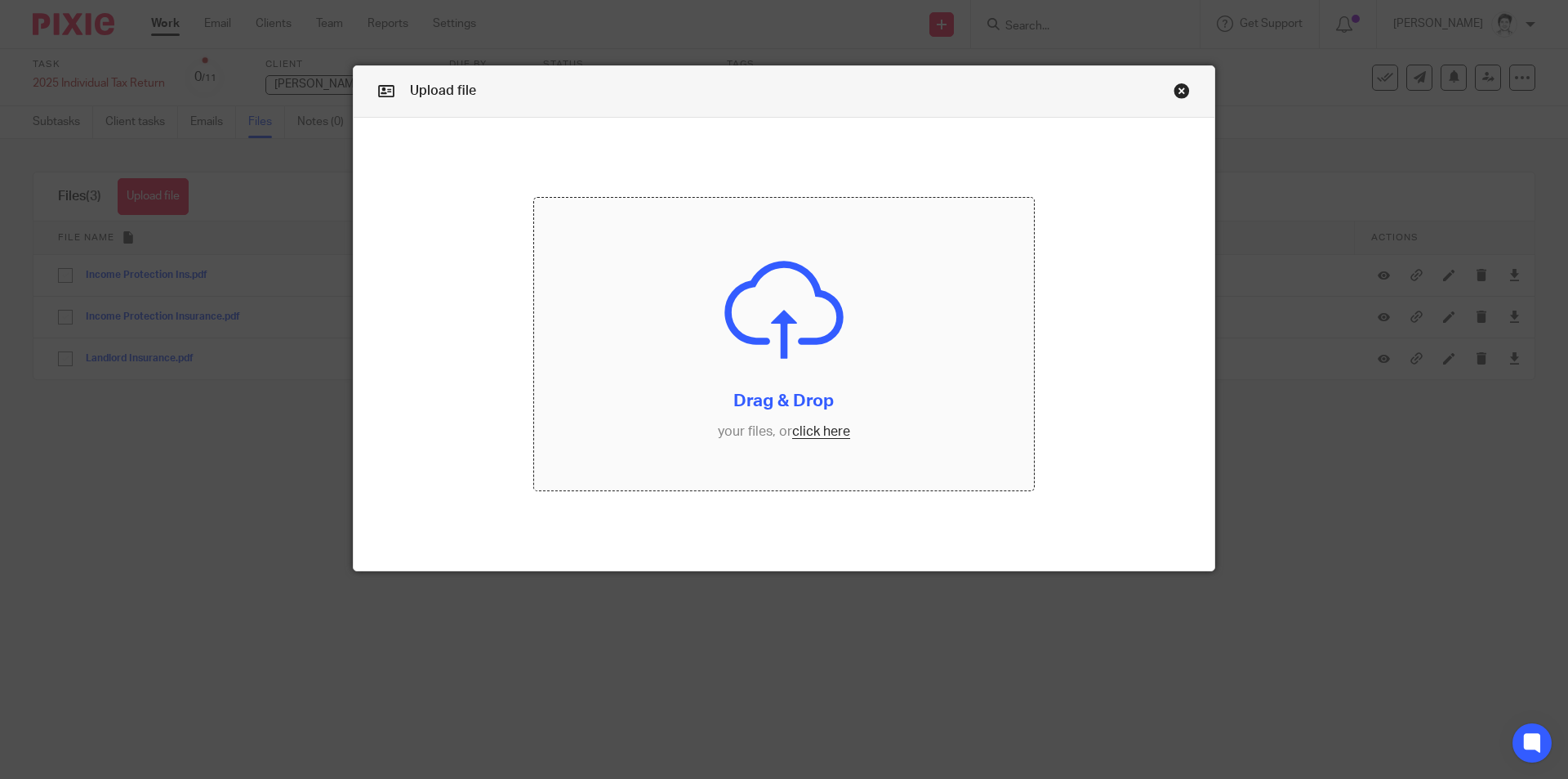
click at [822, 429] on input "file" at bounding box center [784, 343] width 501 height 292
click at [829, 429] on input "file" at bounding box center [784, 343] width 501 height 292
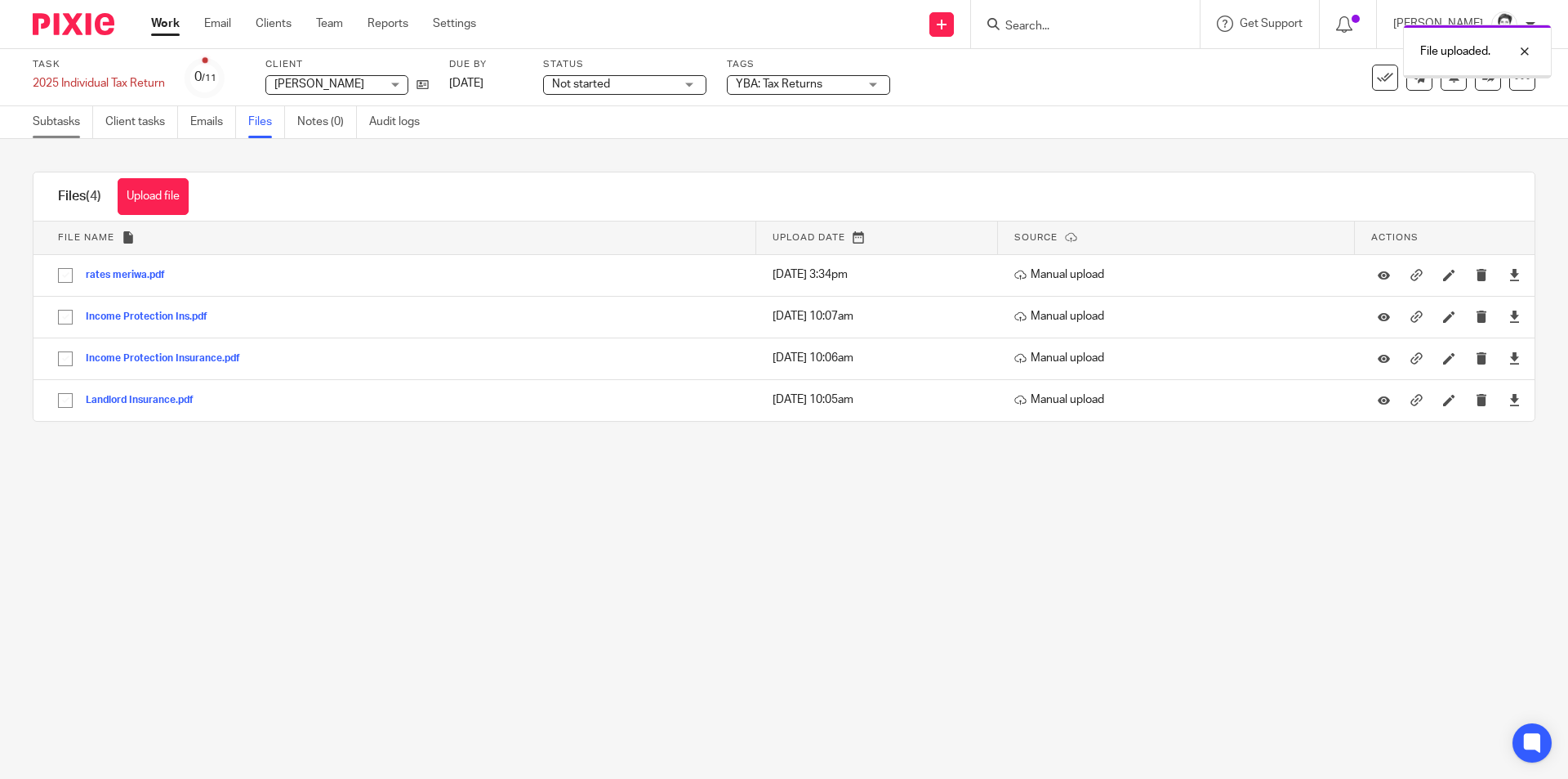
click at [62, 122] on link "Subtasks" at bounding box center [62, 122] width 60 height 32
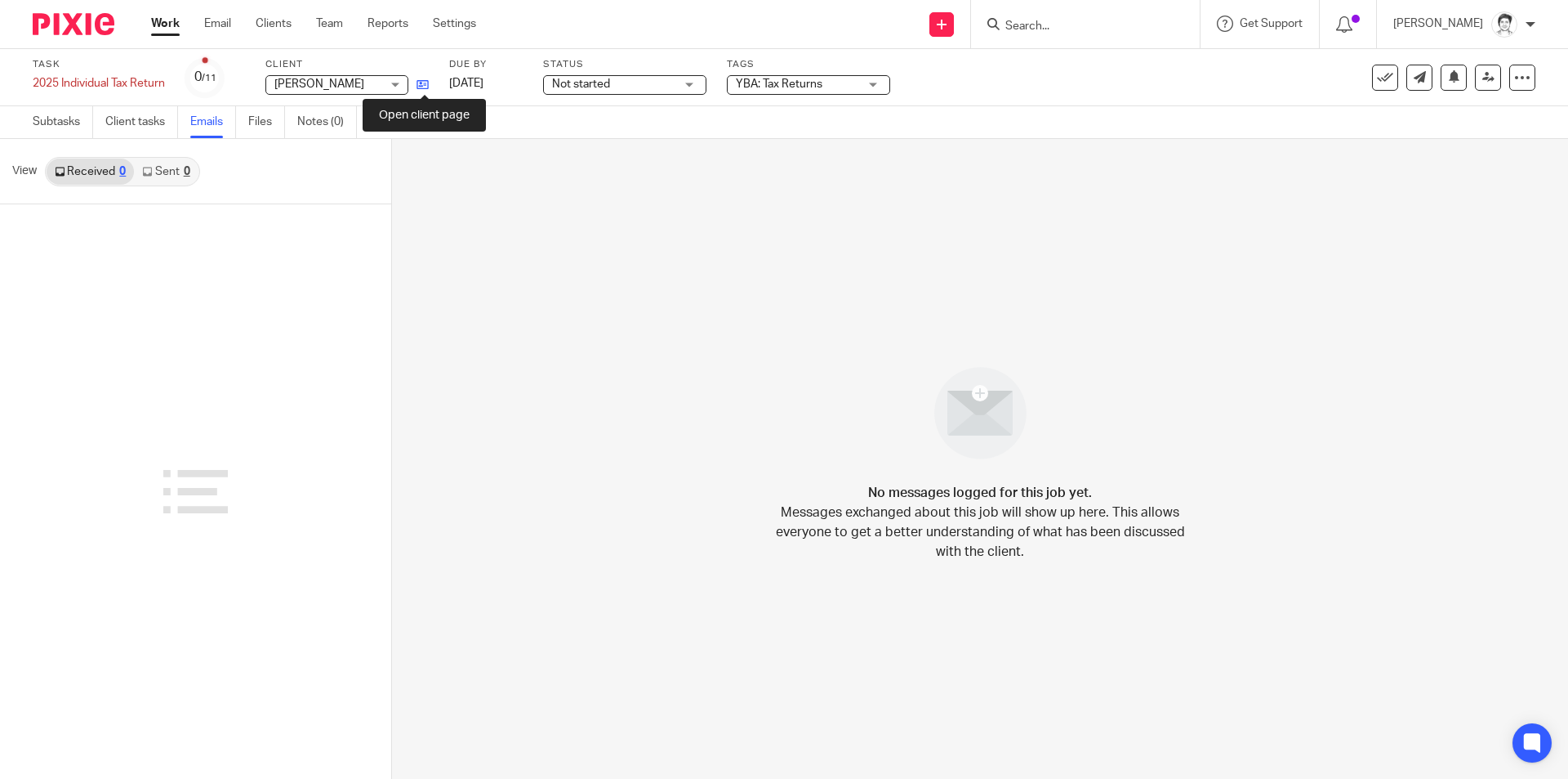
click at [429, 84] on icon at bounding box center [422, 84] width 12 height 12
click at [321, 124] on link "Notes (0)" at bounding box center [327, 122] width 59 height 32
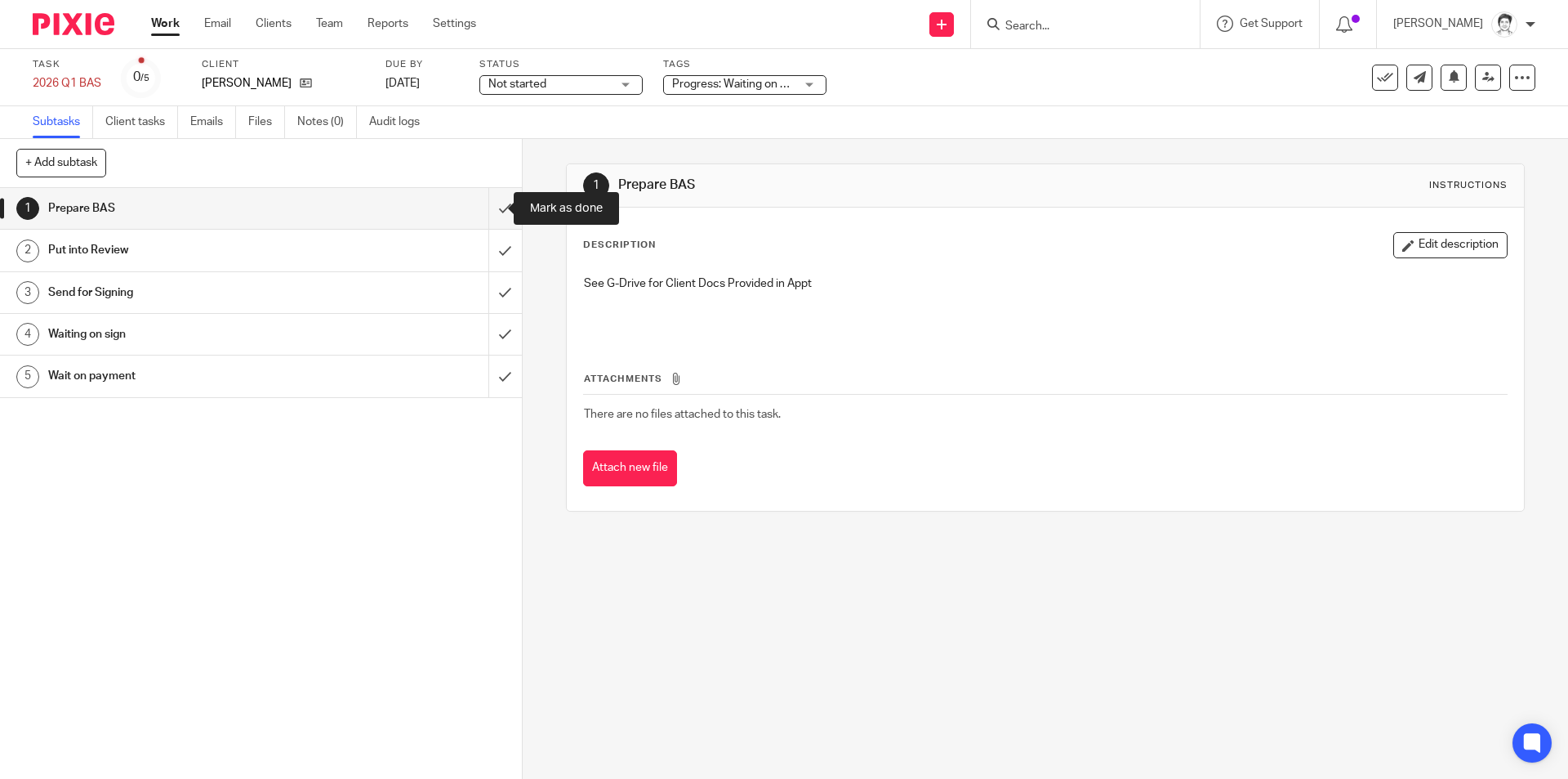
drag, startPoint x: 482, startPoint y: 207, endPoint x: 450, endPoint y: 209, distance: 32.1
click at [482, 207] on input "submit" at bounding box center [261, 209] width 522 height 41
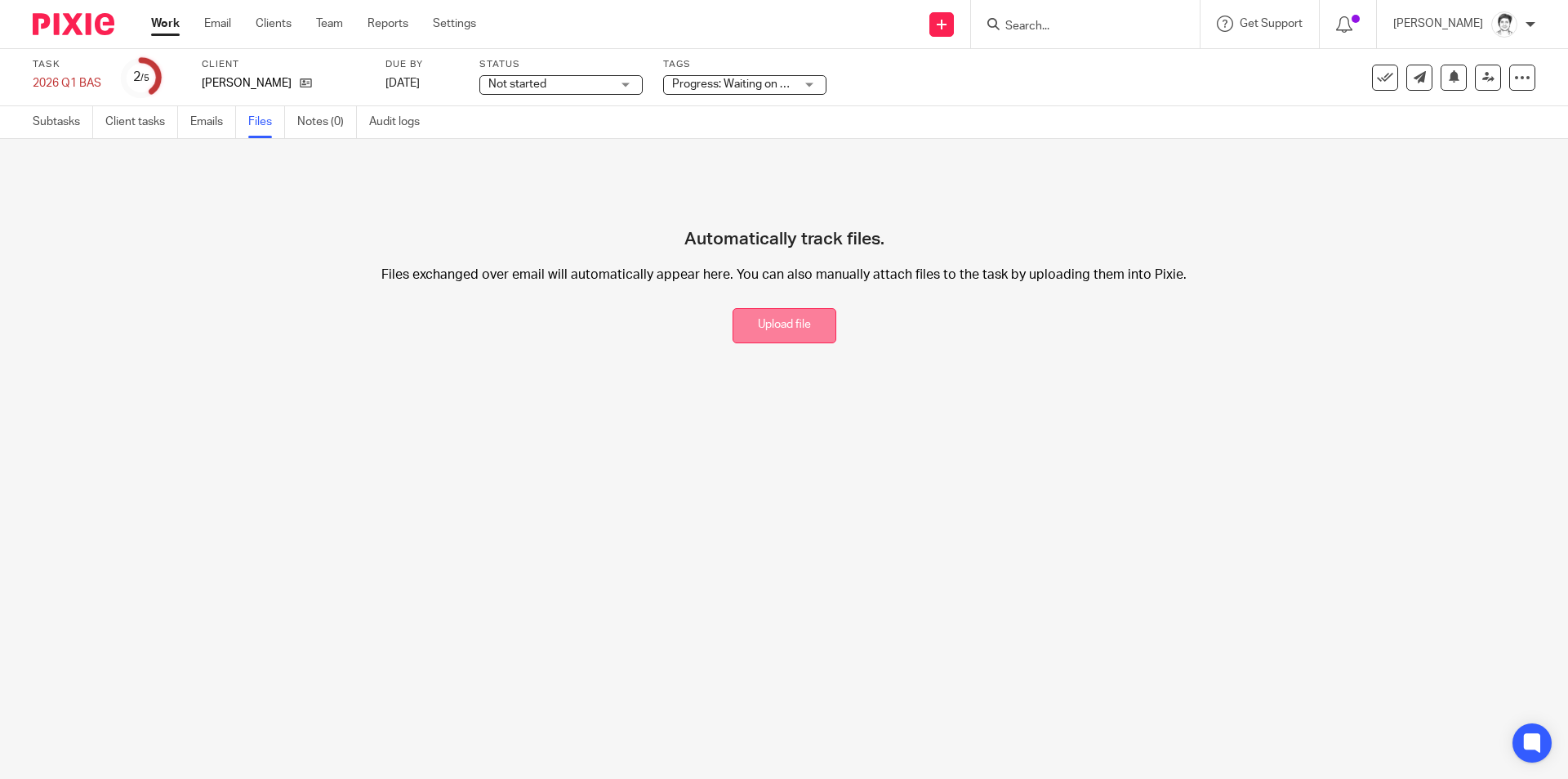
click at [787, 333] on button "Upload file" at bounding box center [784, 326] width 104 height 35
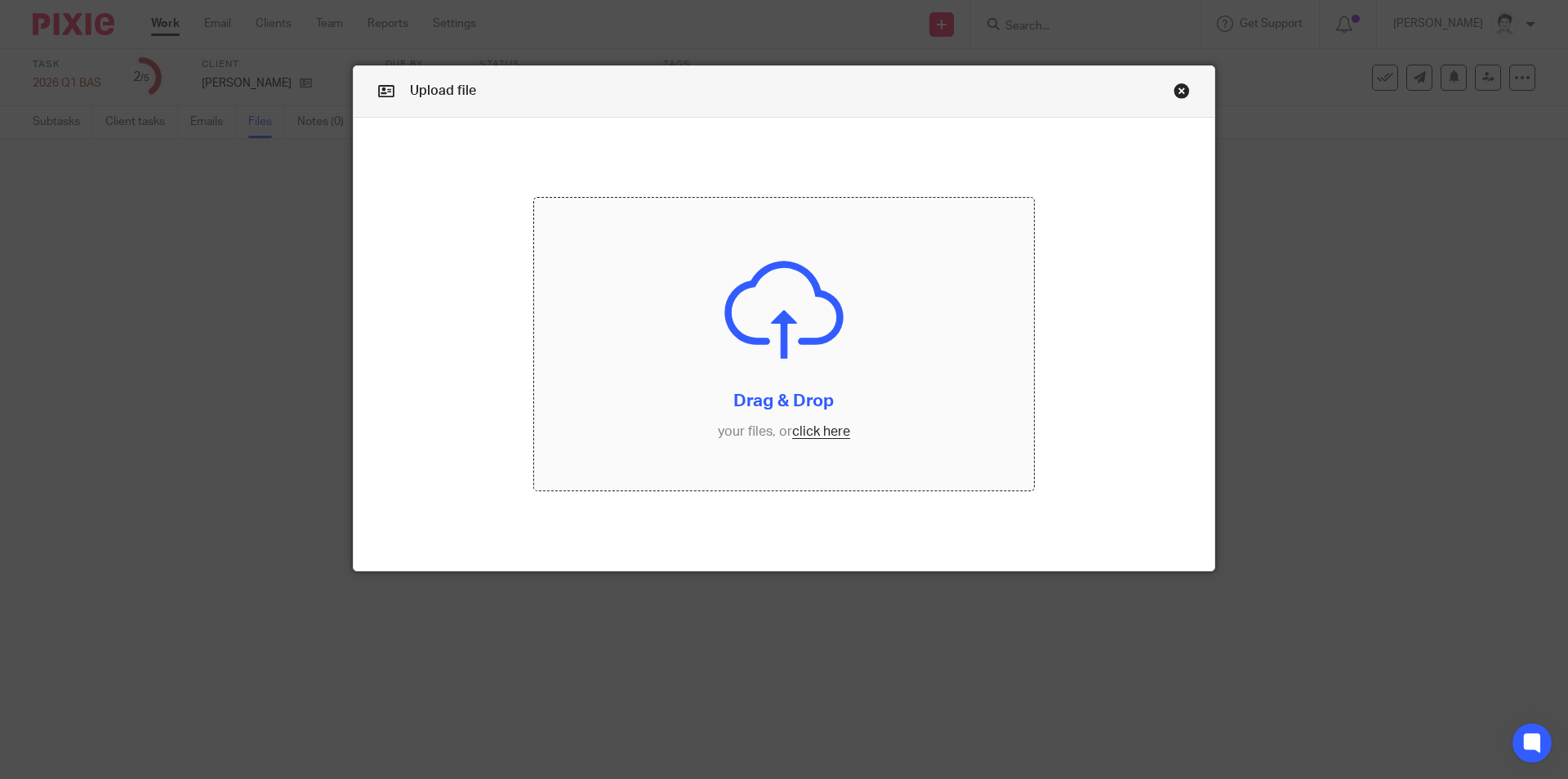
click at [827, 431] on input "file" at bounding box center [784, 343] width 501 height 292
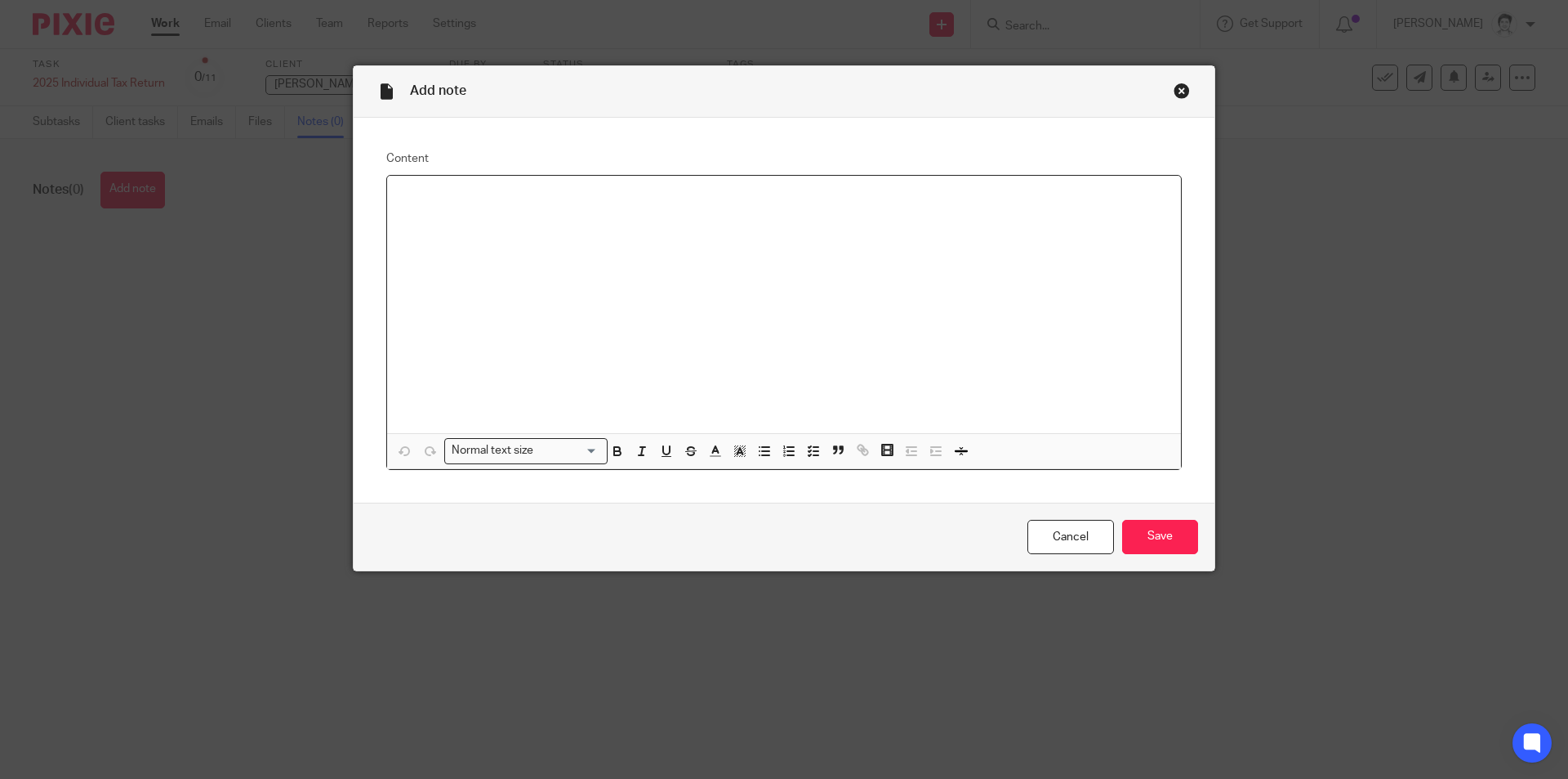
click at [388, 216] on div at bounding box center [784, 304] width 794 height 258
click at [758, 451] on icon "button" at bounding box center [765, 451] width 15 height 15
drag, startPoint x: 448, startPoint y: 217, endPoint x: 464, endPoint y: 223, distance: 17.1
click at [449, 217] on p at bounding box center [800, 213] width 735 height 17
click at [467, 231] on p "PHI withHBF" at bounding box center [800, 230] width 735 height 17
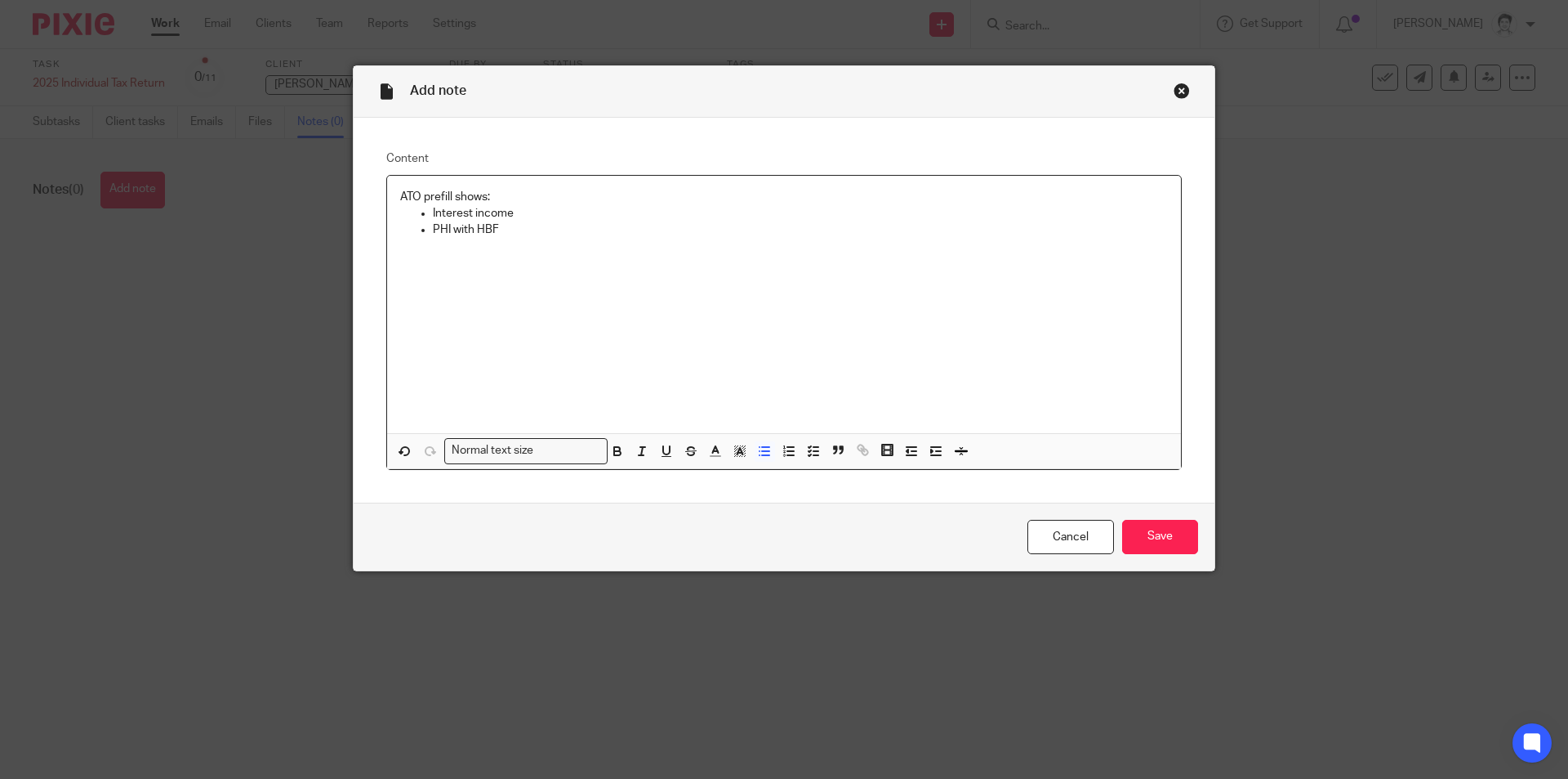
click at [511, 236] on p "PHI with HBF" at bounding box center [800, 230] width 735 height 17
click at [1179, 526] on input "Save" at bounding box center [1160, 537] width 76 height 35
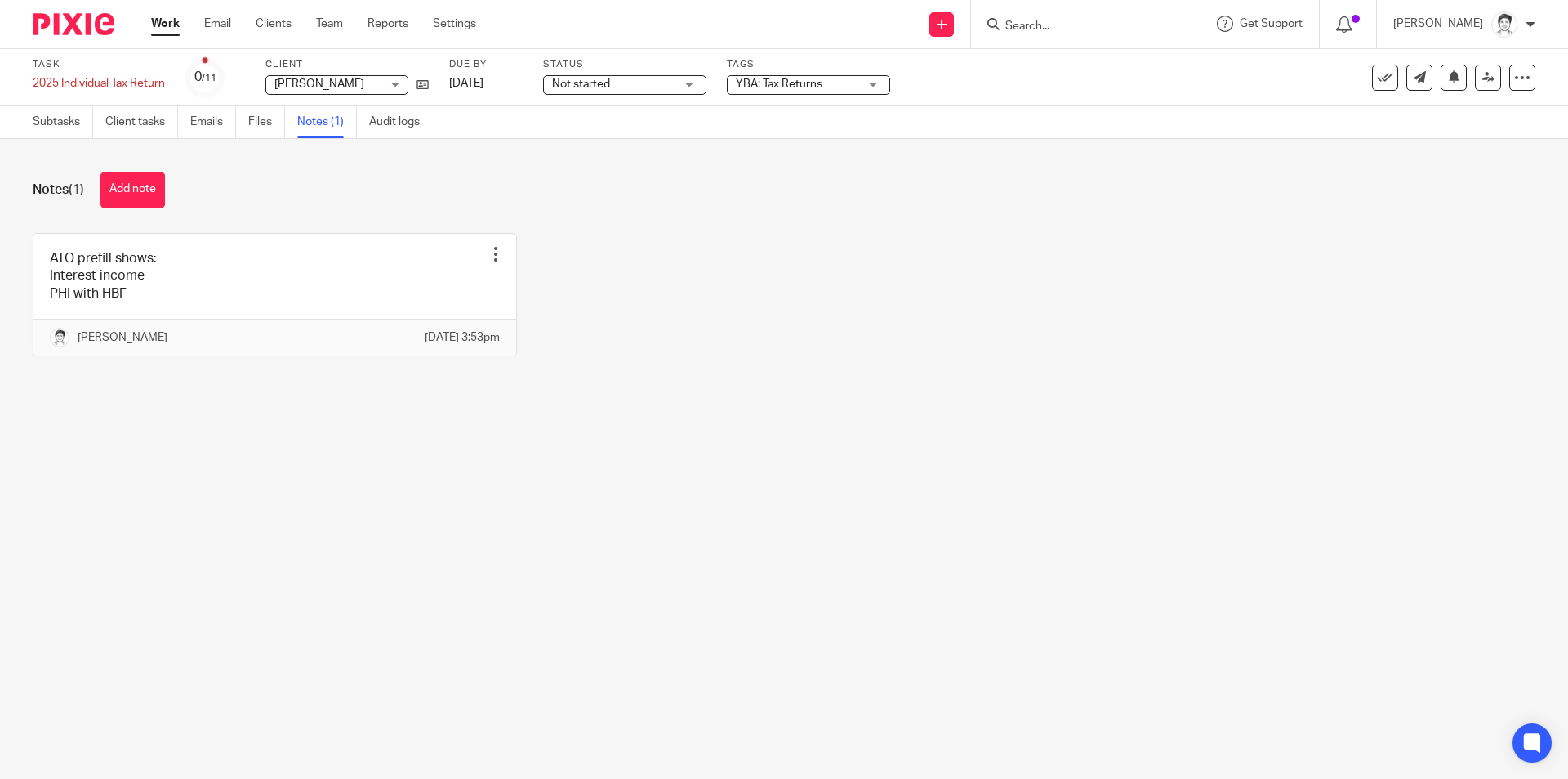
click at [1061, 31] on input "Search" at bounding box center [1077, 27] width 147 height 15
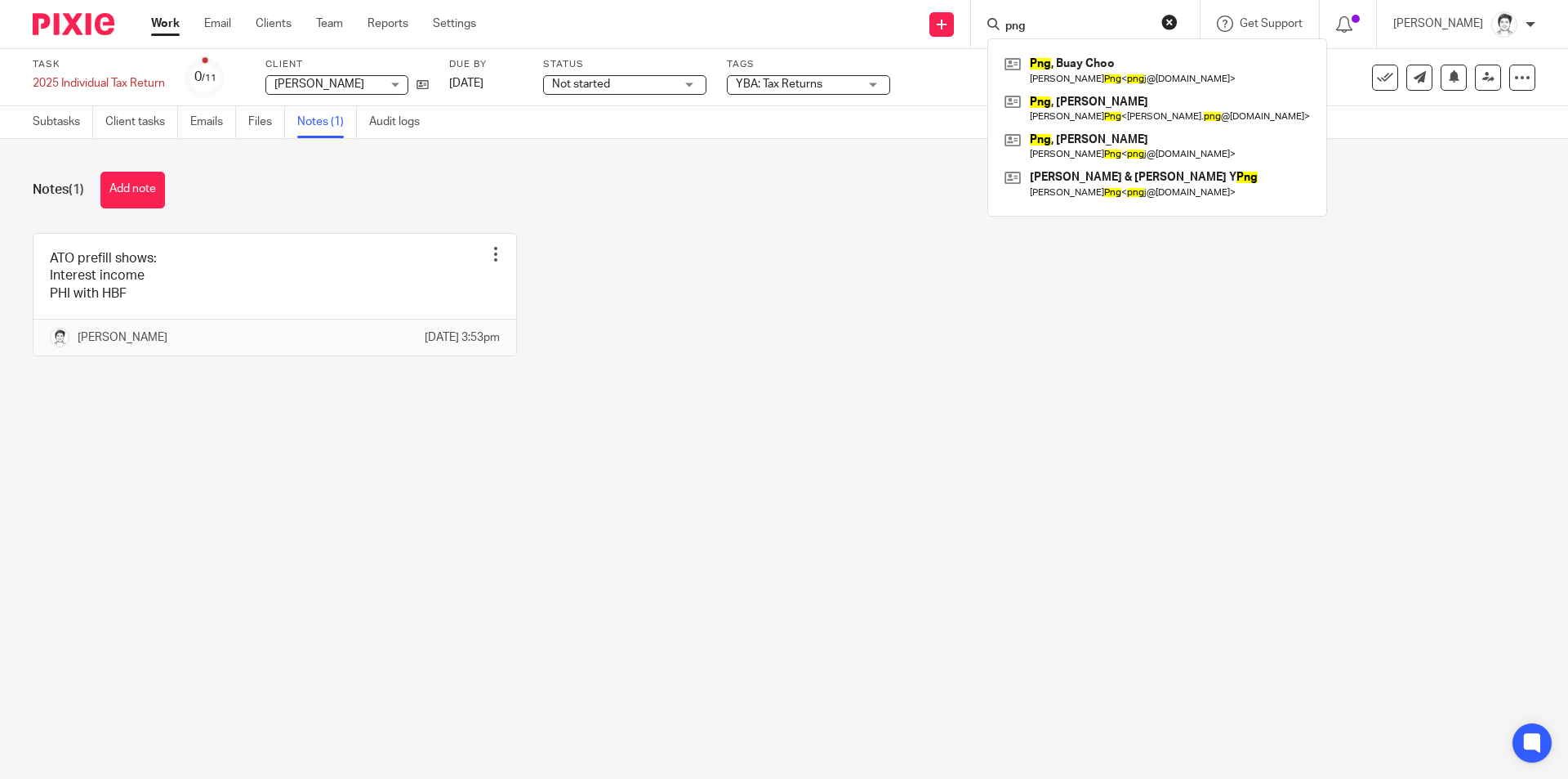
type input "png"
click button "submit" at bounding box center [0, 0] width 0 height 0
click at [1086, 113] on link at bounding box center [1157, 109] width 313 height 38
click at [1115, 108] on link at bounding box center [1157, 109] width 313 height 38
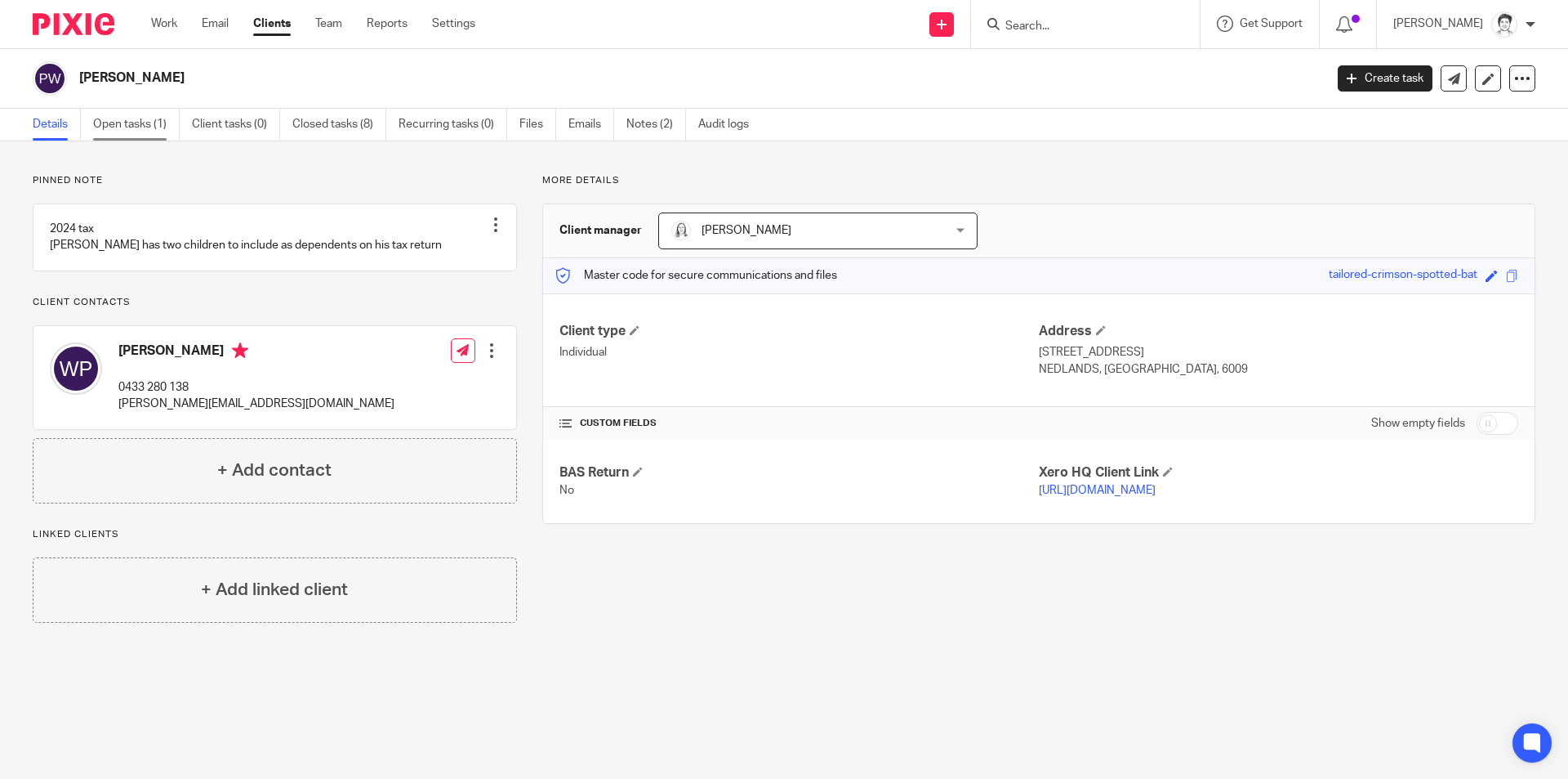
click at [134, 127] on link "Open tasks (1)" at bounding box center [135, 124] width 86 height 32
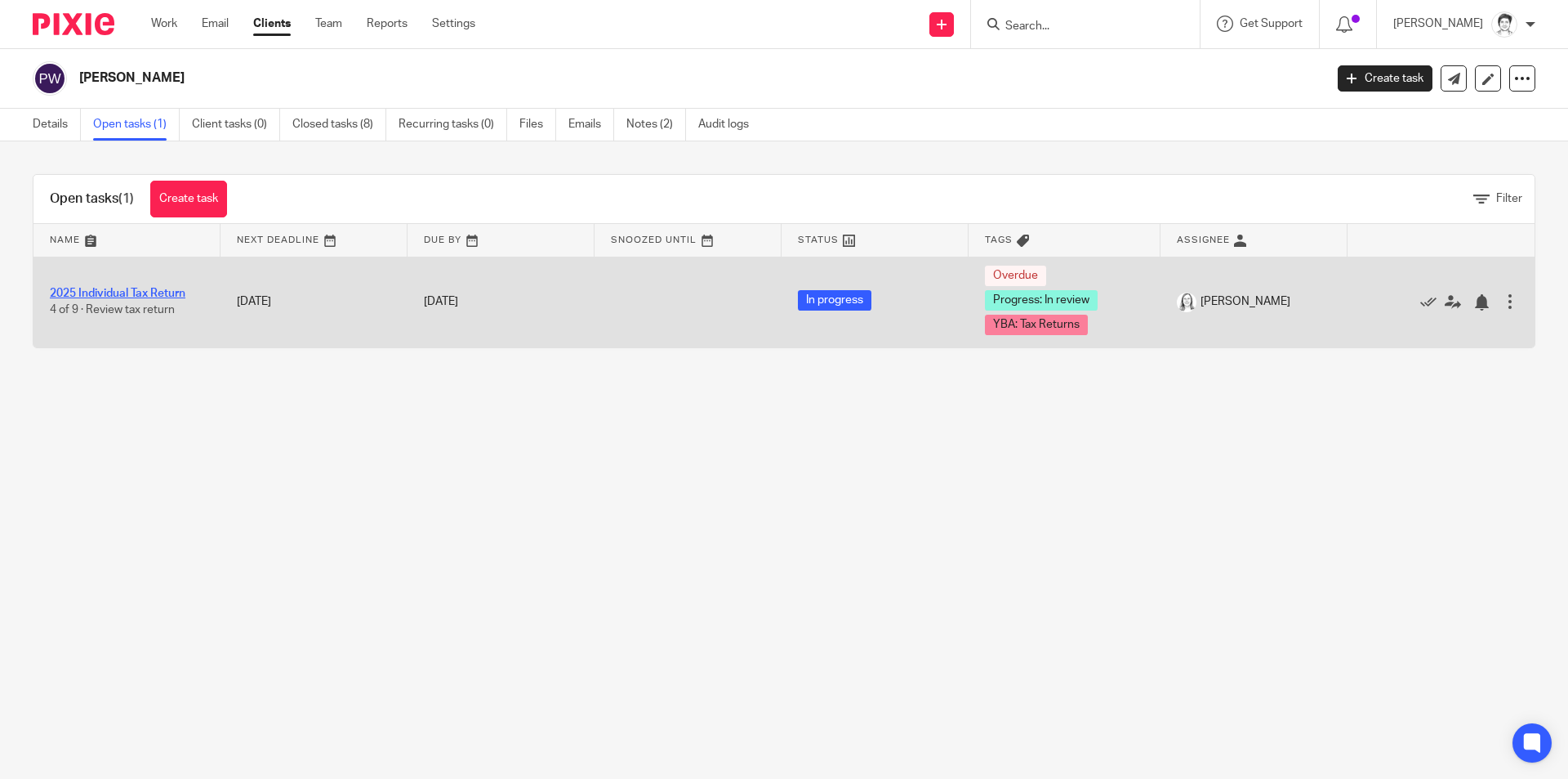
click at [162, 291] on link "2025 Individual Tax Return" at bounding box center [118, 293] width 135 height 11
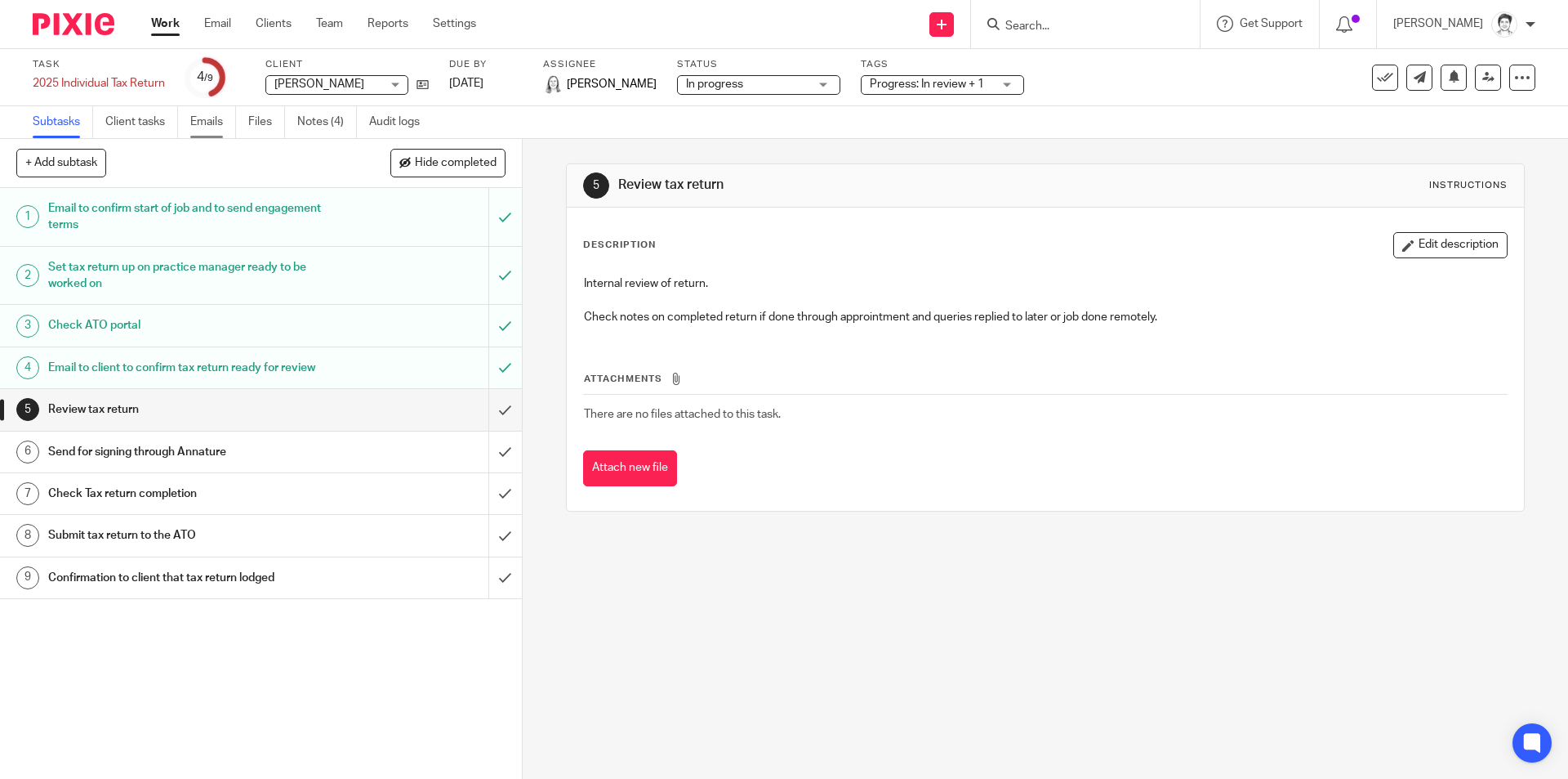
click at [207, 121] on link "Emails" at bounding box center [212, 122] width 45 height 32
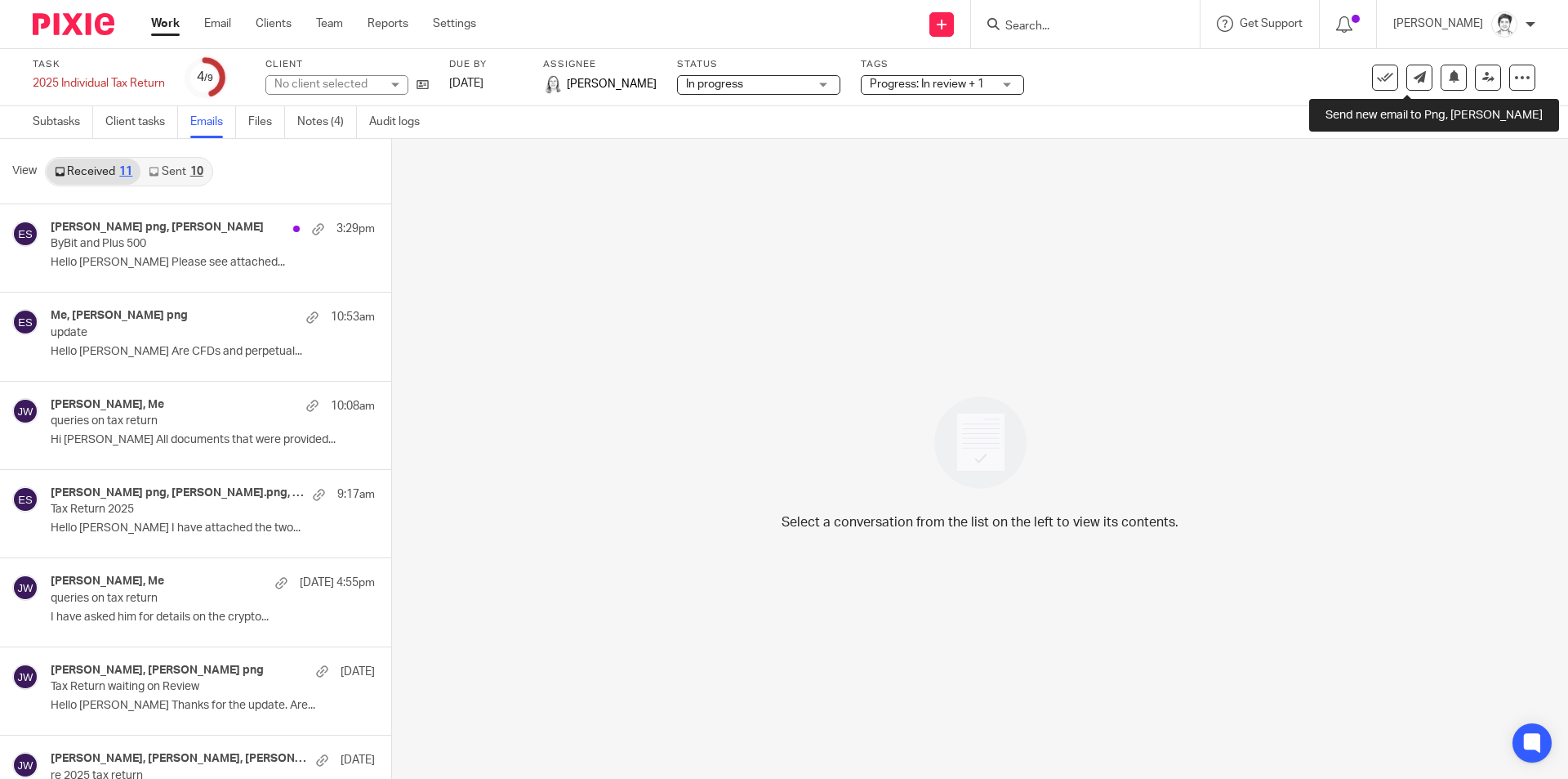
click at [1414, 83] on icon at bounding box center [1420, 77] width 12 height 12
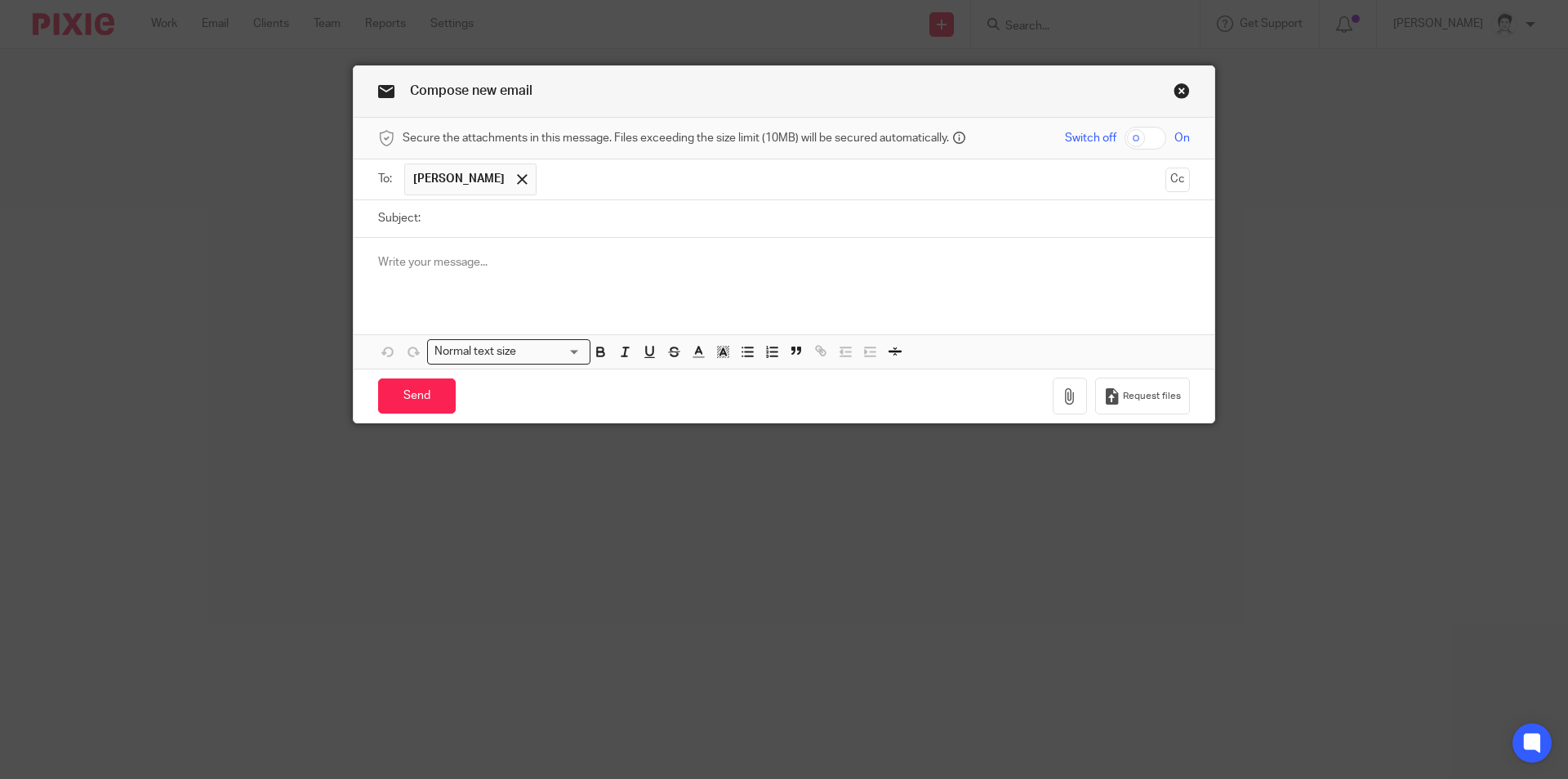
click at [545, 185] on input "text" at bounding box center [852, 179] width 614 height 32
click at [513, 175] on div at bounding box center [522, 180] width 19 height 24
click at [1168, 183] on button "Cc" at bounding box center [1178, 180] width 24 height 24
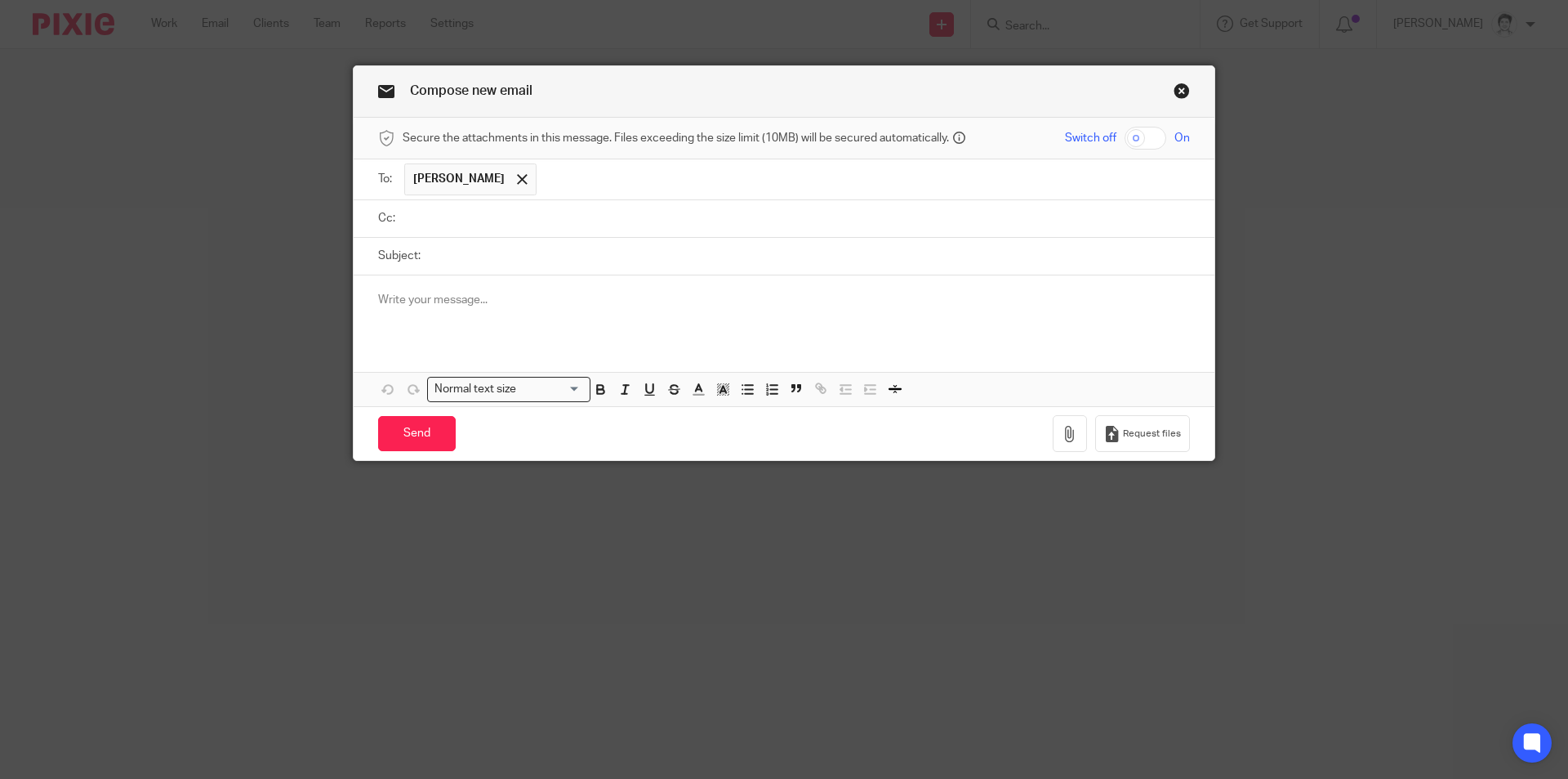
click at [429, 230] on ul at bounding box center [797, 218] width 785 height 27
click at [440, 221] on input "text" at bounding box center [796, 219] width 775 height 19
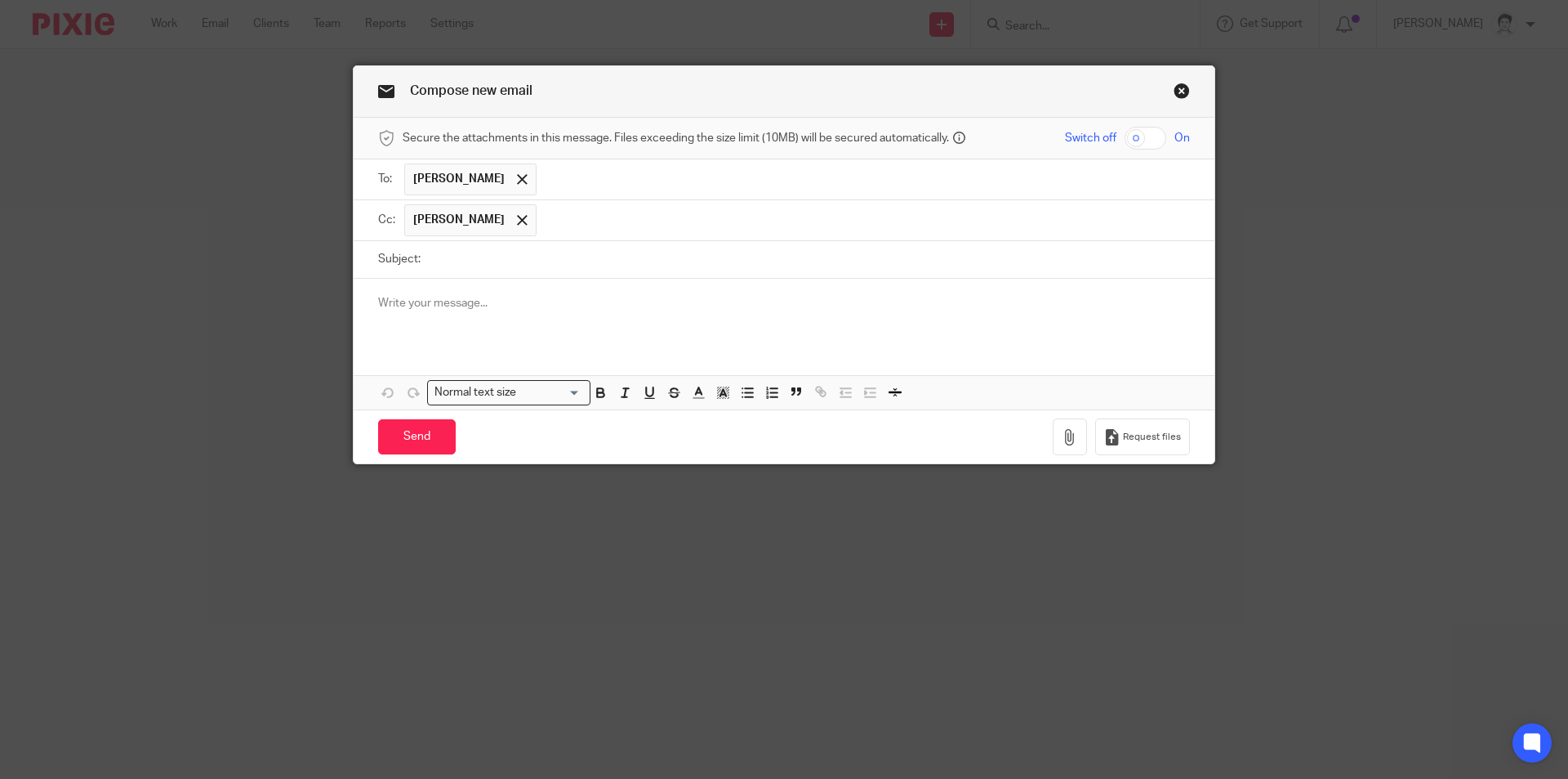
click at [442, 265] on input "Subject:" at bounding box center [809, 260] width 761 height 37
type input "re tax returns"
click at [406, 326] on div at bounding box center [784, 310] width 861 height 64
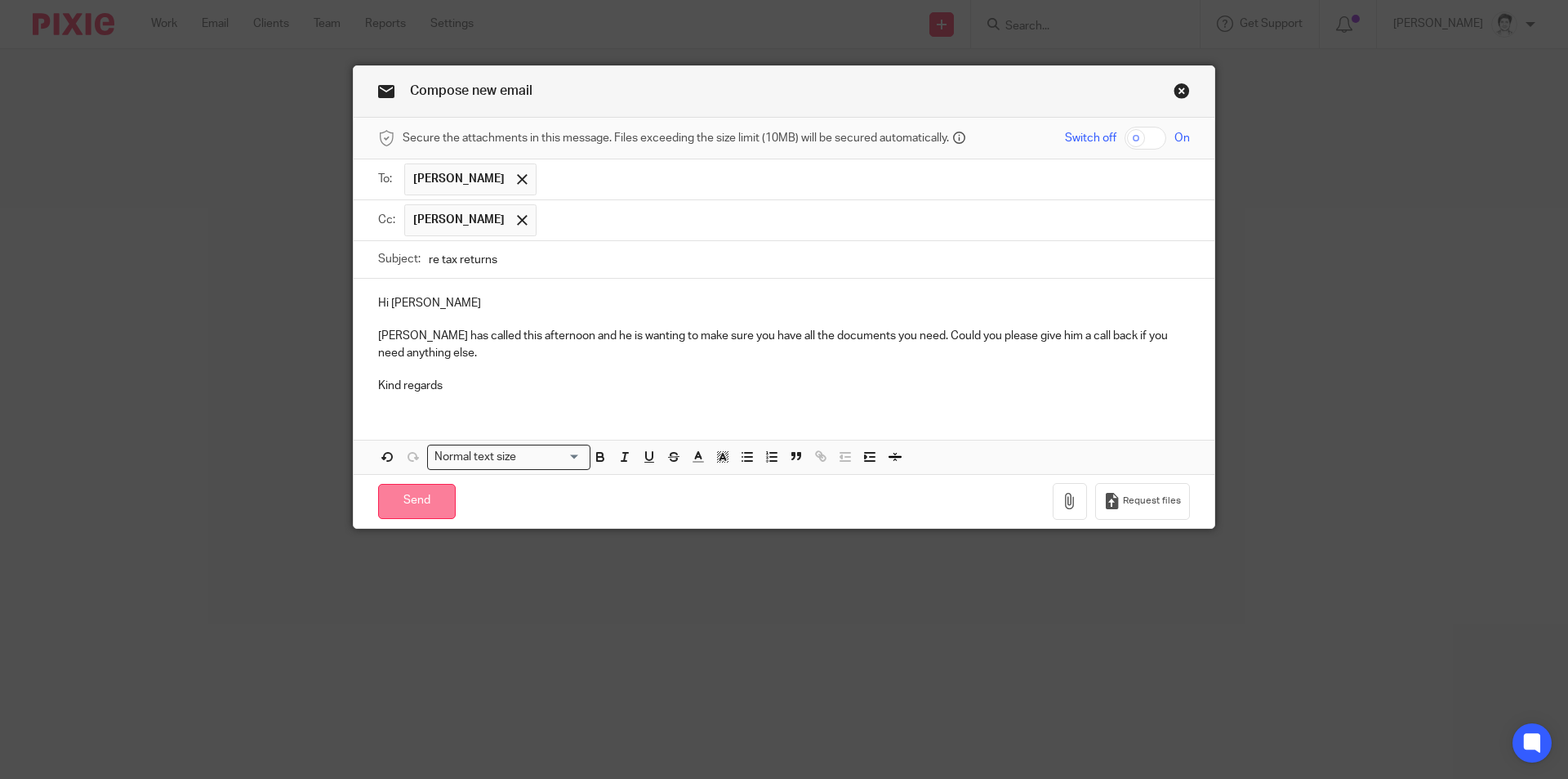
drag, startPoint x: 411, startPoint y: 500, endPoint x: 406, endPoint y: 510, distance: 11.2
click at [411, 501] on input "Send" at bounding box center [417, 502] width 78 height 35
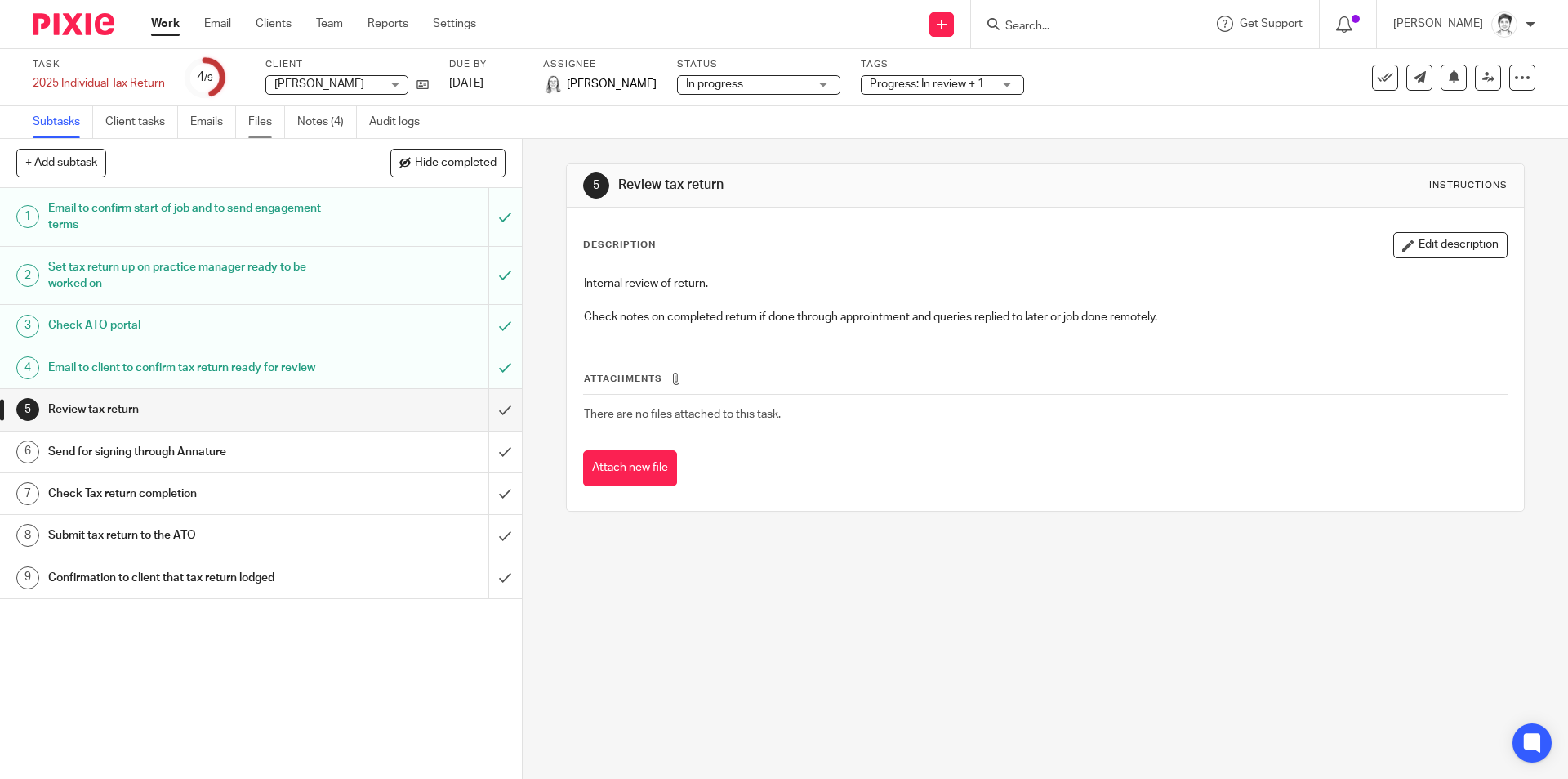
click at [274, 131] on link "Files" at bounding box center [267, 122] width 37 height 32
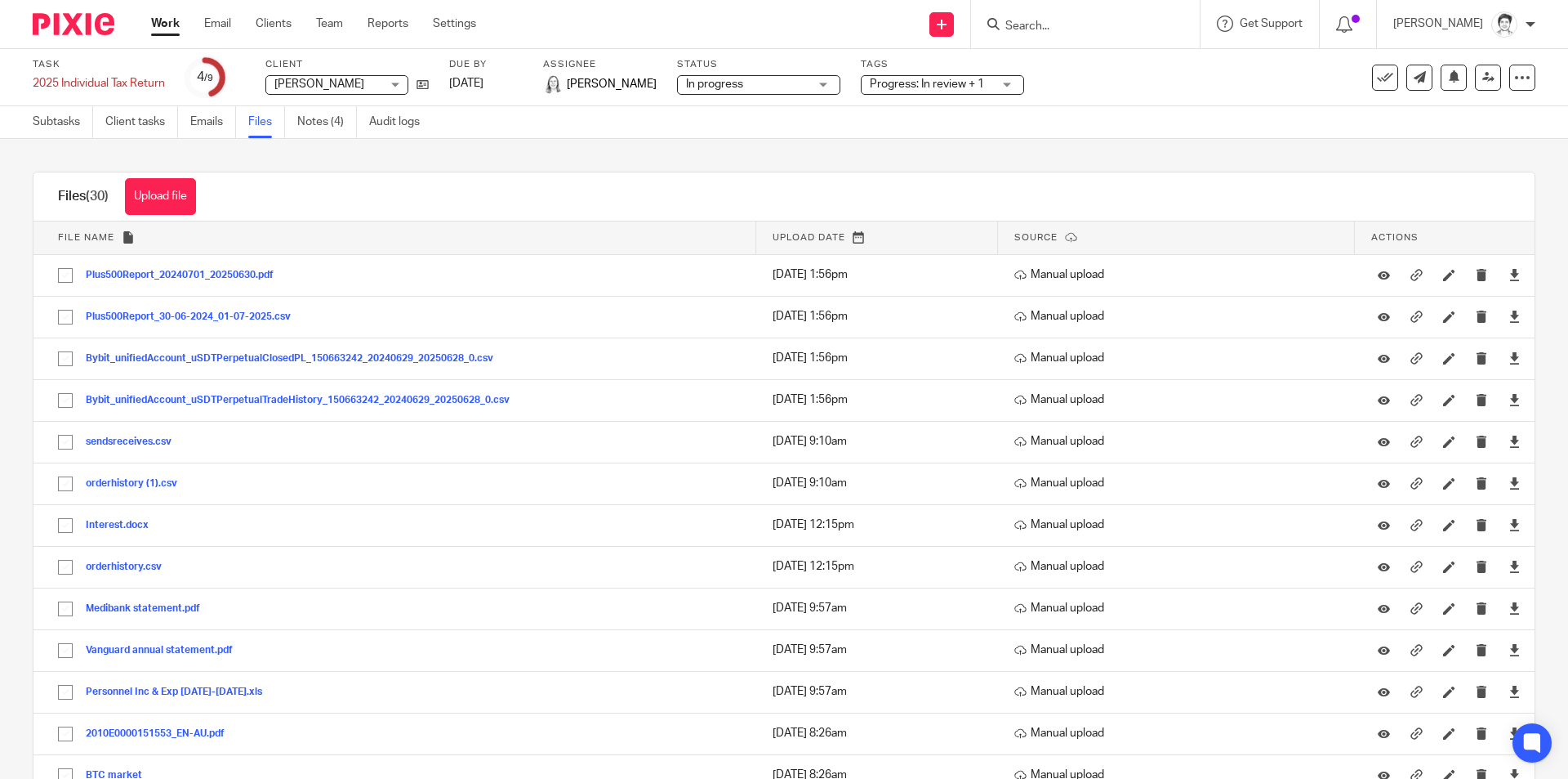
click at [1039, 29] on input "Search" at bounding box center [1077, 27] width 147 height 15
type input "y"
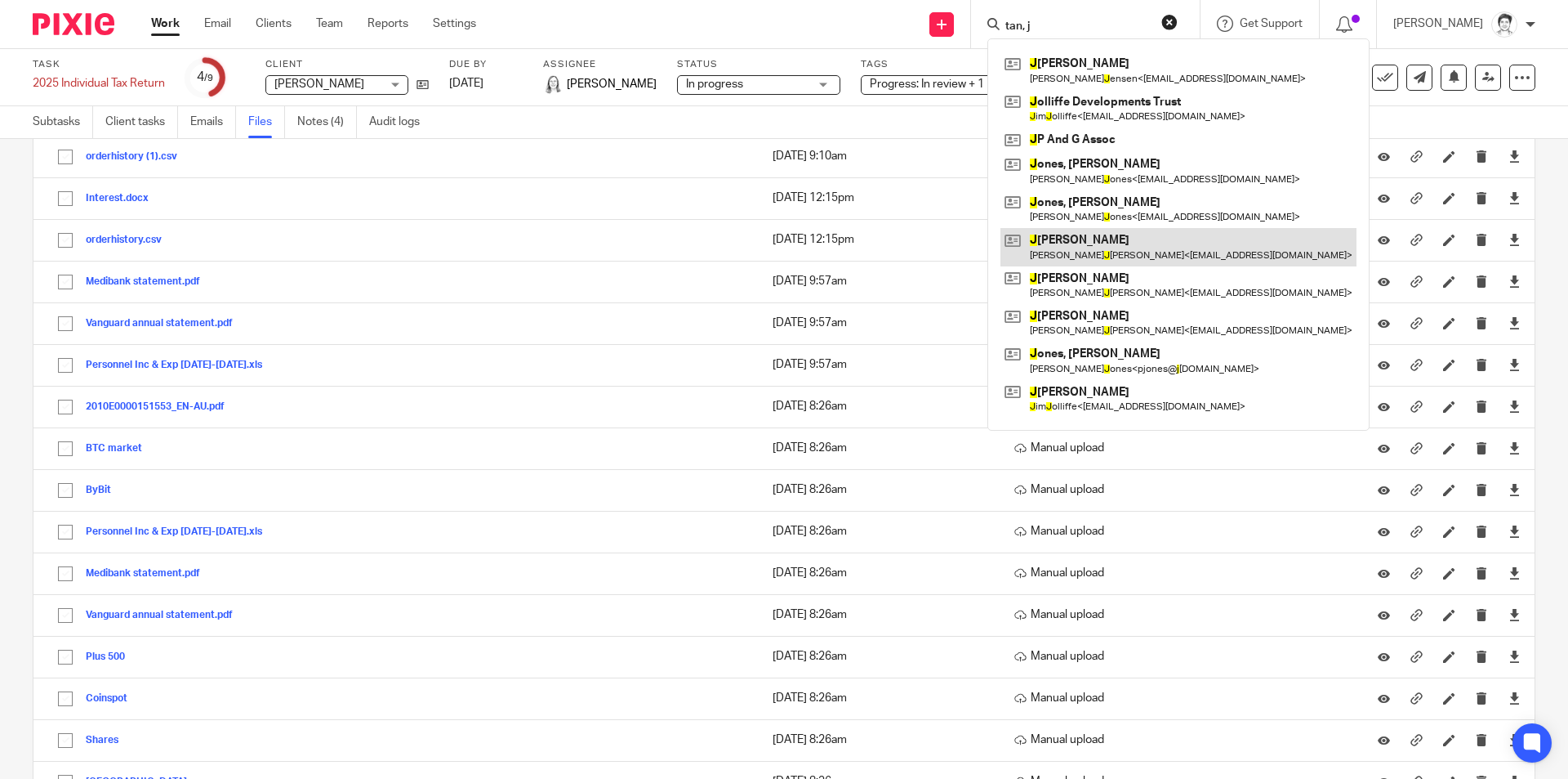
scroll to position [654, 0]
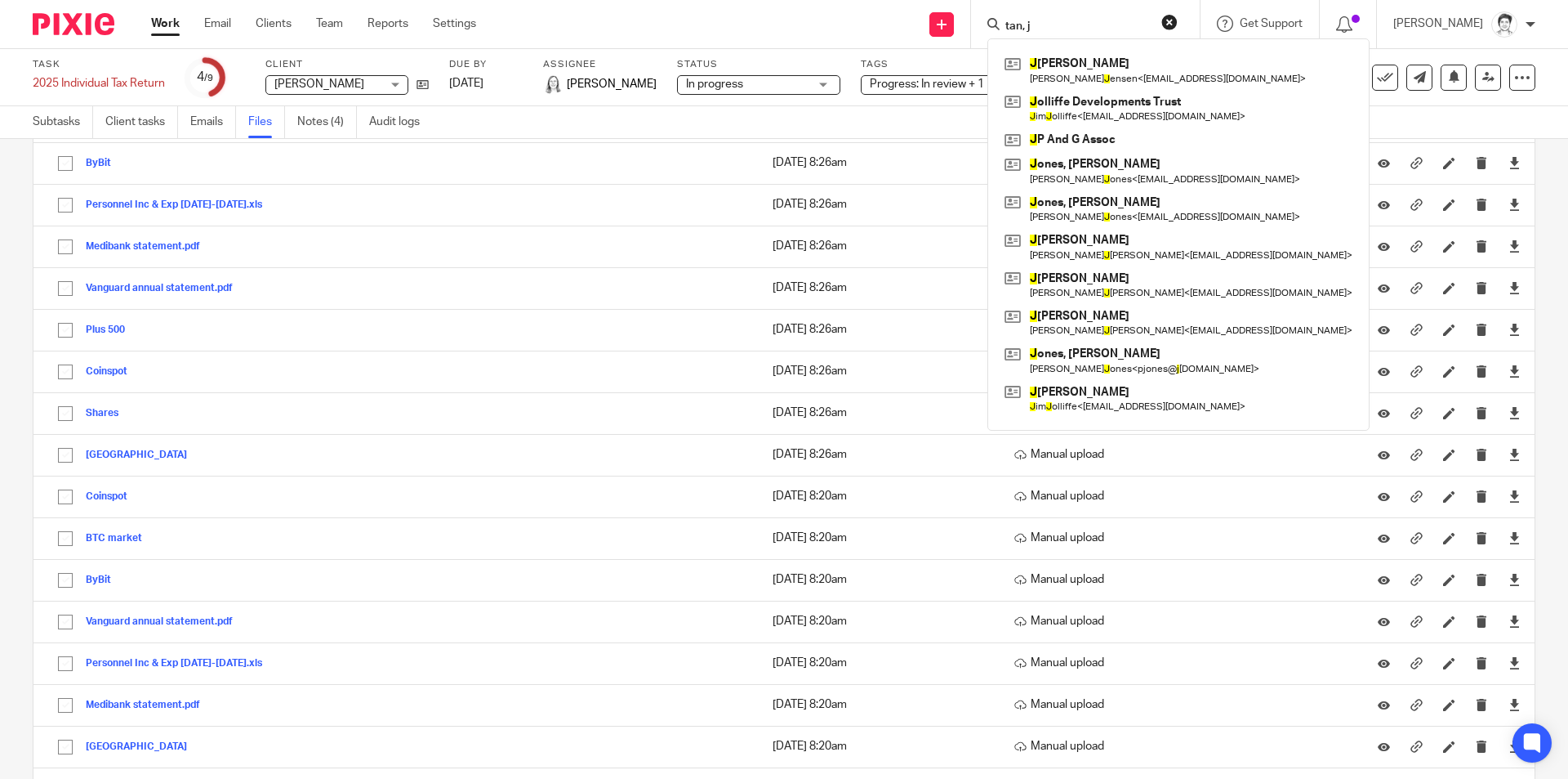
click at [1057, 29] on input "tan, j" at bounding box center [1077, 27] width 147 height 15
drag, startPoint x: 1058, startPoint y: 28, endPoint x: 997, endPoint y: 30, distance: 61.0
click at [997, 30] on div "tan, j" at bounding box center [1082, 24] width 190 height 20
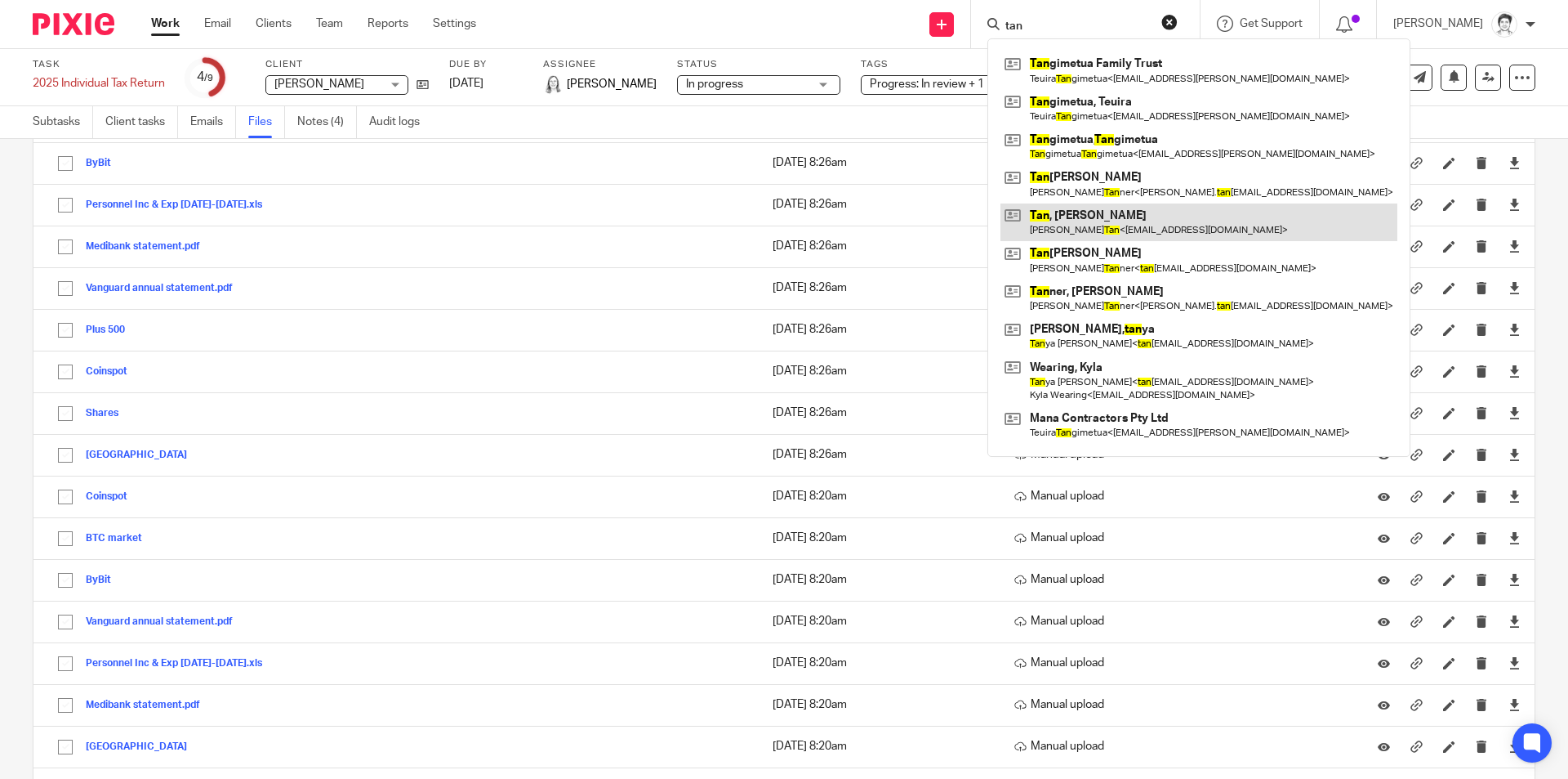
type input "tan"
click at [1103, 222] on link at bounding box center [1199, 222] width 397 height 38
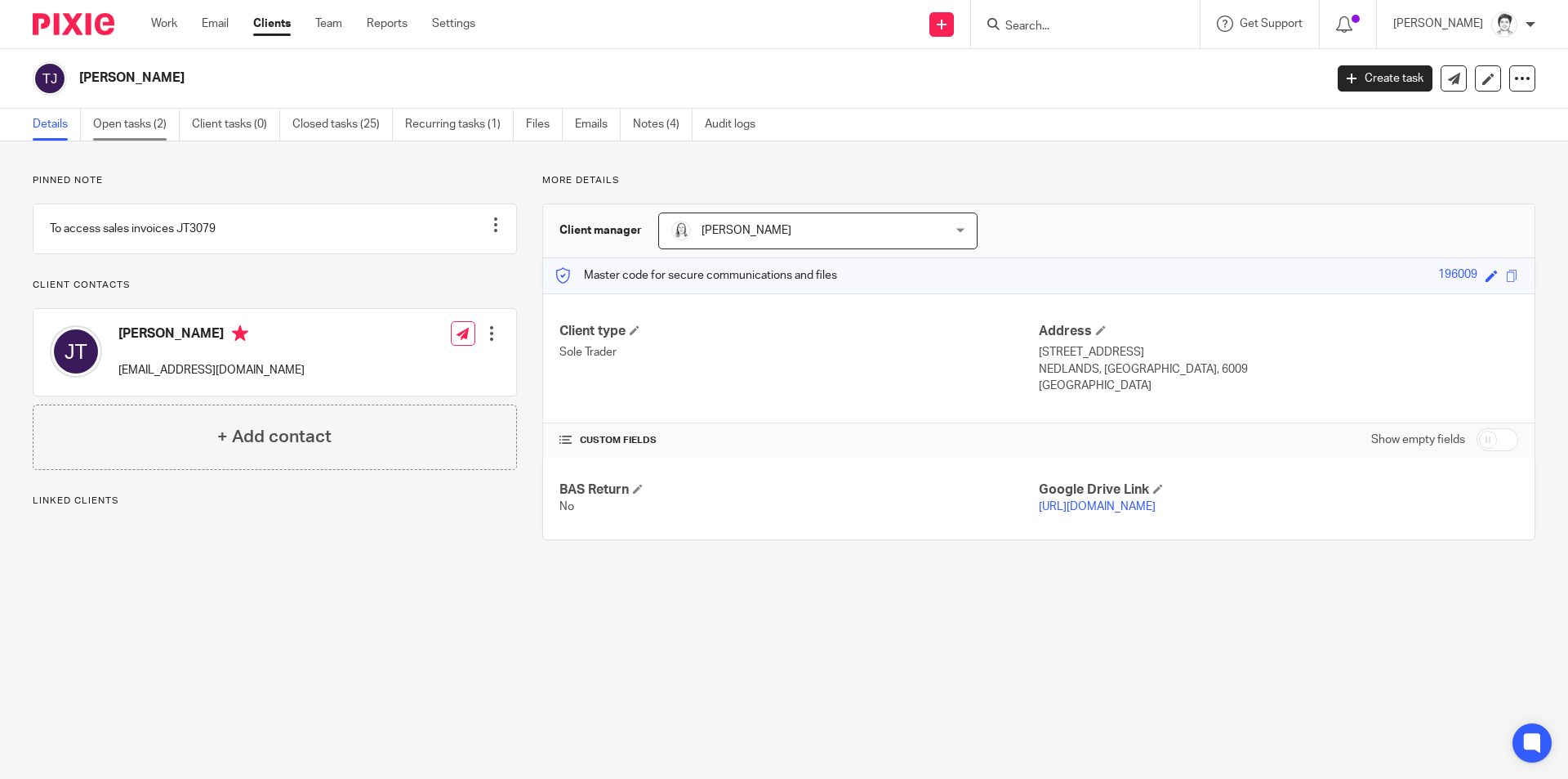
click at [128, 121] on link "Open tasks (2)" at bounding box center [135, 124] width 86 height 32
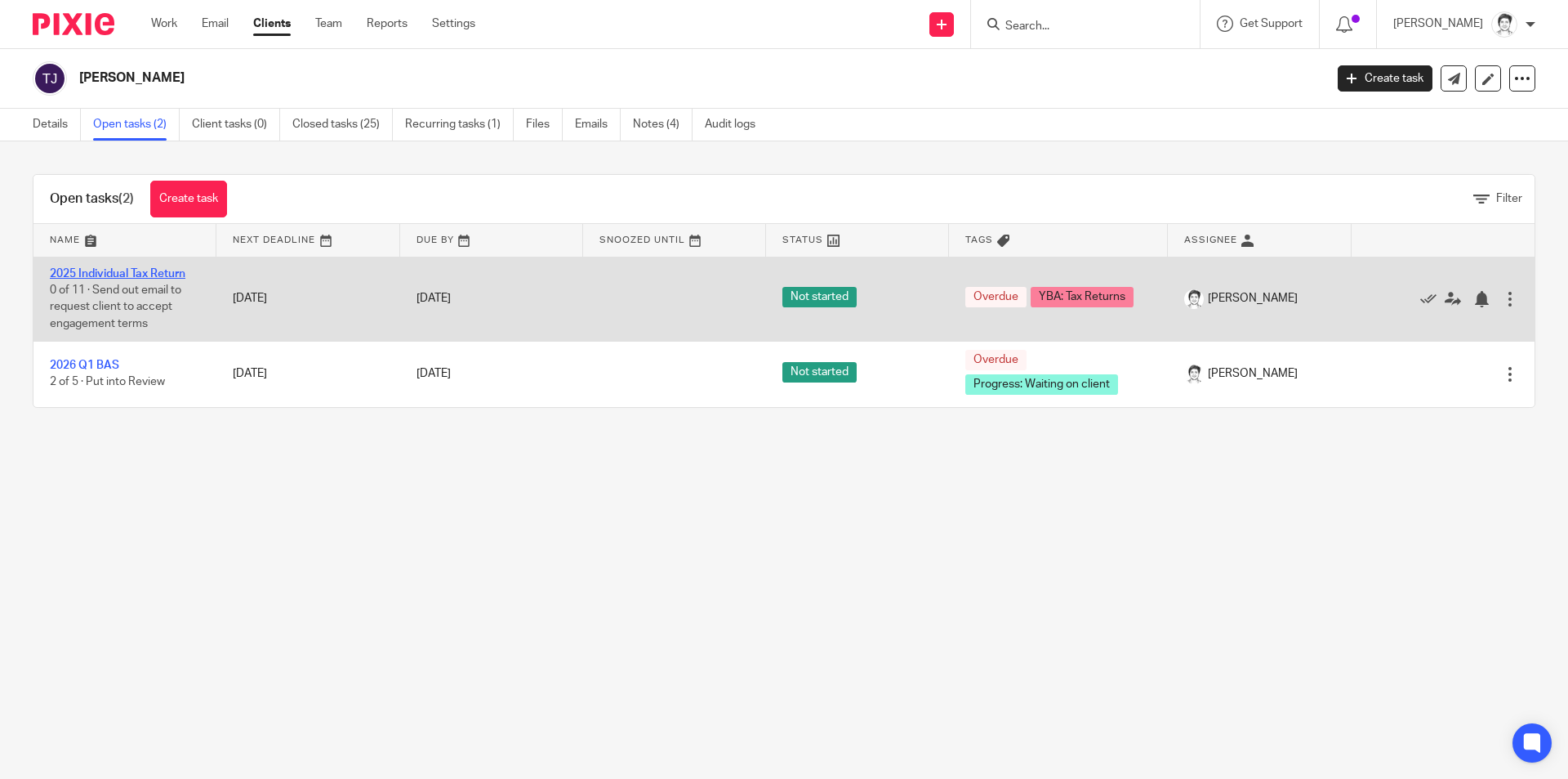
click at [107, 266] on td "2025 Individual Tax Return 0 of 11 · Send out email to request client to accept…" at bounding box center [124, 299] width 183 height 84
click at [113, 268] on link "2025 Individual Tax Return" at bounding box center [118, 274] width 135 height 11
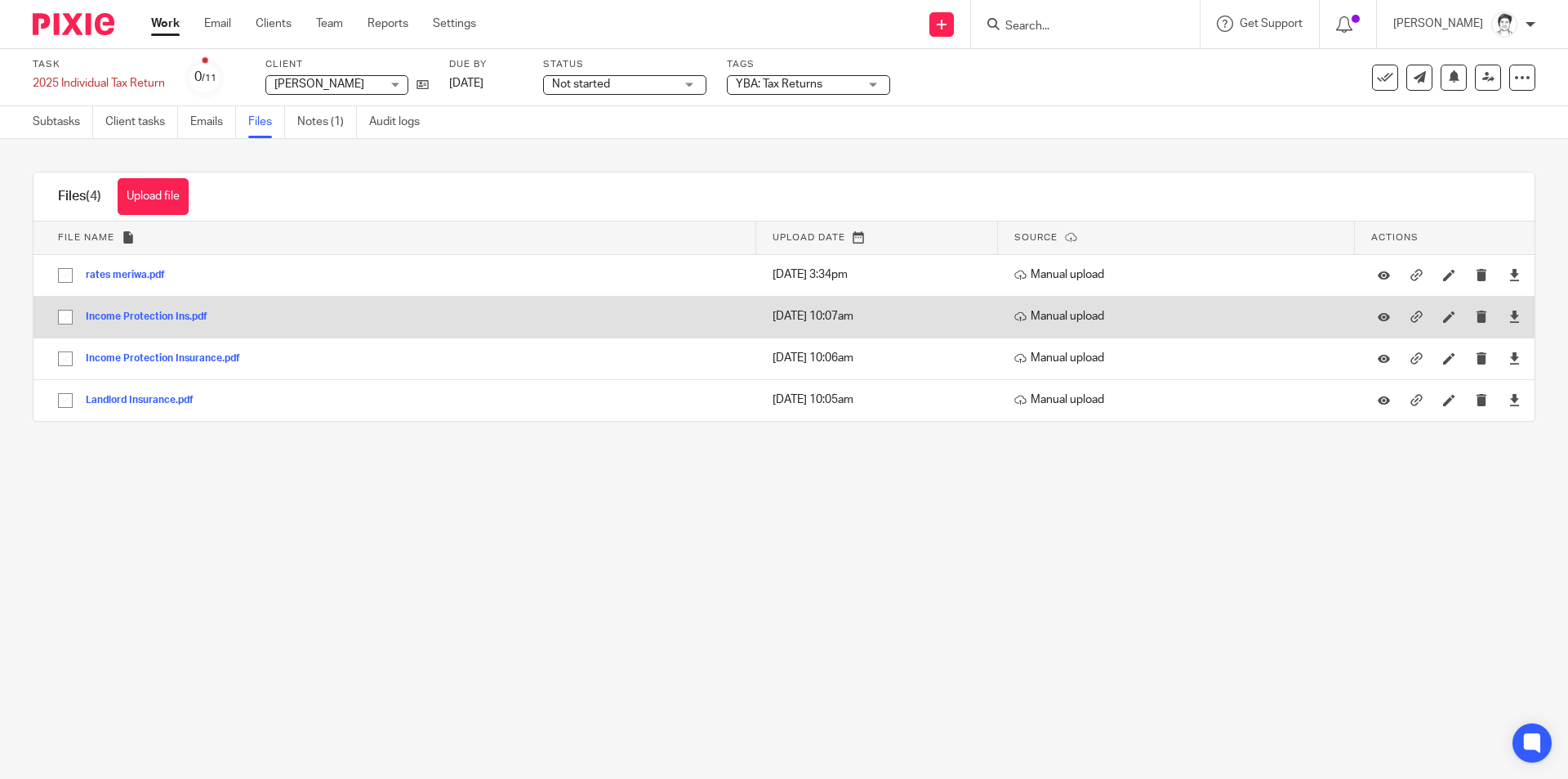
click at [137, 318] on button "Income Protection Ins.pdf" at bounding box center [153, 317] width 134 height 11
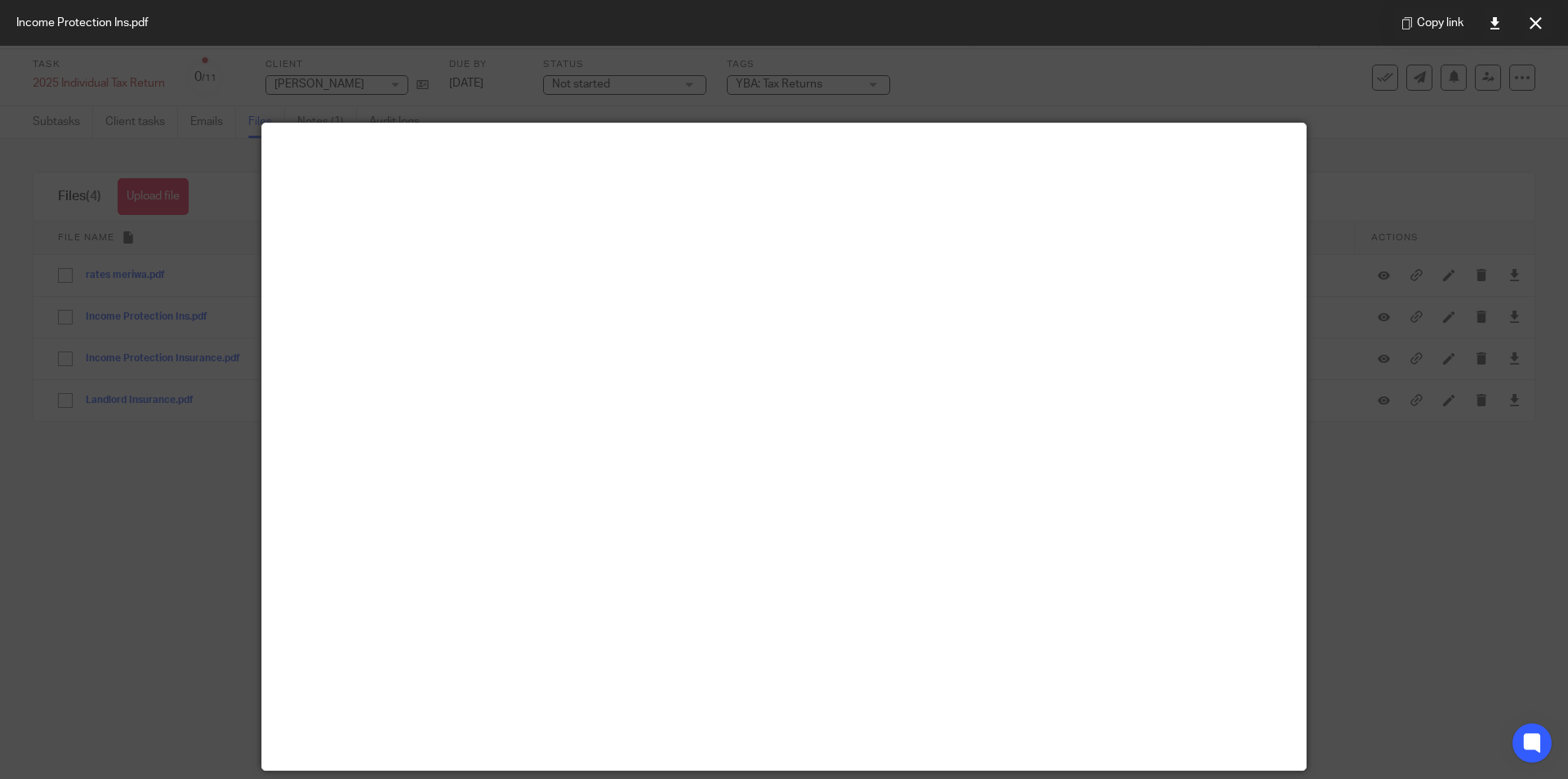
drag, startPoint x: 1533, startPoint y: 23, endPoint x: 1519, endPoint y: 27, distance: 14.6
click at [1533, 23] on icon at bounding box center [1536, 23] width 12 height 12
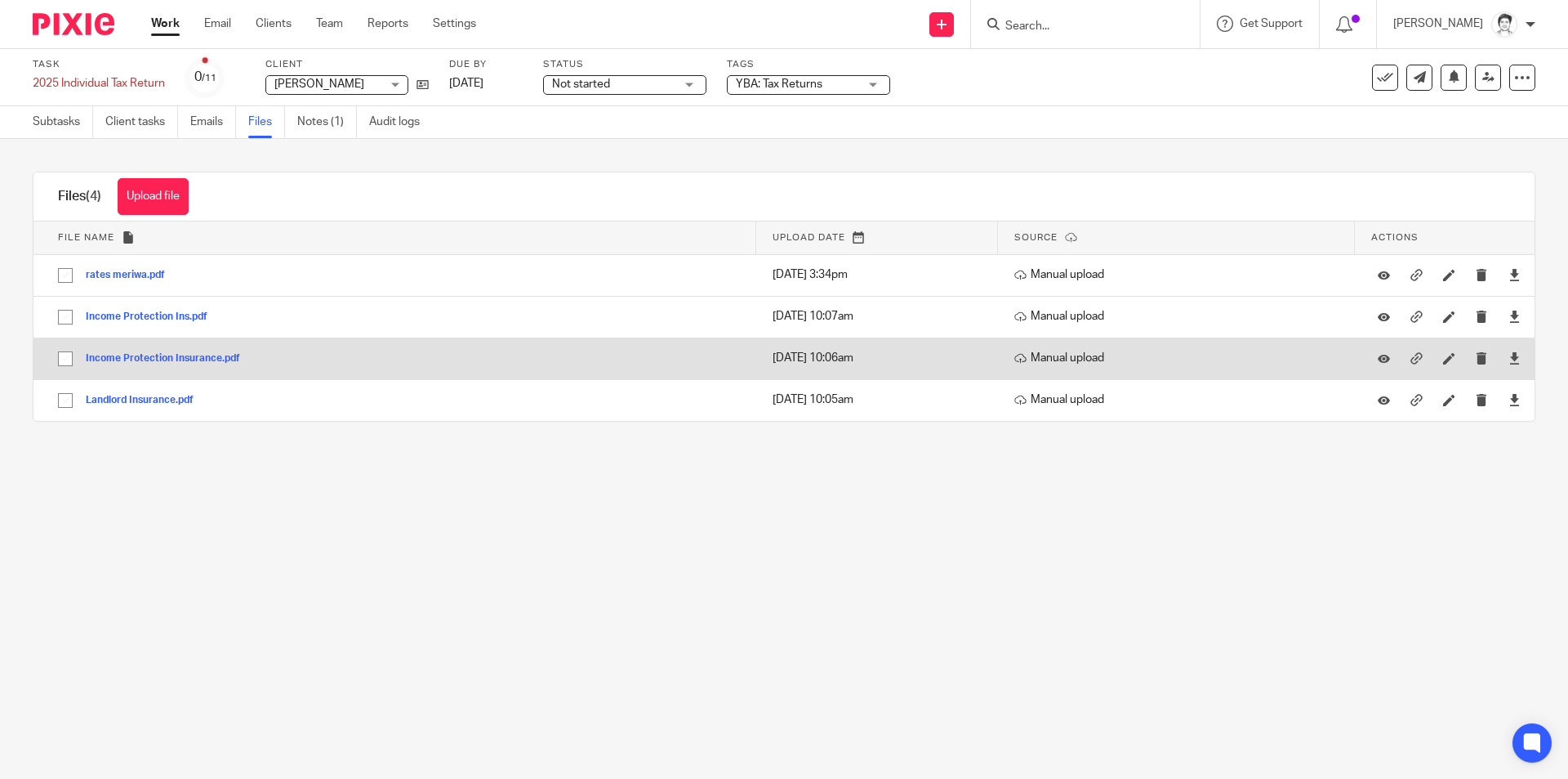
click at [159, 357] on button "Income Protection Insurance.pdf" at bounding box center [170, 359] width 167 height 11
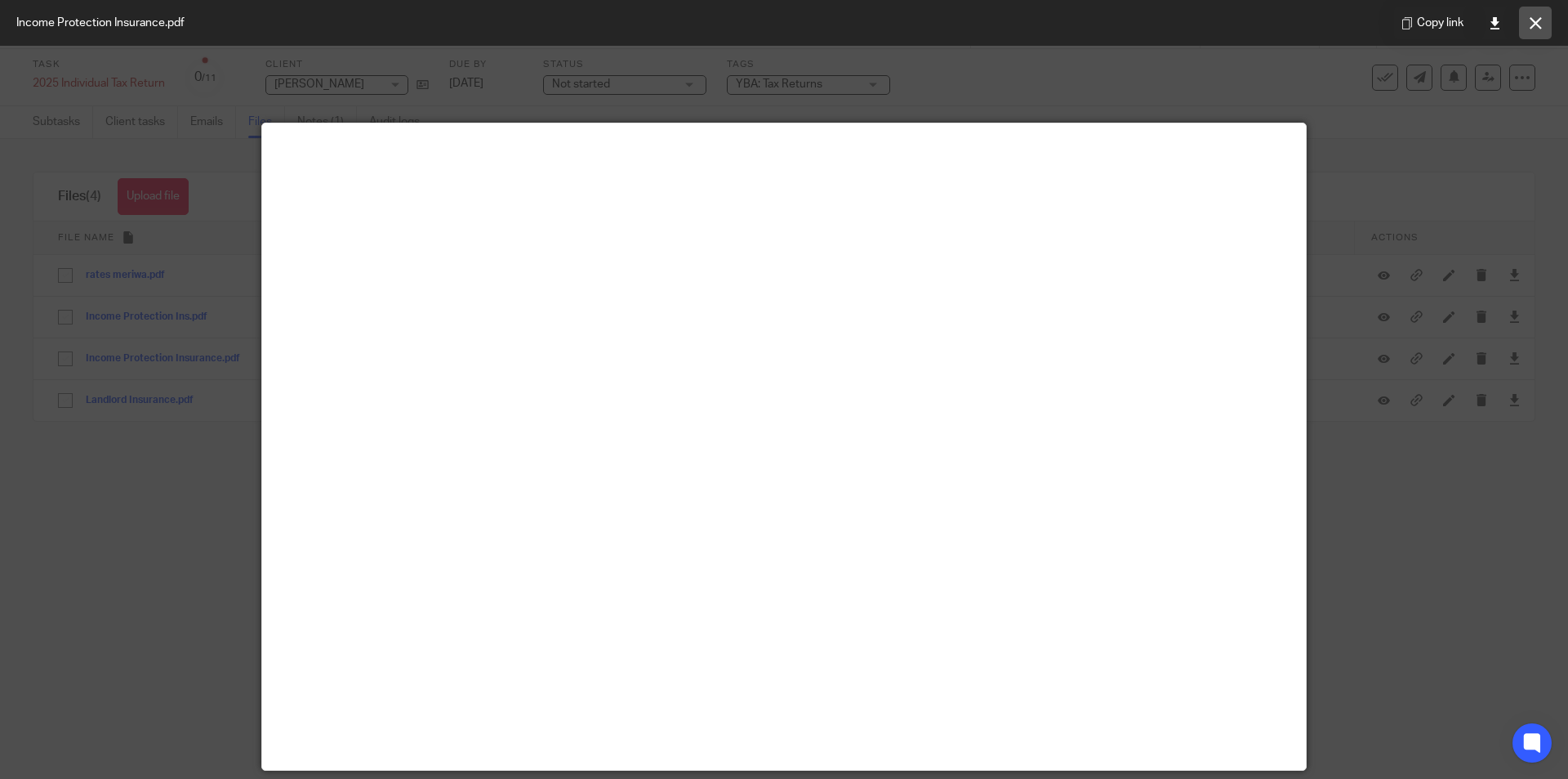
click at [1536, 29] on icon at bounding box center [1536, 23] width 12 height 12
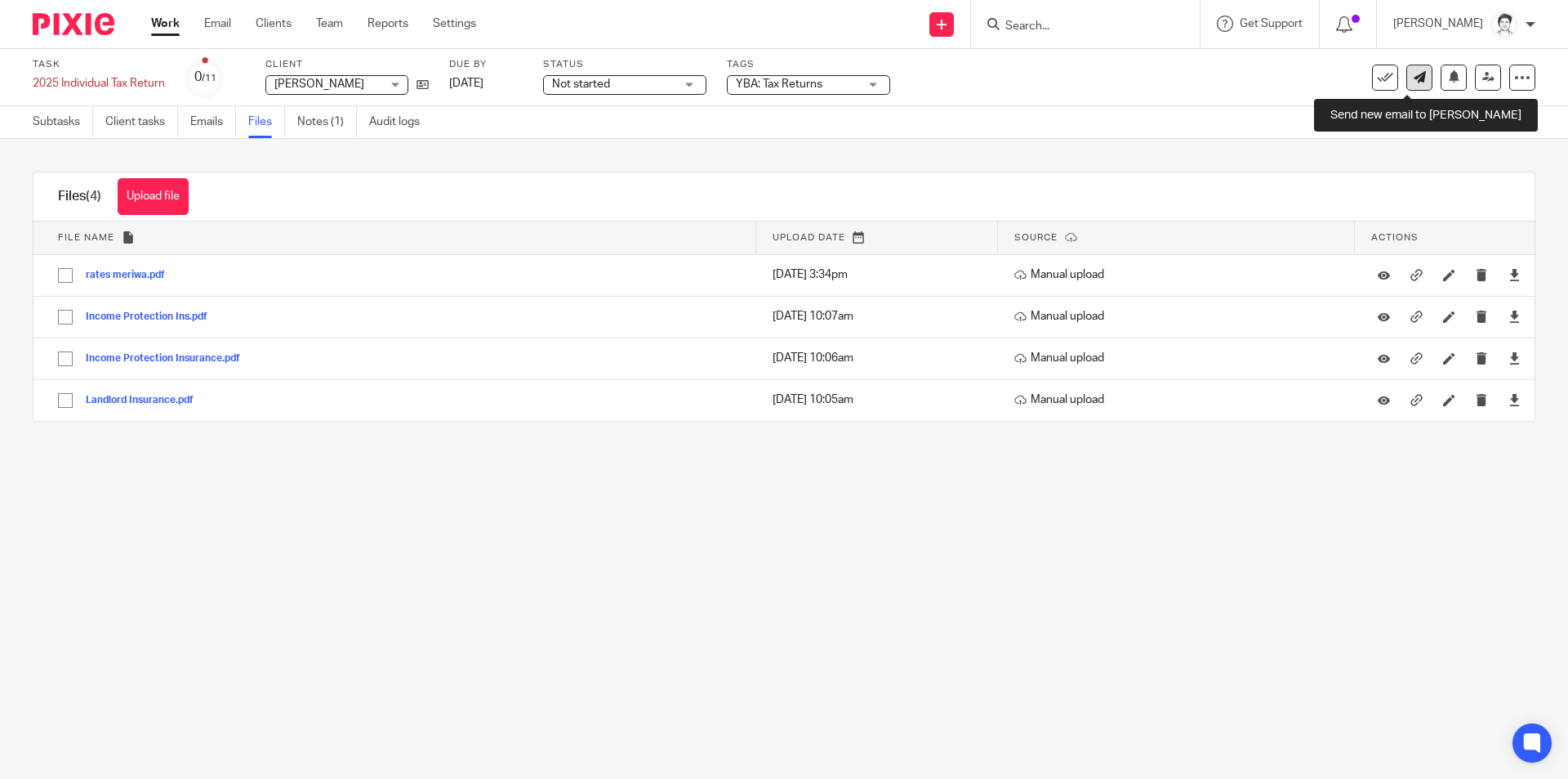
drag, startPoint x: 1409, startPoint y: 81, endPoint x: 1396, endPoint y: 82, distance: 13.0
click at [1414, 82] on icon at bounding box center [1420, 77] width 12 height 12
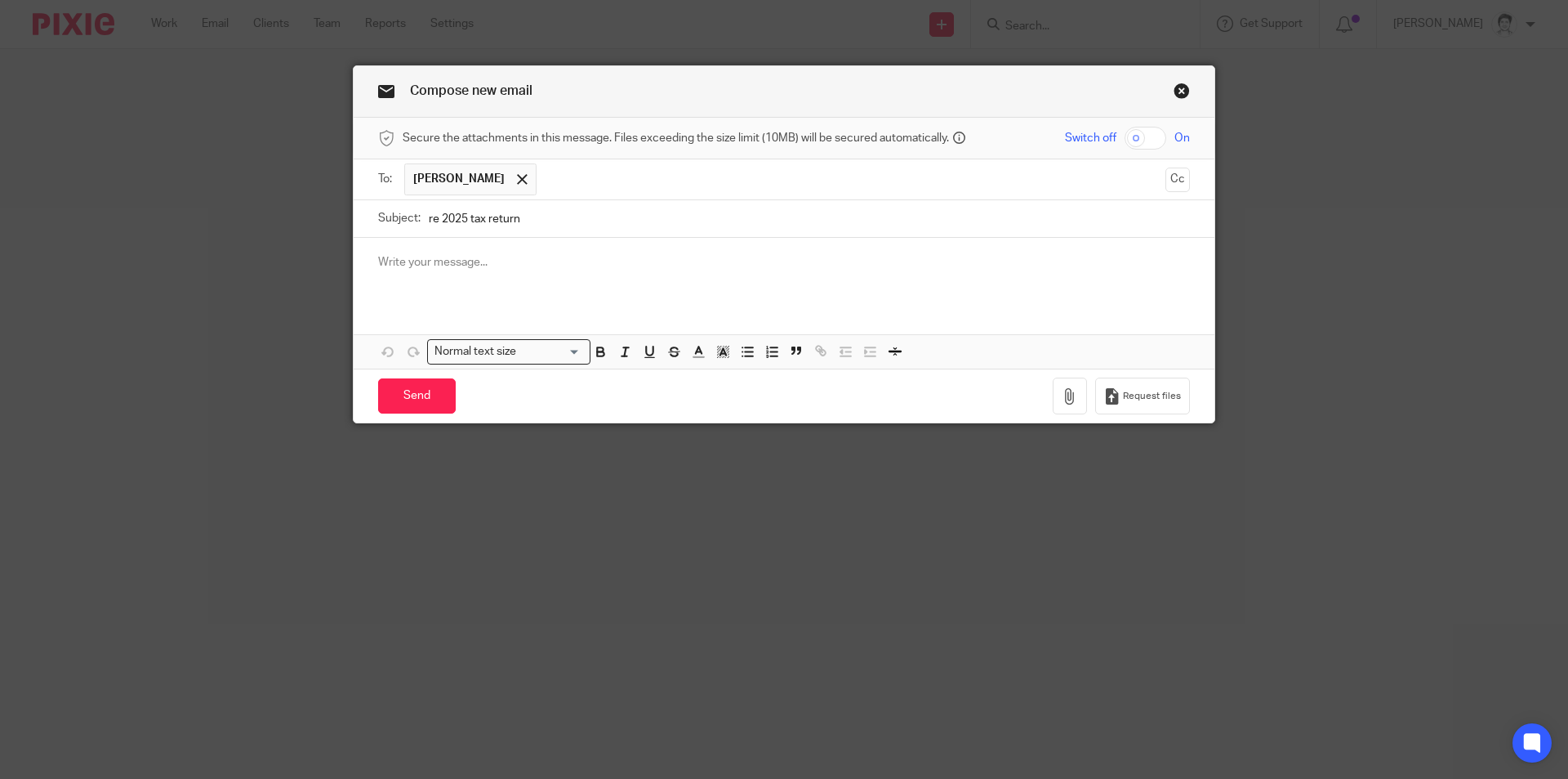
type input "re 2025 tax return"
click at [449, 271] on div at bounding box center [784, 269] width 861 height 64
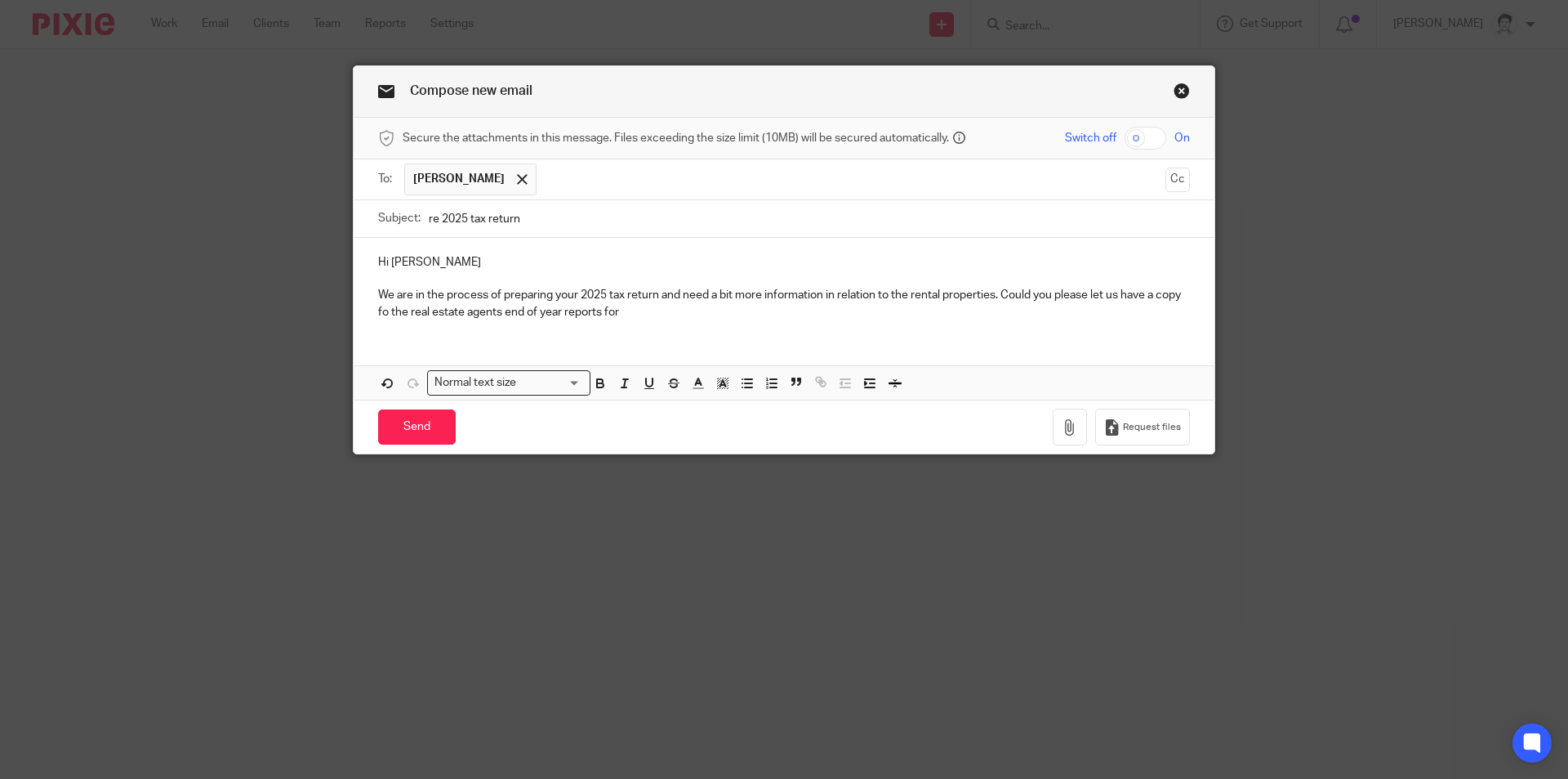
click at [658, 313] on p "We are in the process of preparing your 2025 tax return and need a bit more inf…" at bounding box center [784, 303] width 812 height 33
click at [1035, 314] on p "We are in the process of preparing your 2025 tax return and need a bit more inf…" at bounding box center [784, 303] width 812 height 33
click at [728, 317] on p "We are in the process of preparing your 2025 tax return and need a bit more inf…" at bounding box center [784, 303] width 812 height 33
click at [1068, 323] on div "Hi Juliet We are in the process of preparing your 2025 tax return and need a bi…" at bounding box center [784, 285] width 861 height 95
click at [1166, 317] on p "We are in the process of preparing your 2025 tax return and need a bit more inf…" at bounding box center [784, 303] width 812 height 33
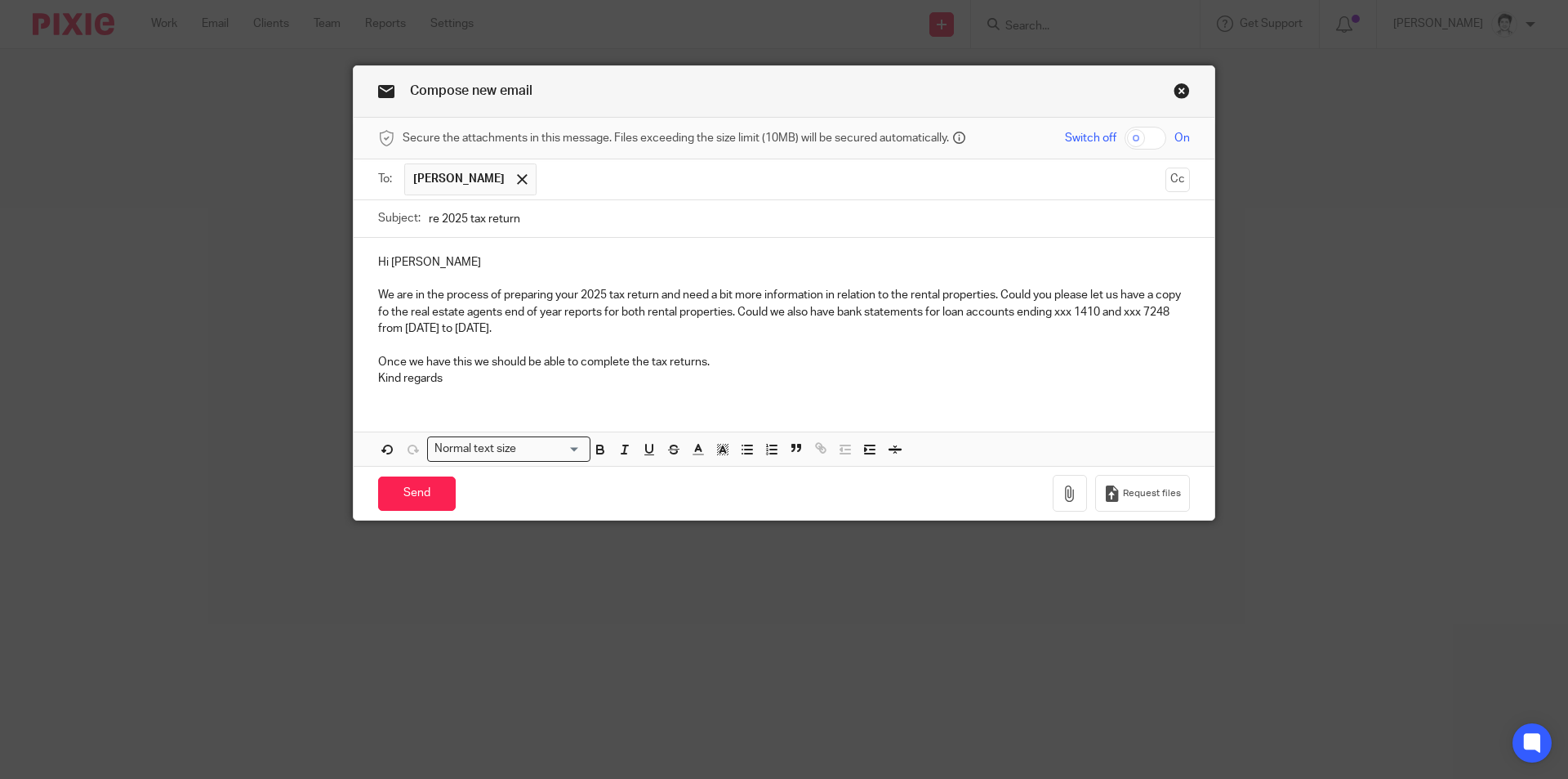
click at [731, 364] on p "Once we have this we should be able to complete the tax returns." at bounding box center [784, 362] width 812 height 17
click at [618, 336] on p "We are in the process of preparing your 2025 tax return and need a bit more inf…" at bounding box center [784, 312] width 812 height 50
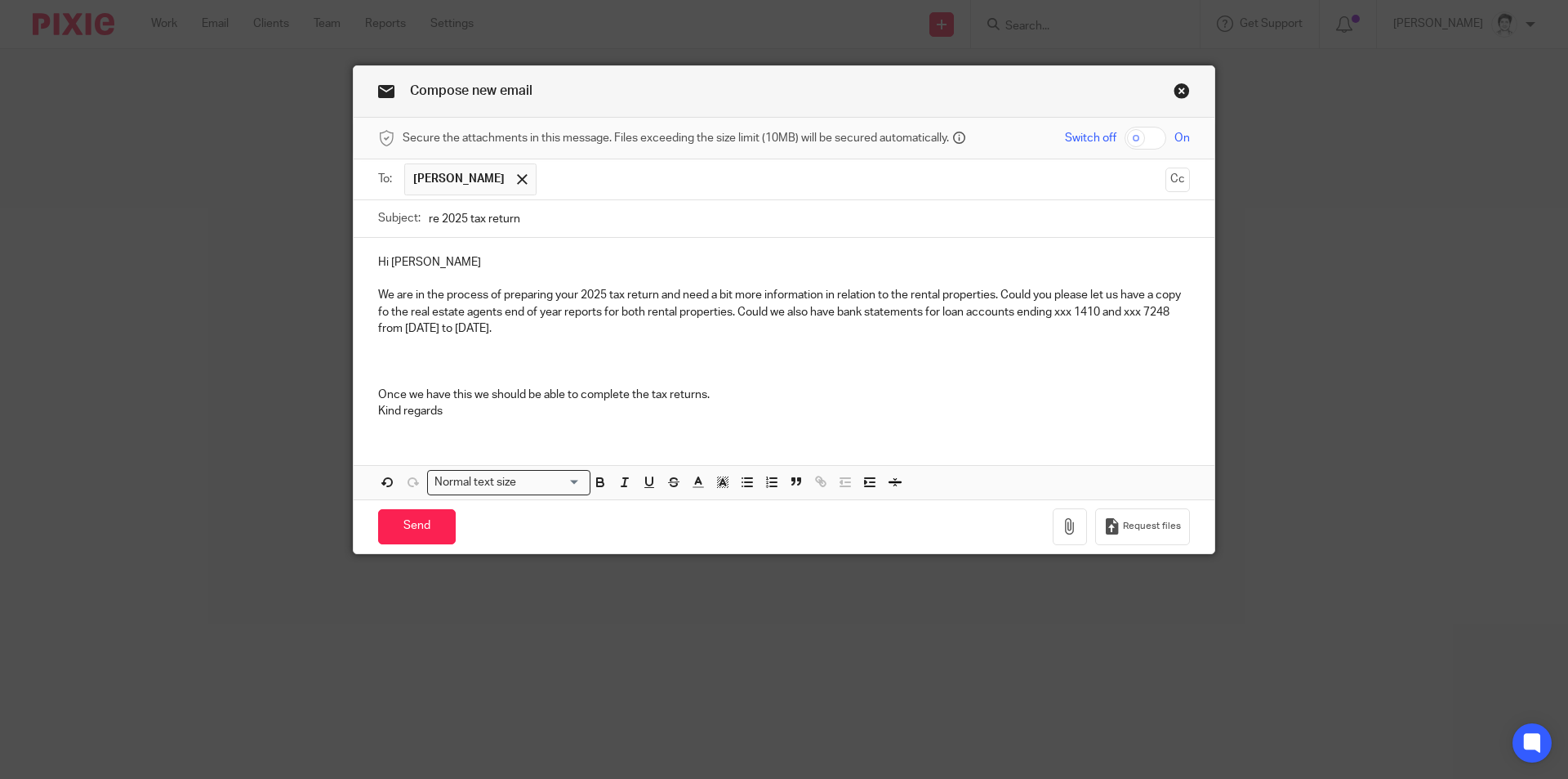
click at [455, 395] on p "Once we have this we should be able to complete the tax returns." at bounding box center [784, 395] width 812 height 17
click at [563, 338] on p at bounding box center [784, 345] width 812 height 17
click at [399, 356] on p at bounding box center [784, 362] width 812 height 17
click at [1137, 521] on span "Request files" at bounding box center [1152, 526] width 58 height 13
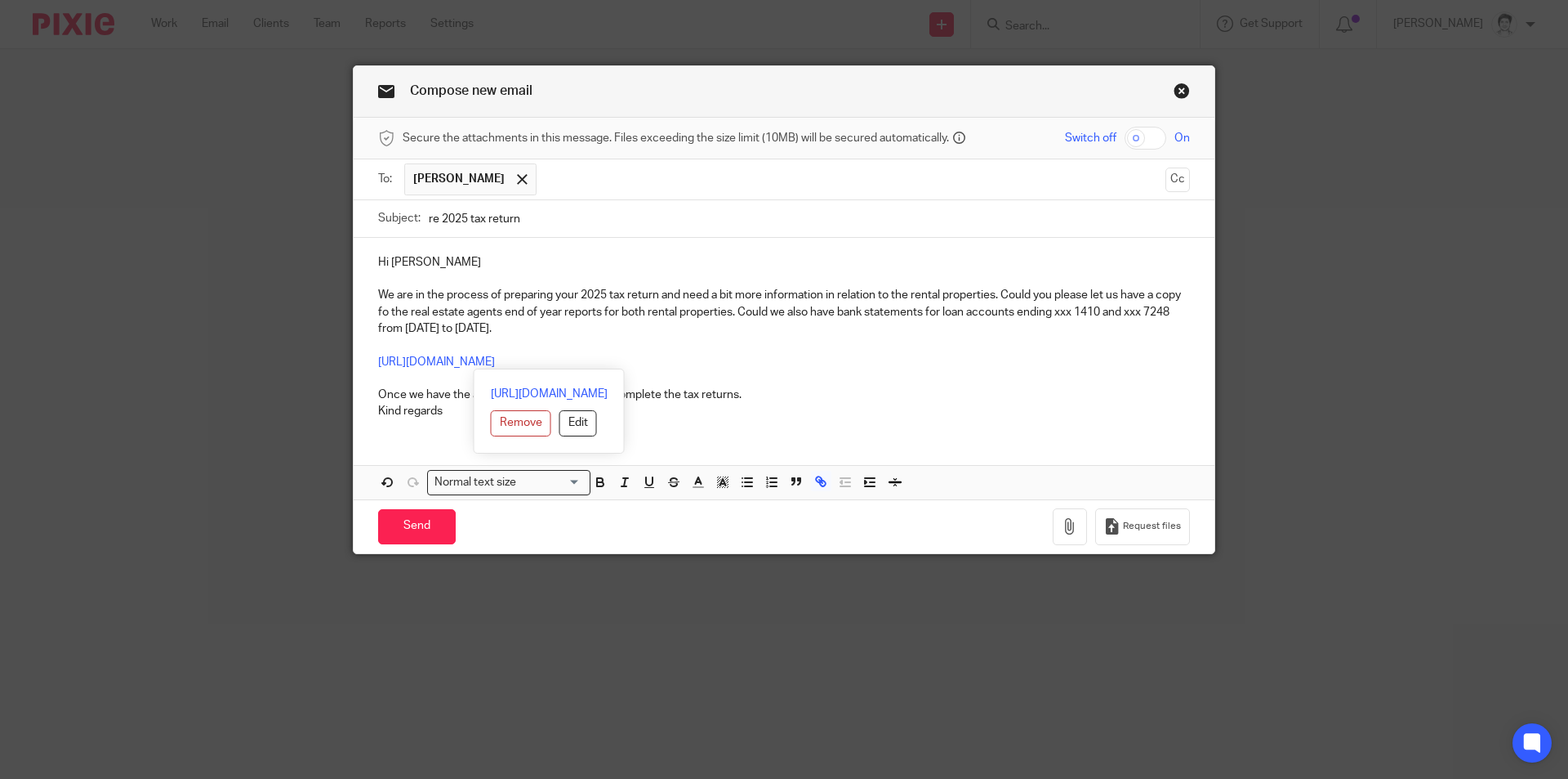
drag, startPoint x: 726, startPoint y: 361, endPoint x: 333, endPoint y: 361, distance: 393.0
click at [335, 361] on div "Compose new email Secure the attachments in this message. Files exceeding the s…" at bounding box center [784, 390] width 1568 height 779
click at [559, 422] on button "Edit" at bounding box center [578, 423] width 38 height 26
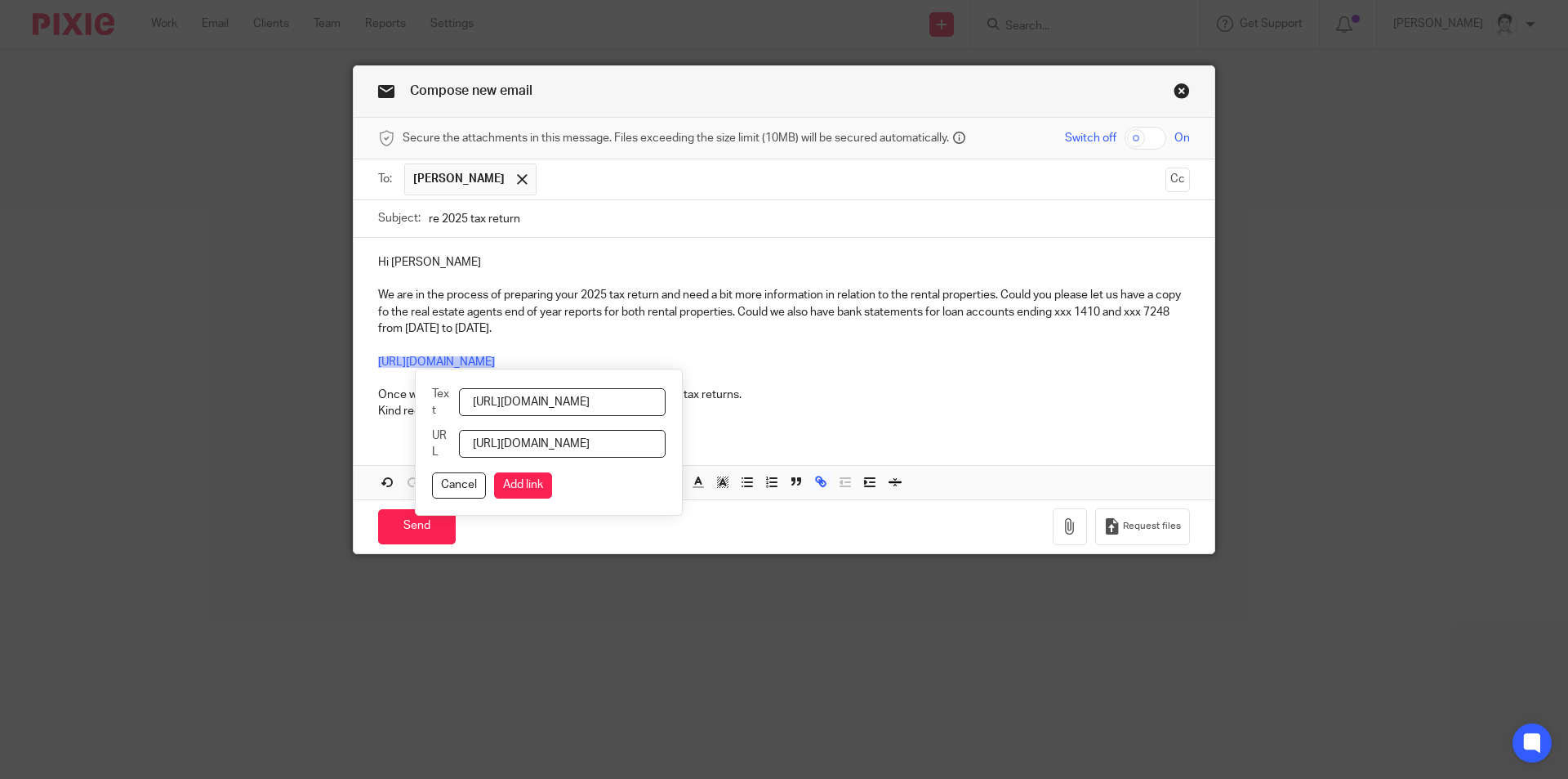
scroll to position [0, 197]
drag, startPoint x: 481, startPoint y: 395, endPoint x: 987, endPoint y: 387, distance: 506.1
click at [987, 387] on div "Hi Juliet We are in the process of preparing your 2025 tax return and need a bi…" at bounding box center [784, 368] width 861 height 262
type input "Please use this link"
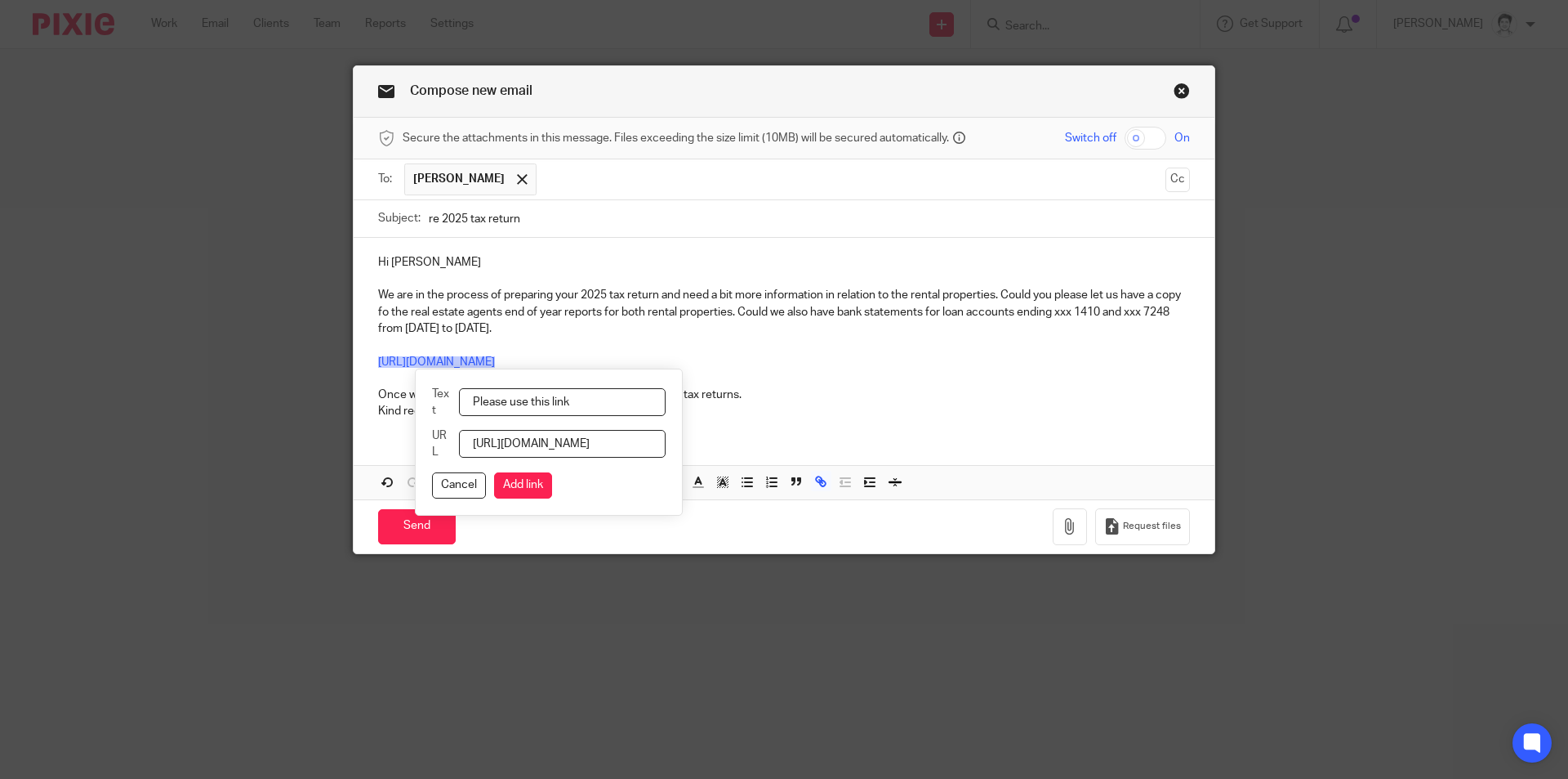
drag, startPoint x: 532, startPoint y: 486, endPoint x: 559, endPoint y: 401, distance: 89.2
click at [533, 484] on button "Add link" at bounding box center [523, 485] width 58 height 26
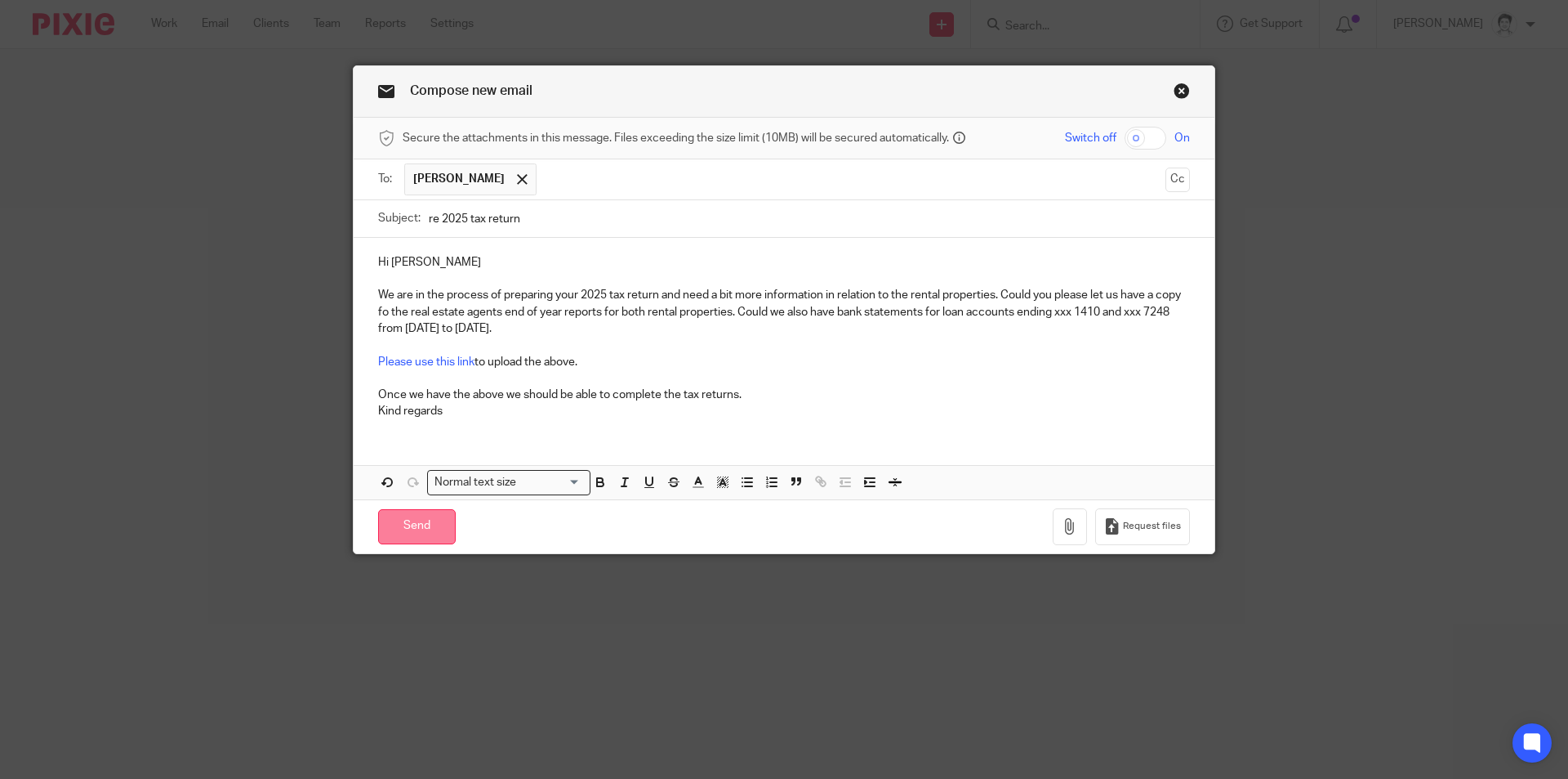
click at [414, 520] on input "Send" at bounding box center [417, 527] width 78 height 35
